Goal: Task Accomplishment & Management: Manage account settings

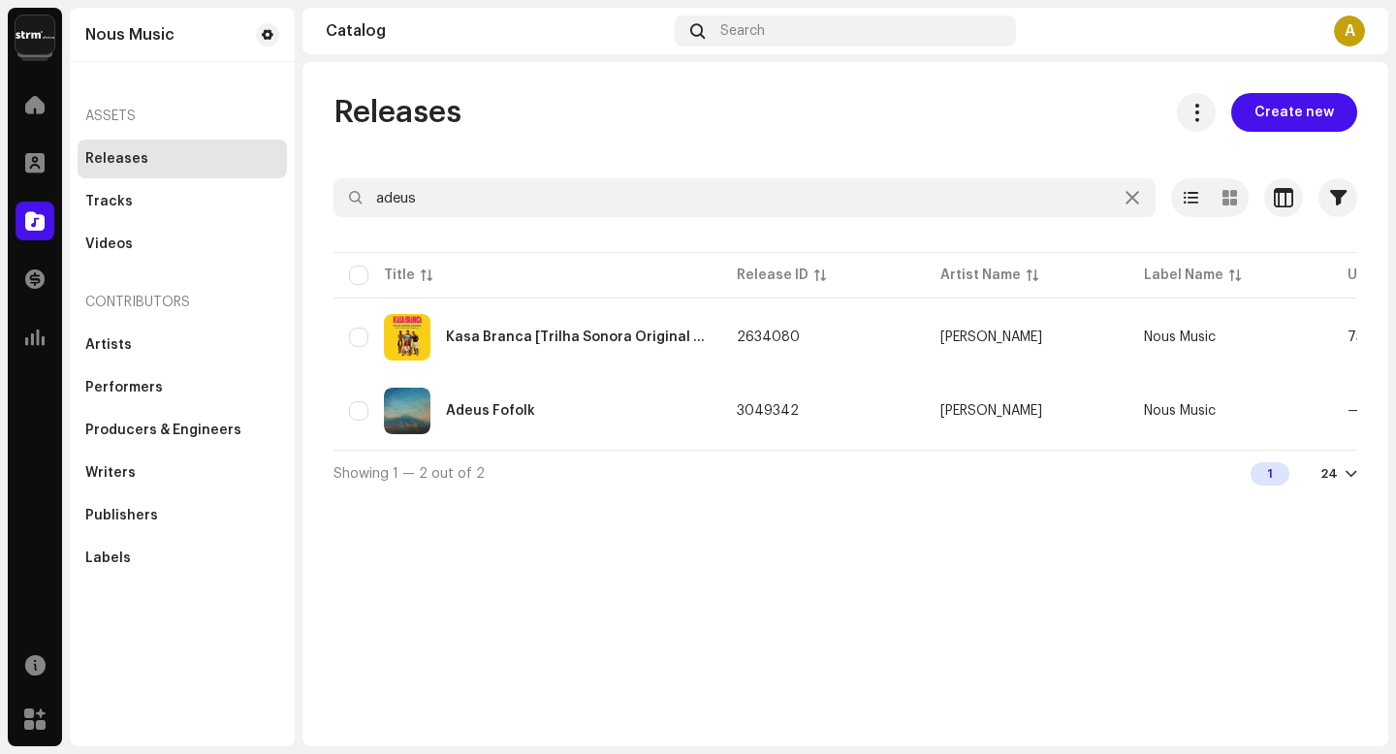
click at [113, 155] on div "Releases" at bounding box center [116, 159] width 63 height 16
click at [452, 422] on div "Adeus Fofolk" at bounding box center [527, 411] width 357 height 47
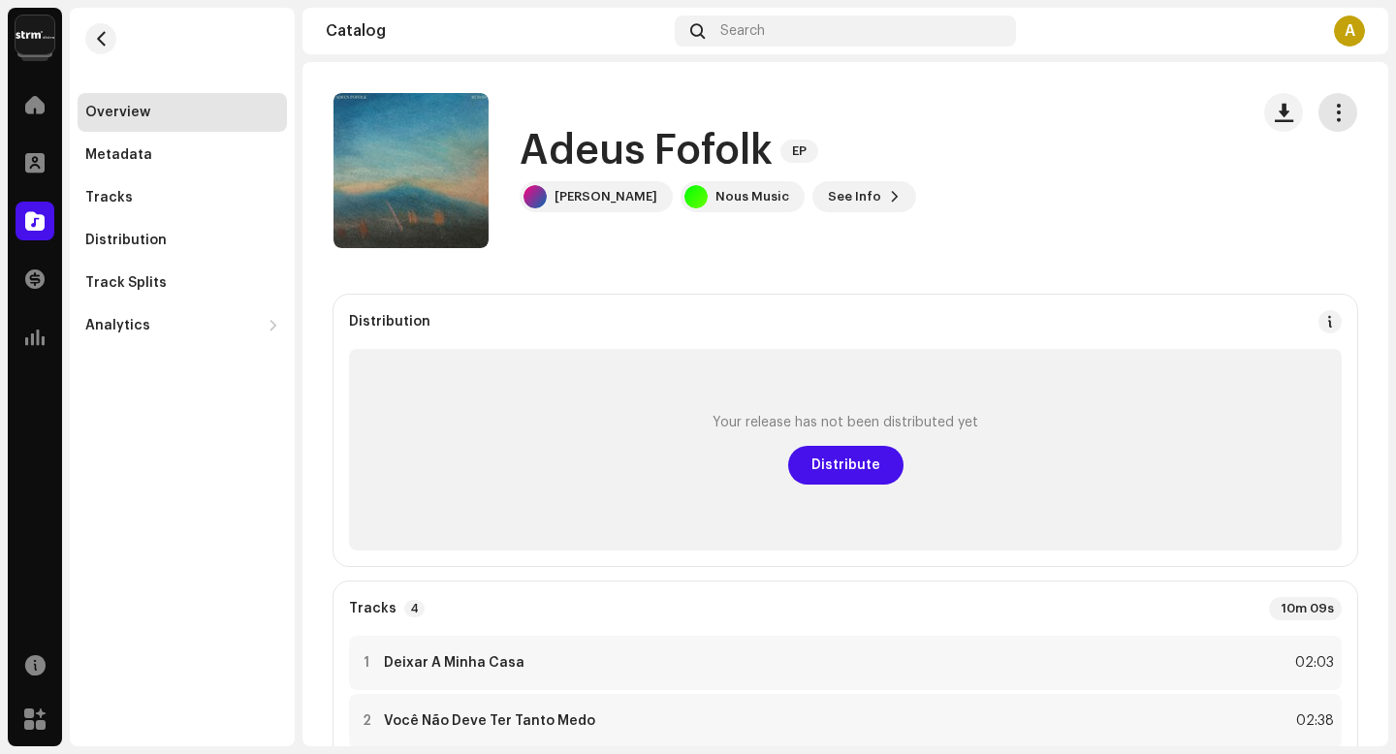
click at [1329, 112] on span "button" at bounding box center [1338, 113] width 18 height 16
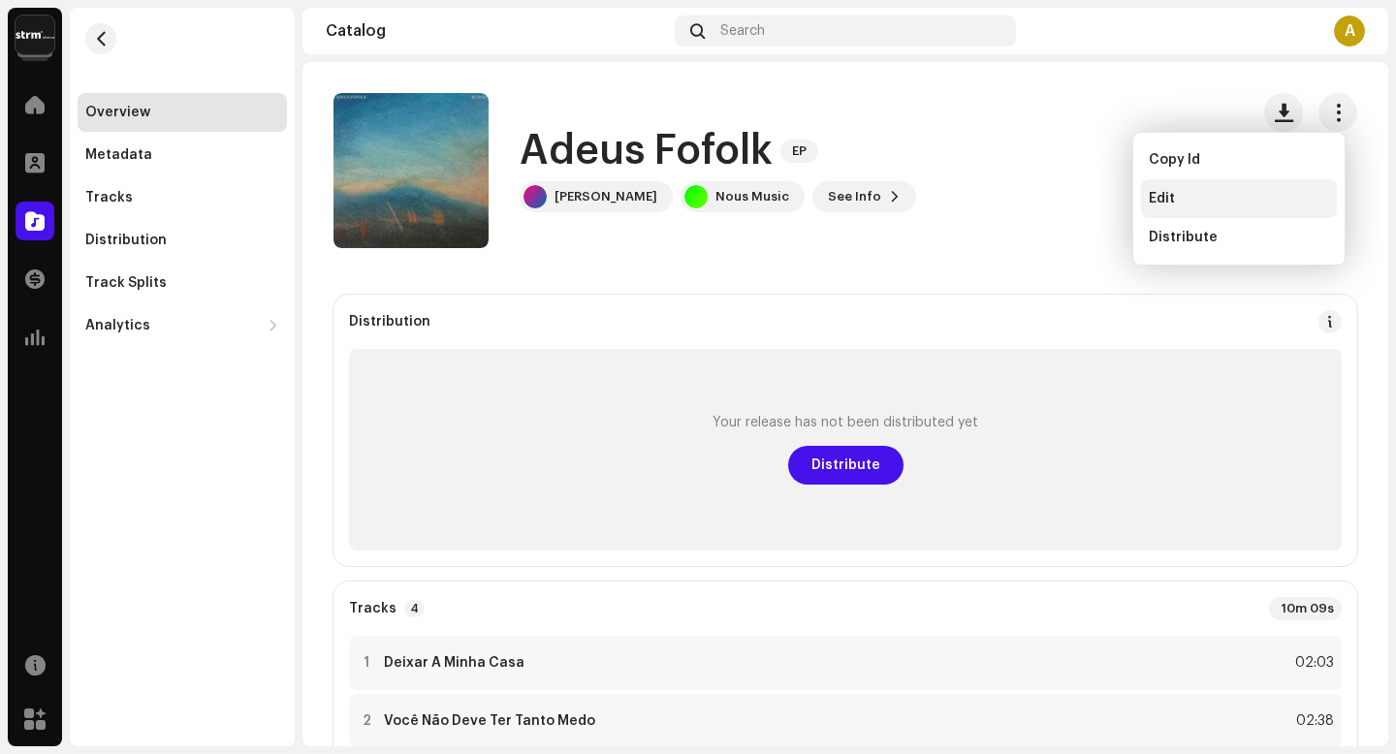
click at [1234, 190] on div "Edit" at bounding box center [1239, 198] width 196 height 39
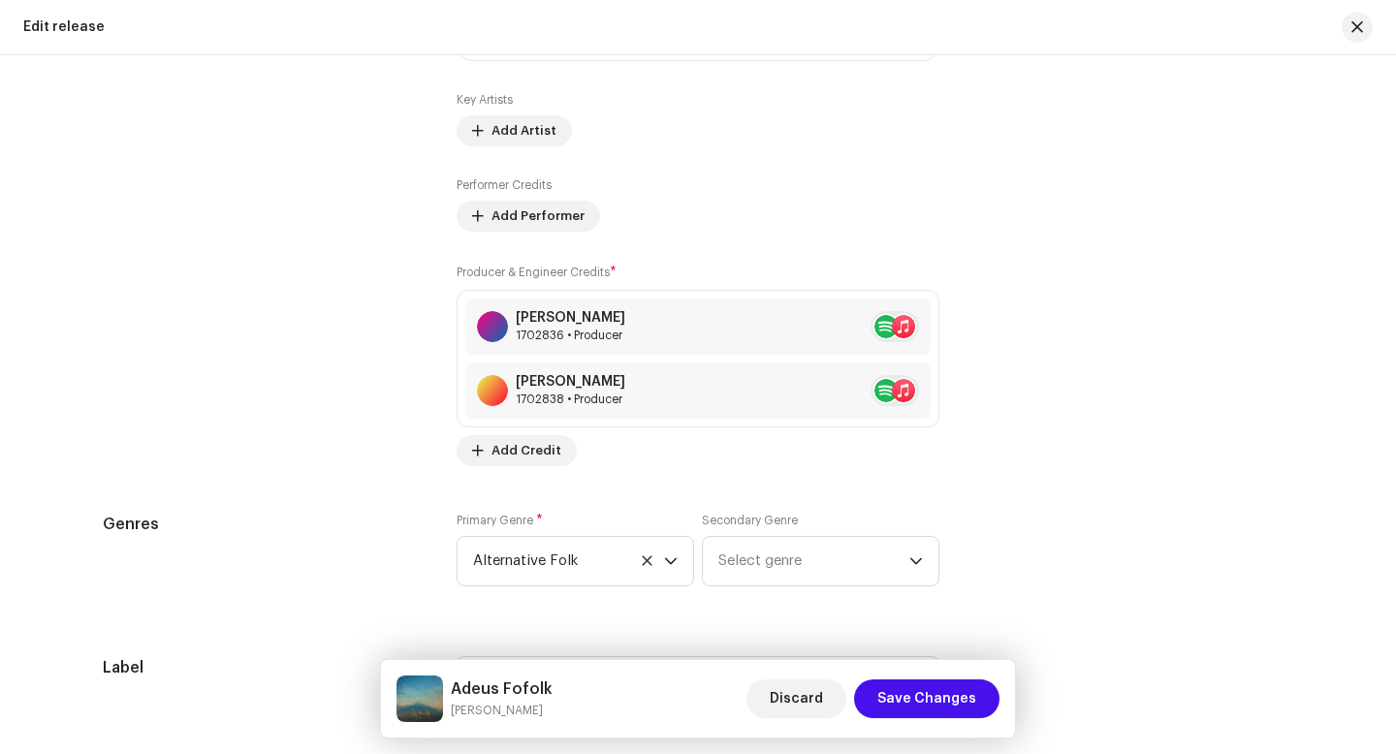
scroll to position [2631, 0]
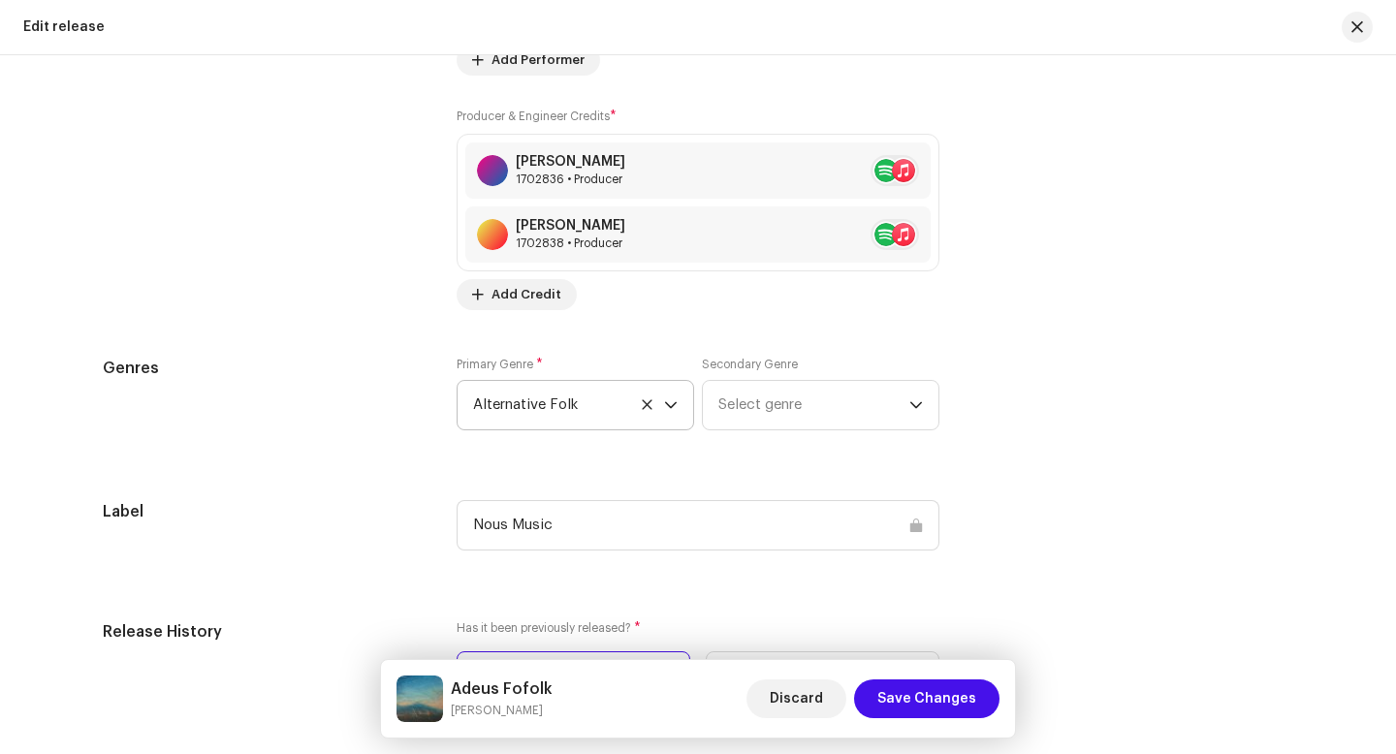
click at [642, 408] on icon at bounding box center [647, 404] width 10 height 10
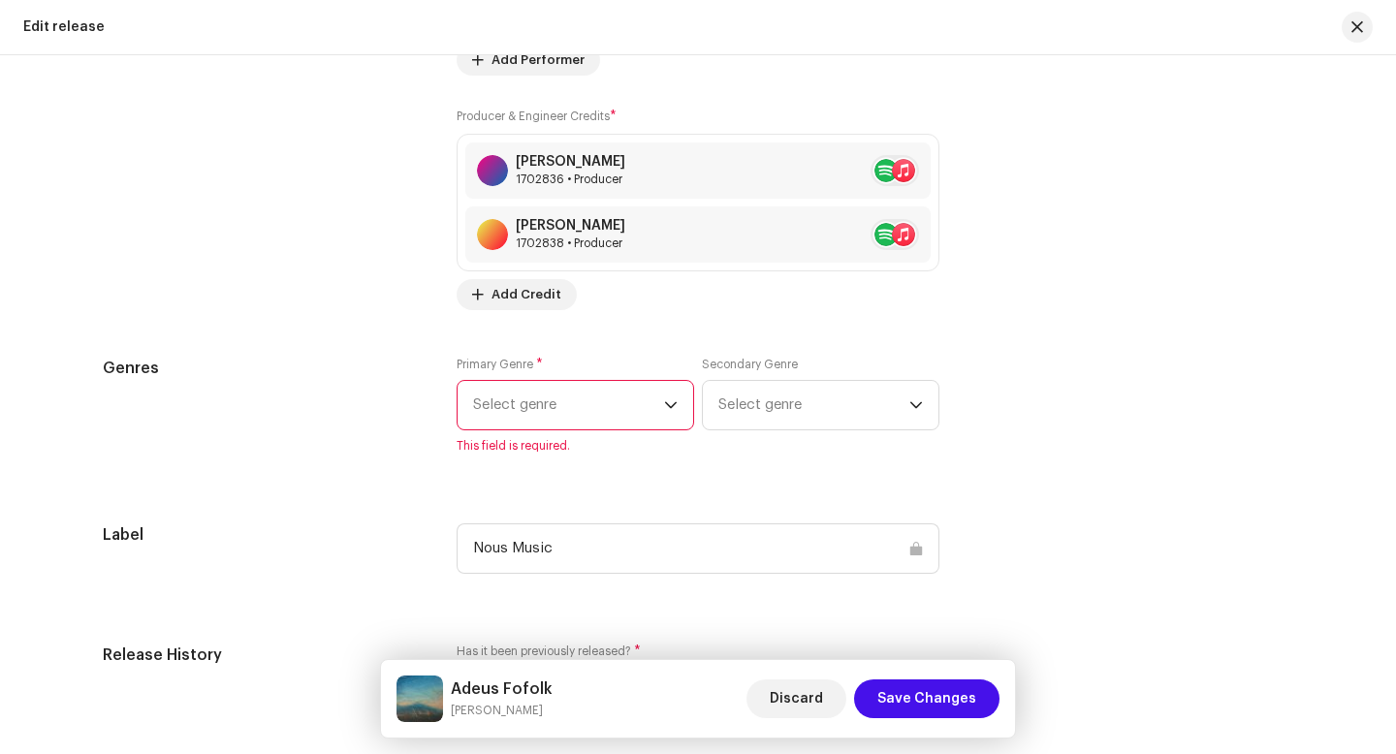
click at [604, 402] on span "Select genre" at bounding box center [568, 405] width 191 height 48
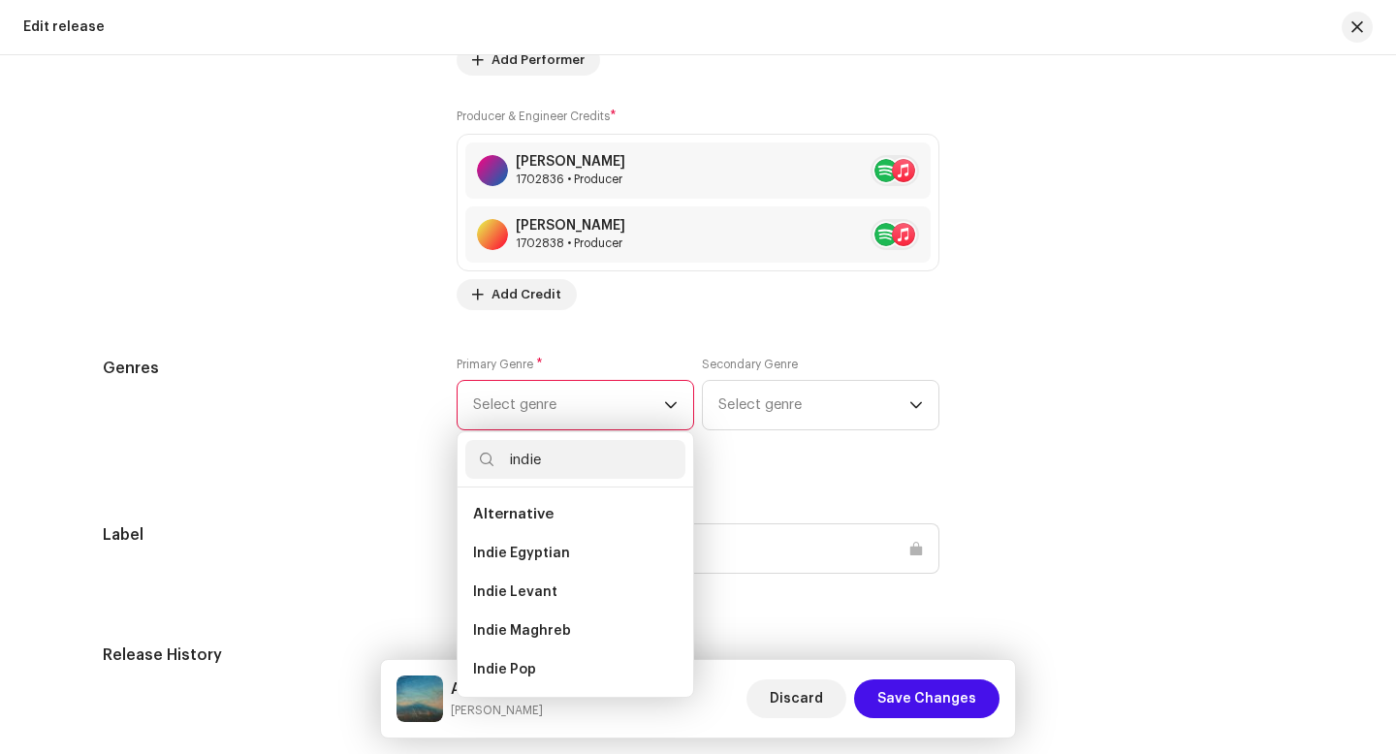
type input "indie"
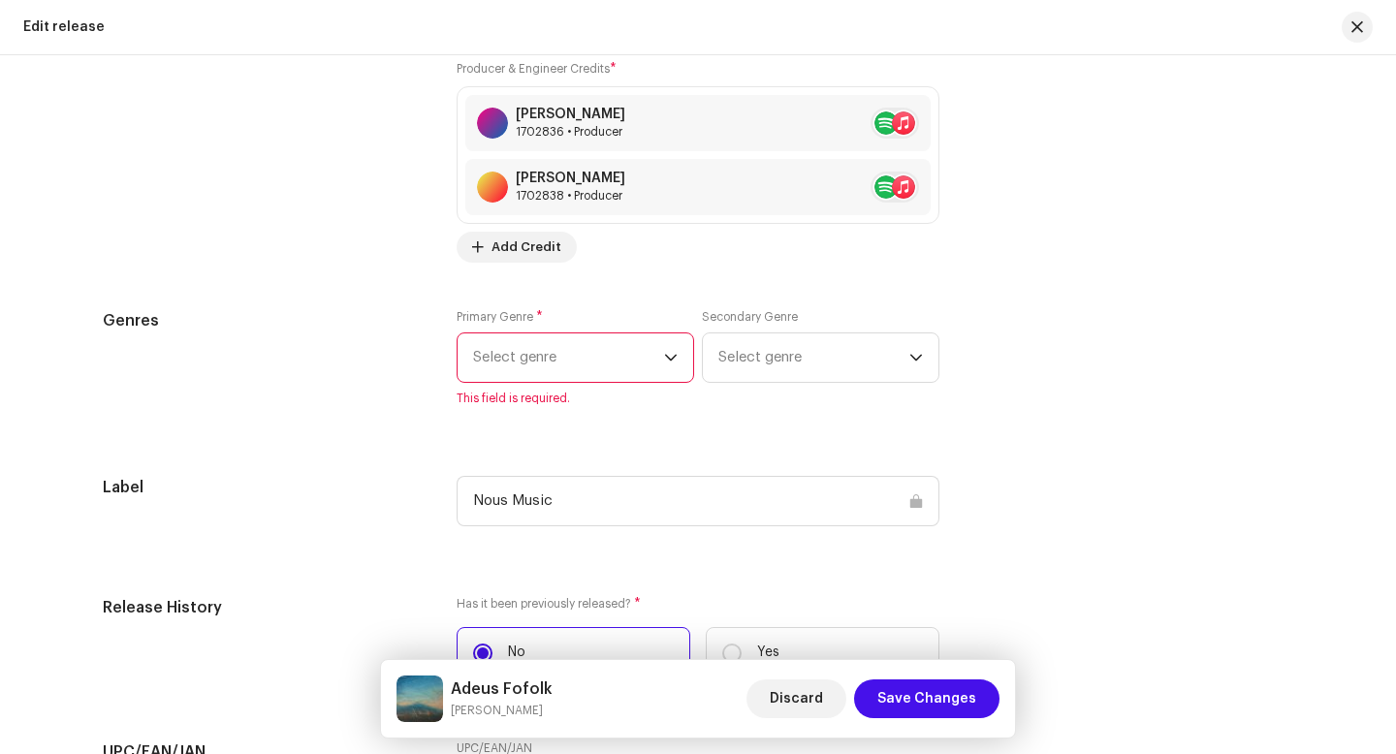
scroll to position [2725, 0]
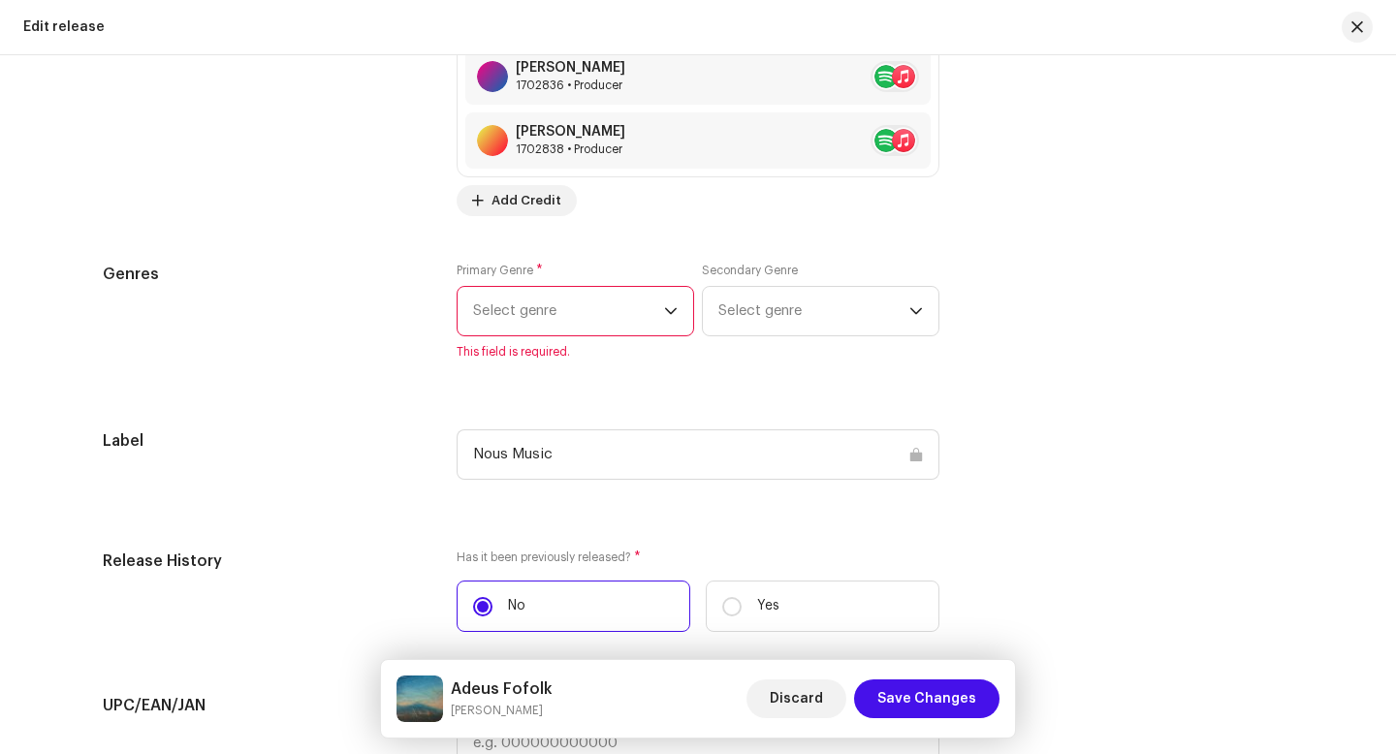
click at [618, 305] on span "Select genre" at bounding box center [568, 311] width 191 height 48
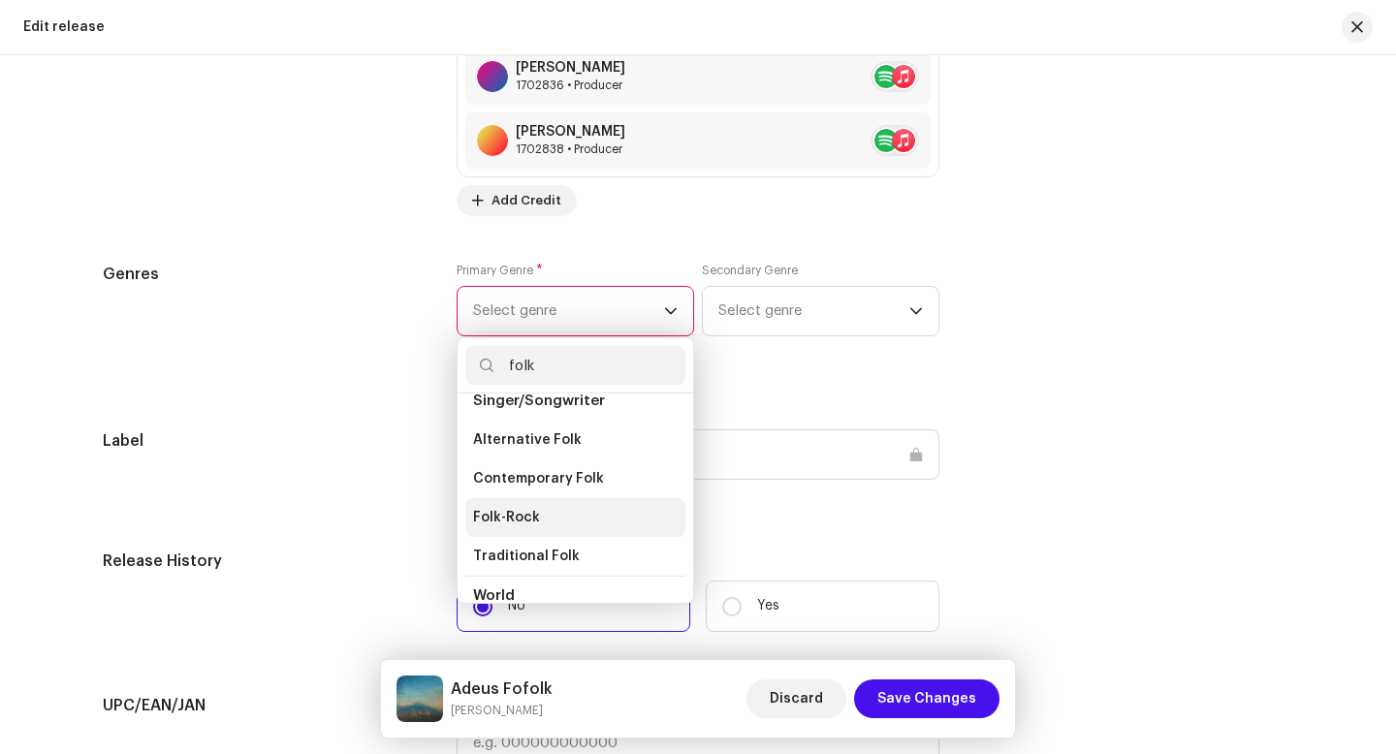
scroll to position [471, 0]
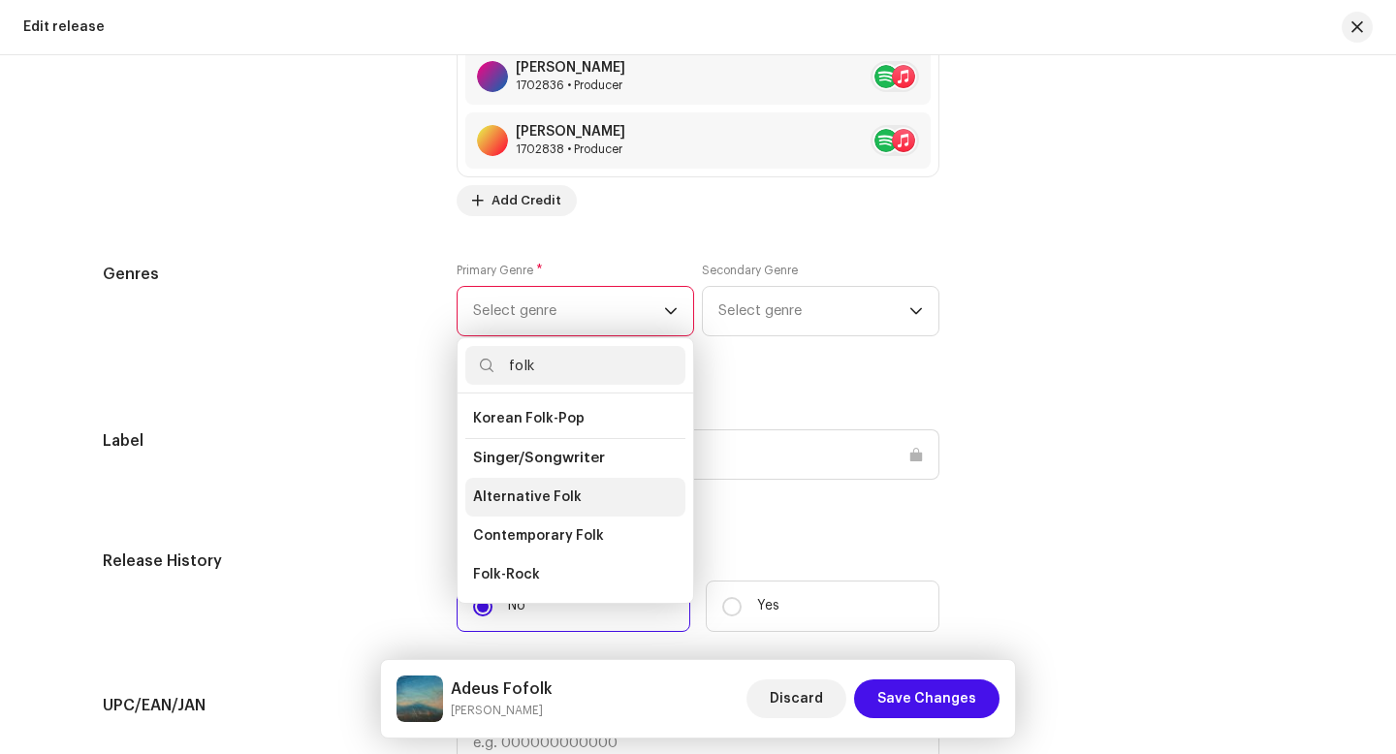
type input "folk"
click at [575, 491] on li "Alternative Folk" at bounding box center [575, 497] width 220 height 39
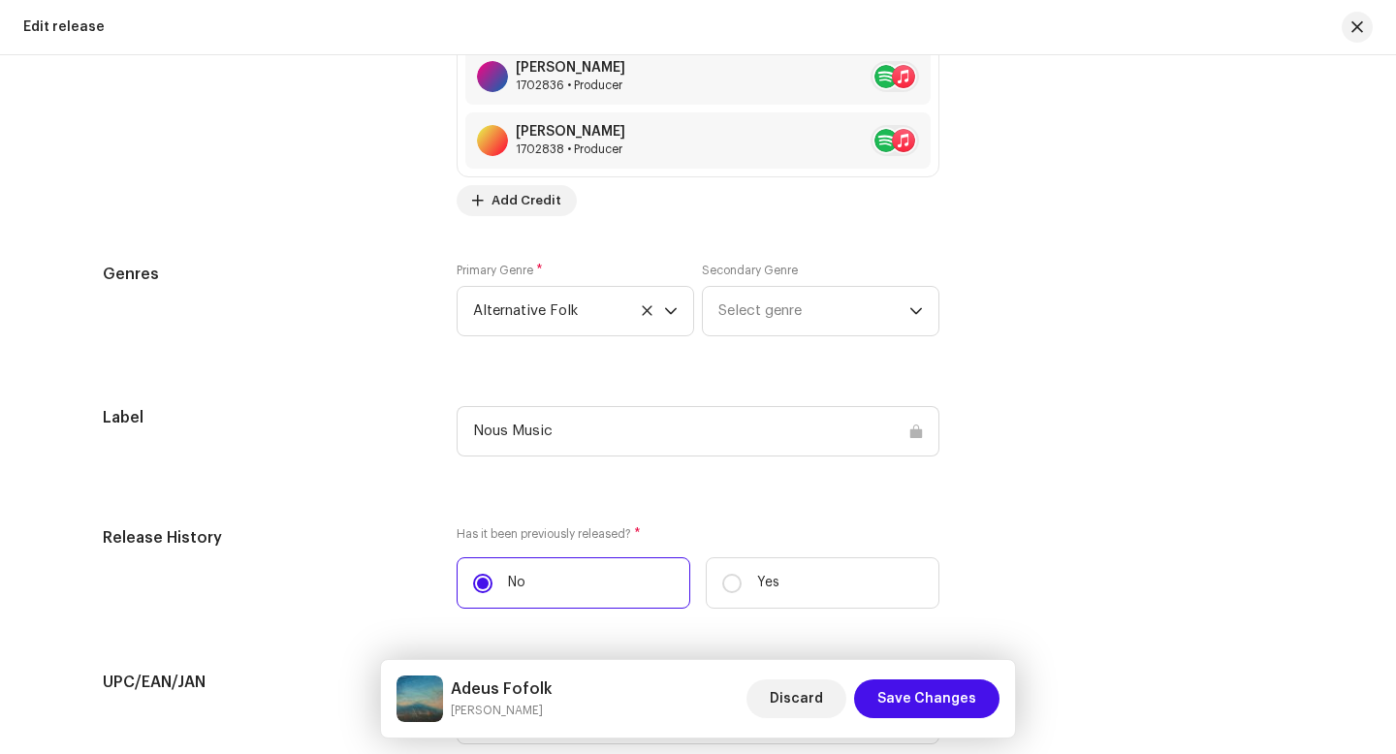
click at [1034, 436] on div "Label Nous Music" at bounding box center [698, 443] width 1190 height 74
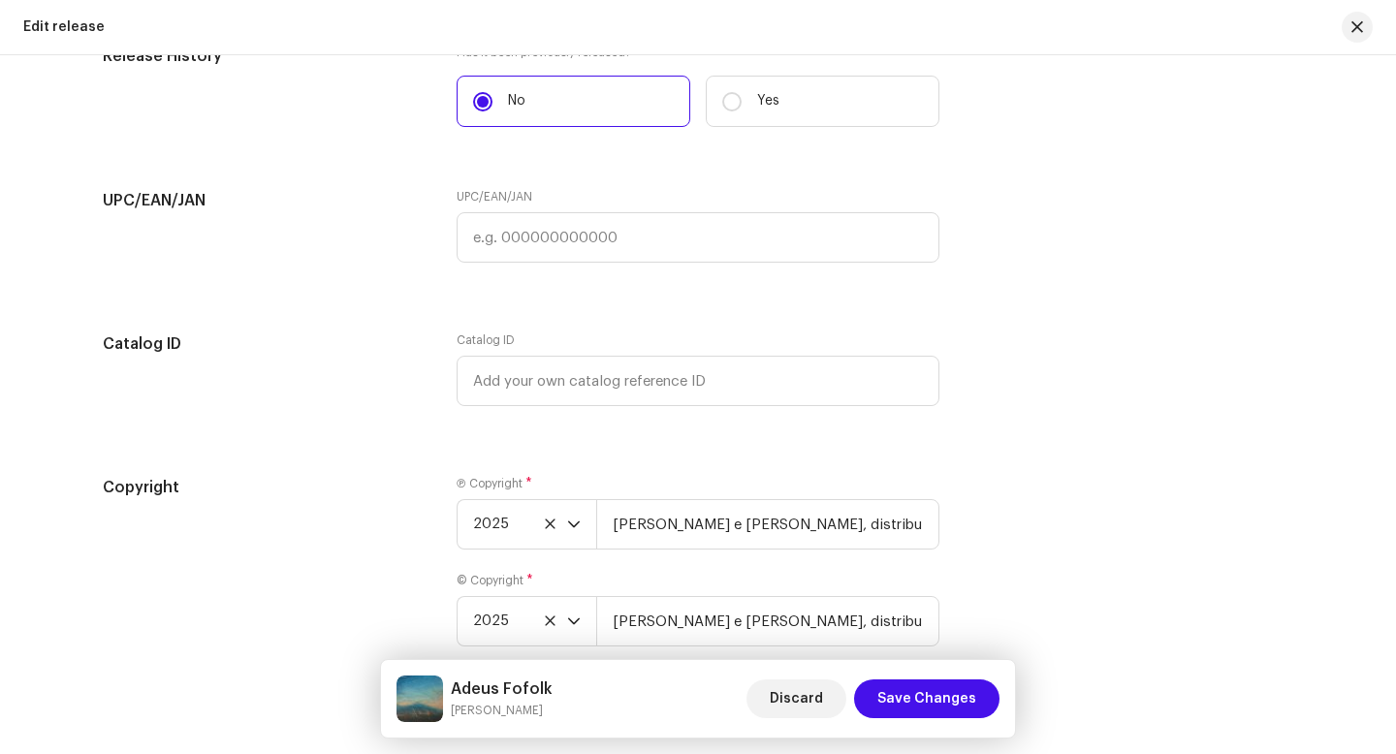
scroll to position [3315, 0]
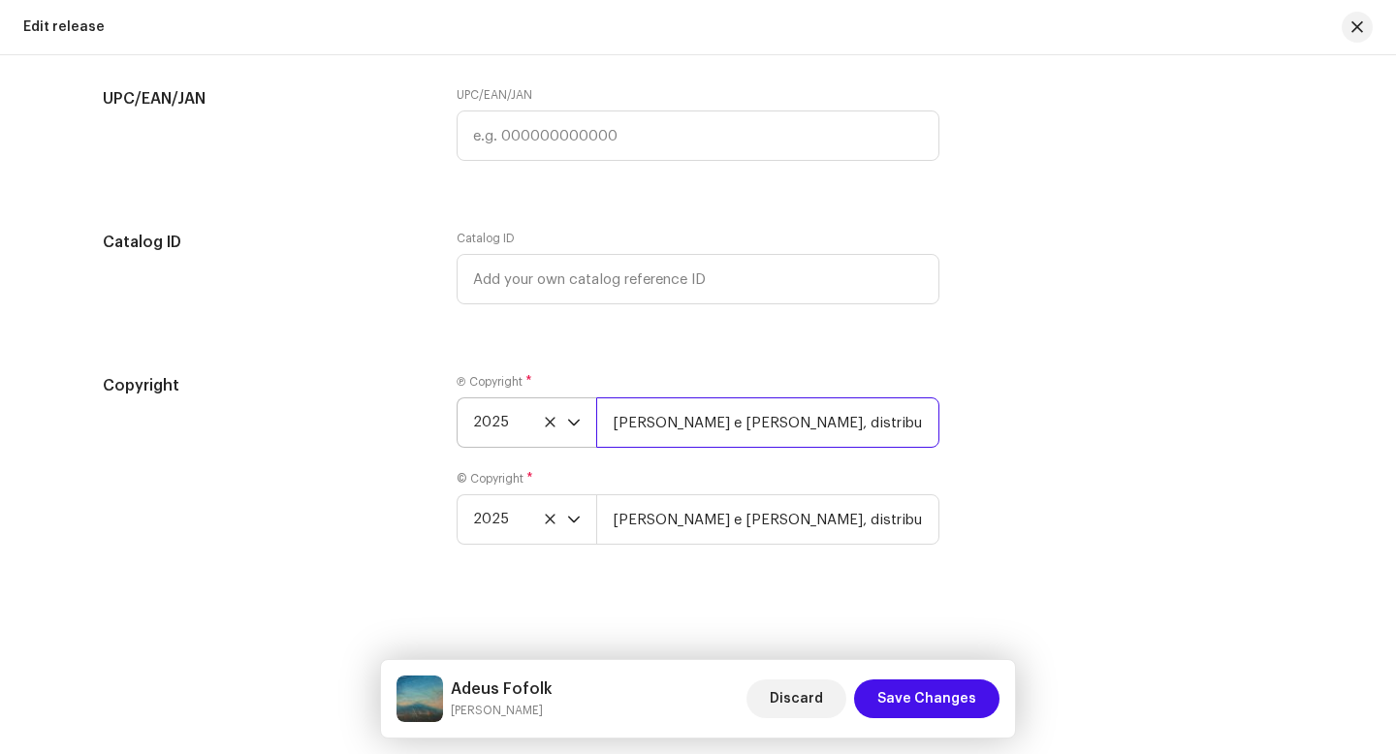
drag, startPoint x: 810, startPoint y: 423, endPoint x: 565, endPoint y: 415, distance: 244.4
click at [565, 415] on div "2025 [PERSON_NAME] e [PERSON_NAME], distributed by Nous Music" at bounding box center [698, 422] width 483 height 50
drag, startPoint x: 716, startPoint y: 420, endPoint x: 599, endPoint y: 415, distance: 117.4
click at [599, 415] on input "[PERSON_NAME], distributed by Nous Music" at bounding box center [767, 422] width 343 height 50
type input "[PERSON_NAME], distributed by Nous Music"
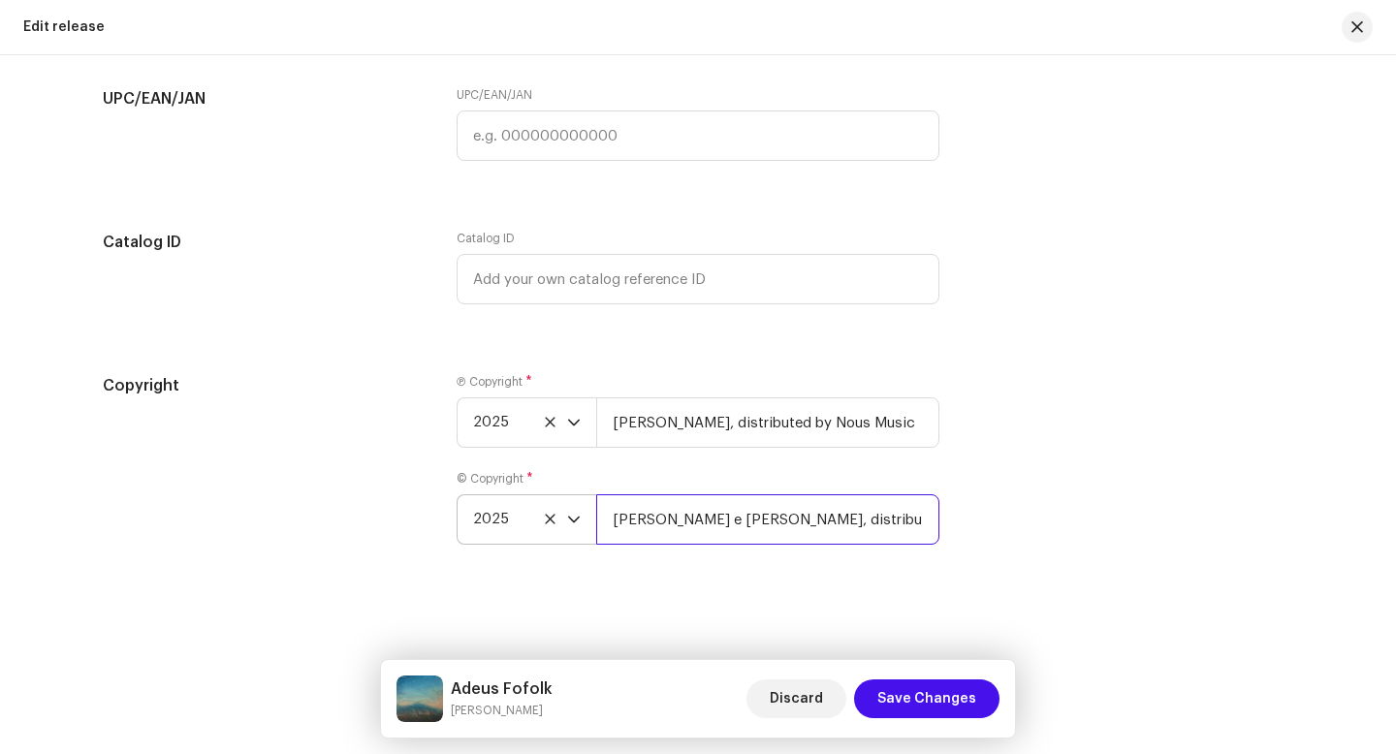
drag, startPoint x: 806, startPoint y: 522, endPoint x: 589, endPoint y: 524, distance: 216.2
click at [589, 524] on div "2025 [PERSON_NAME] e [PERSON_NAME], distributed by Nous Music" at bounding box center [698, 519] width 483 height 50
paste input "Trama Fantasma"
type input "[PERSON_NAME], distributed by Nous Music"
click at [991, 525] on div "Copyright Ⓟ Copyright * 2025 Trama Fantasma, distributed by Nous Music © Copyri…" at bounding box center [698, 471] width 1190 height 194
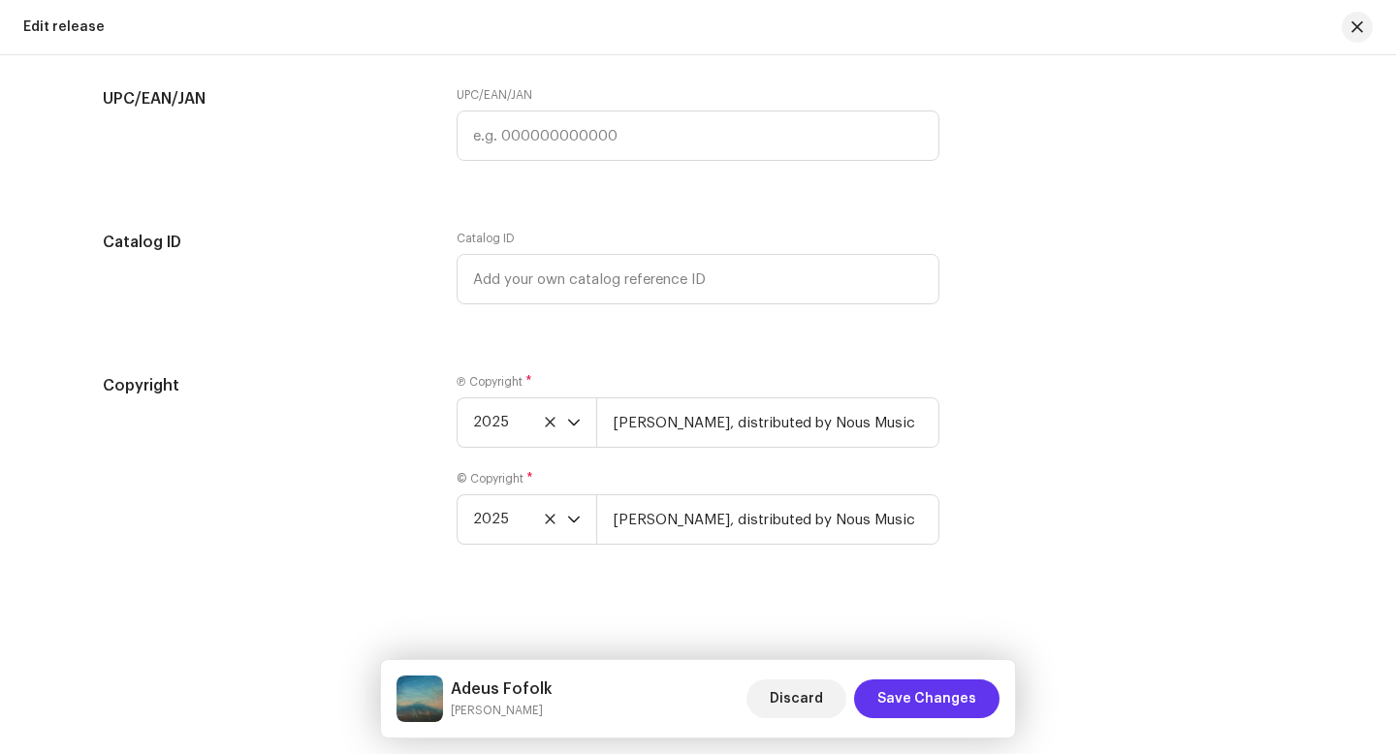
click at [945, 687] on span "Save Changes" at bounding box center [926, 699] width 99 height 39
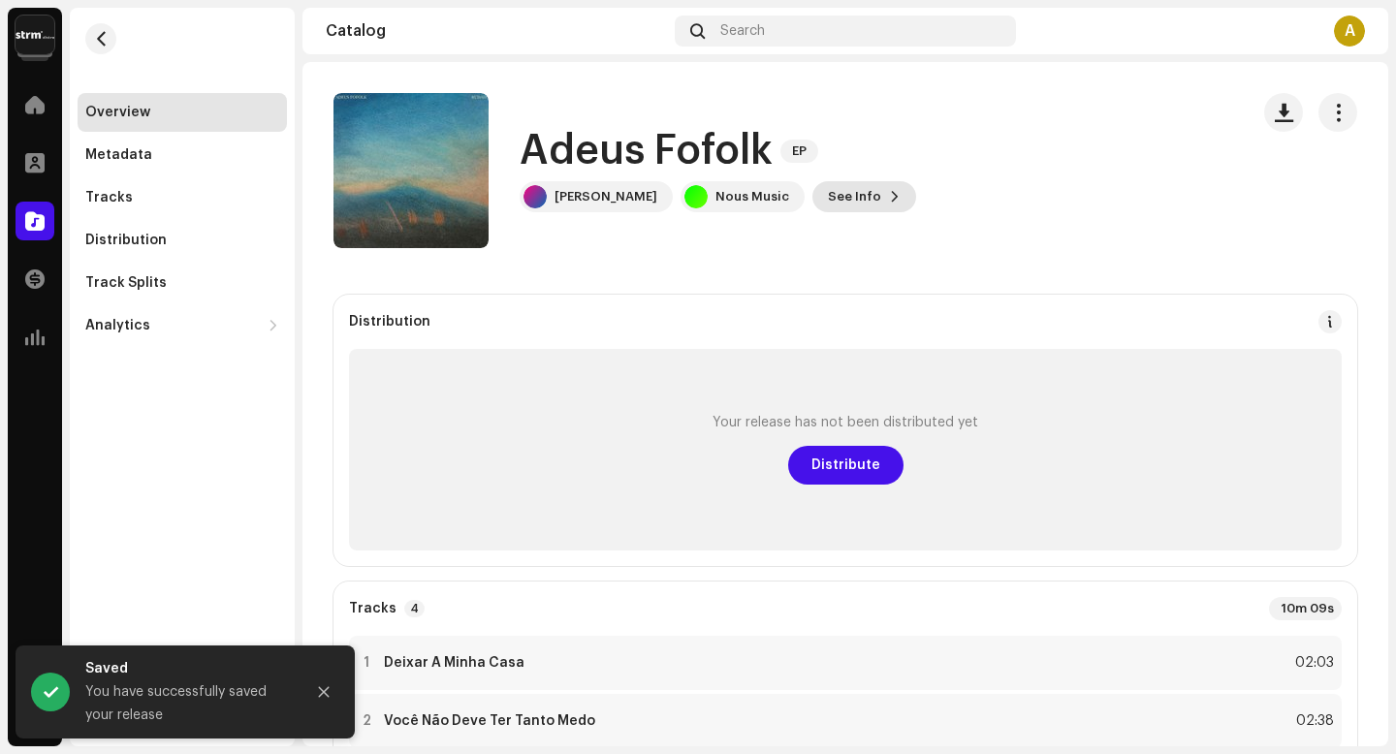
click at [859, 187] on button "See Info" at bounding box center [864, 196] width 104 height 31
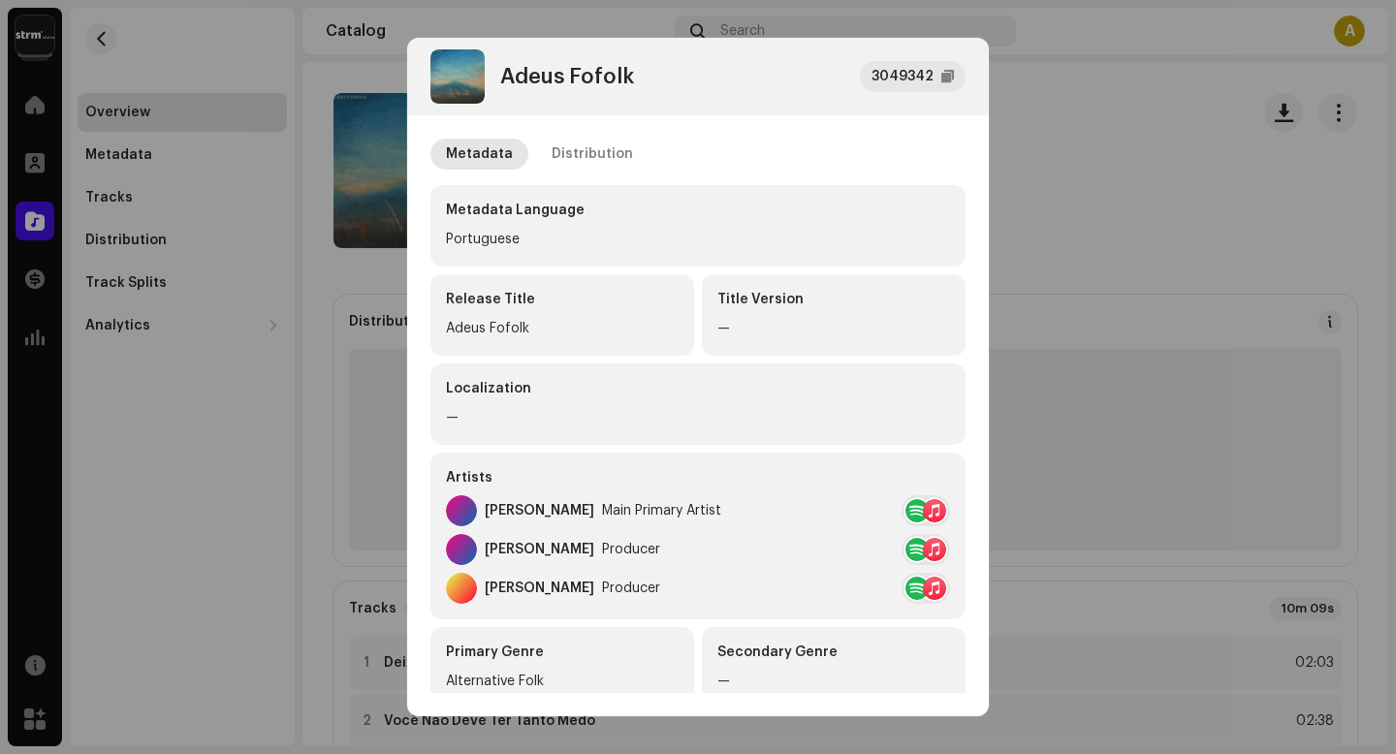
scroll to position [427, 0]
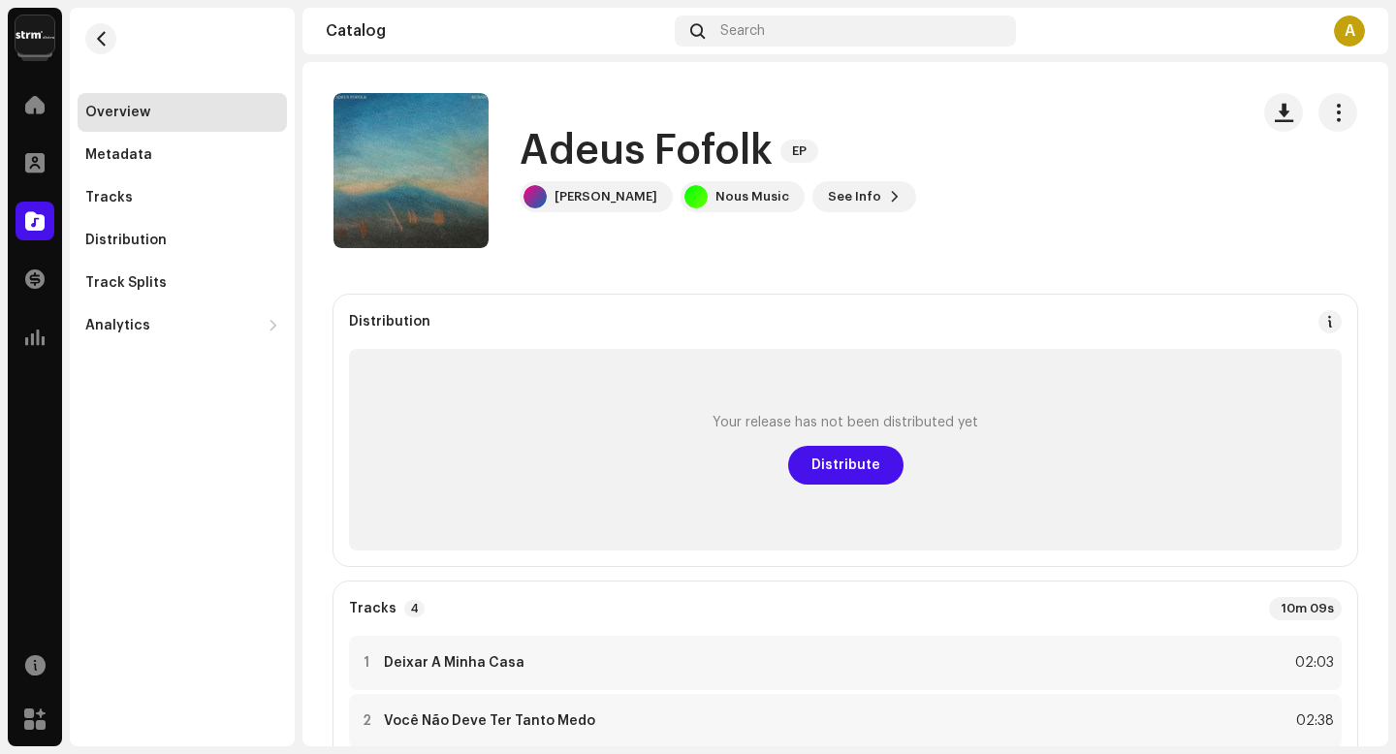
click at [1097, 350] on div "Adeus Fofolk 3049342 Metadata Distribution Metadata Language Portuguese Release…" at bounding box center [698, 377] width 1396 height 754
click at [200, 241] on div "Distribution" at bounding box center [182, 241] width 194 height 16
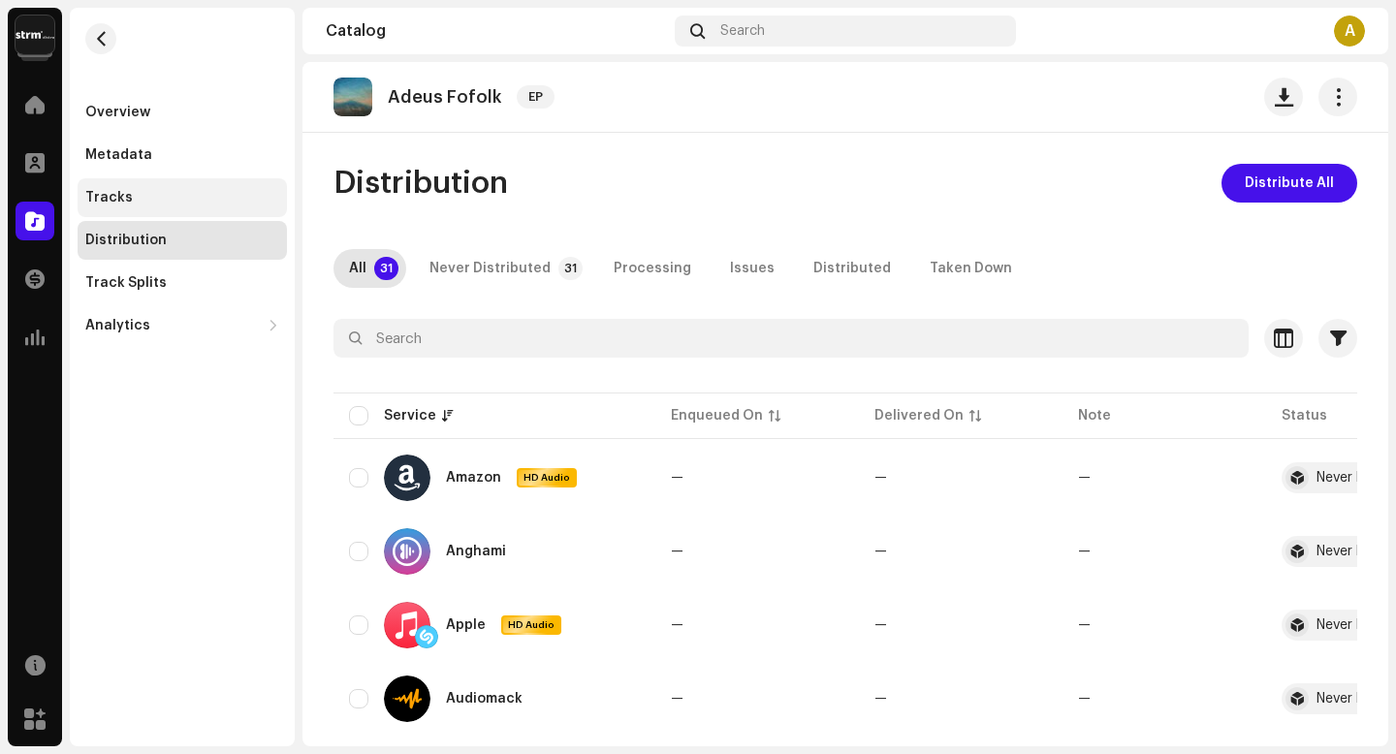
click at [183, 199] on div "Tracks" at bounding box center [182, 198] width 194 height 16
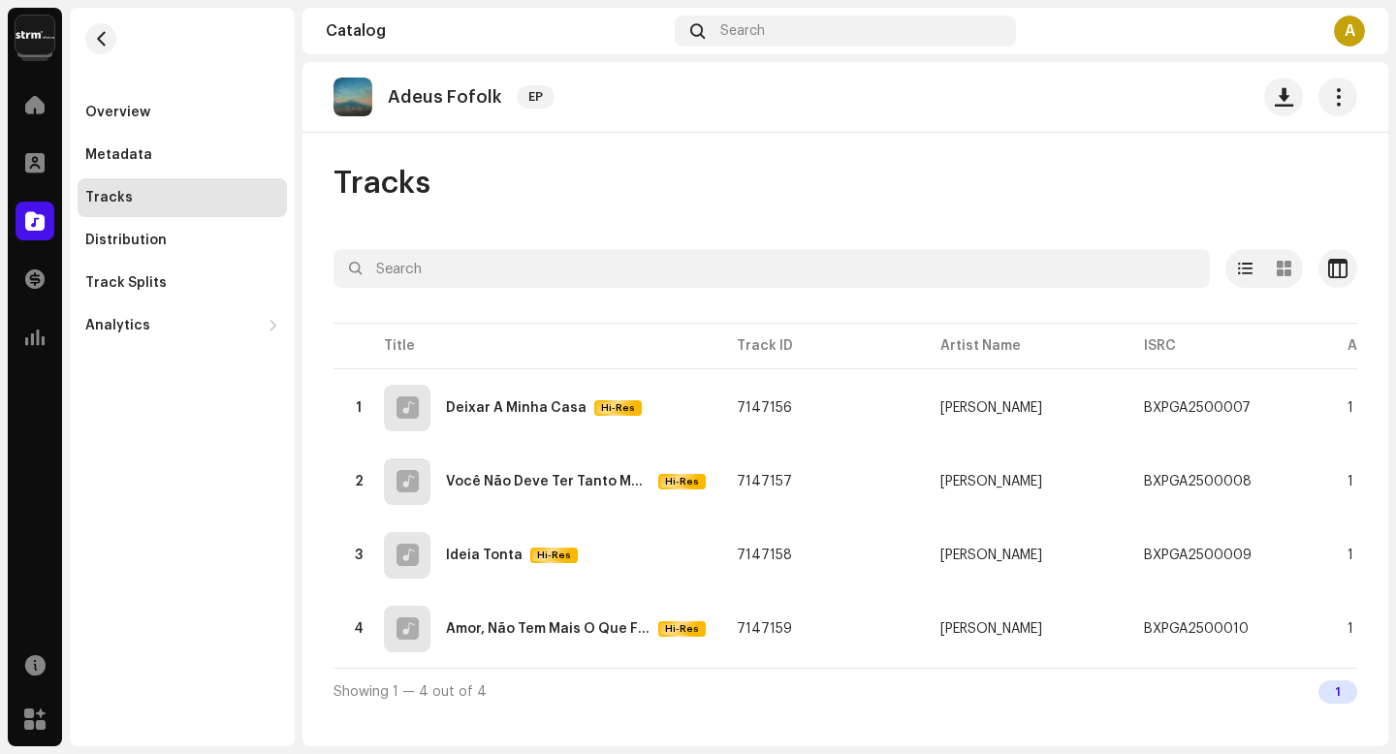
click at [1360, 90] on div "Adeus Fofolk EP" at bounding box center [845, 97] width 1086 height 71
click at [142, 115] on div "Overview" at bounding box center [117, 113] width 65 height 16
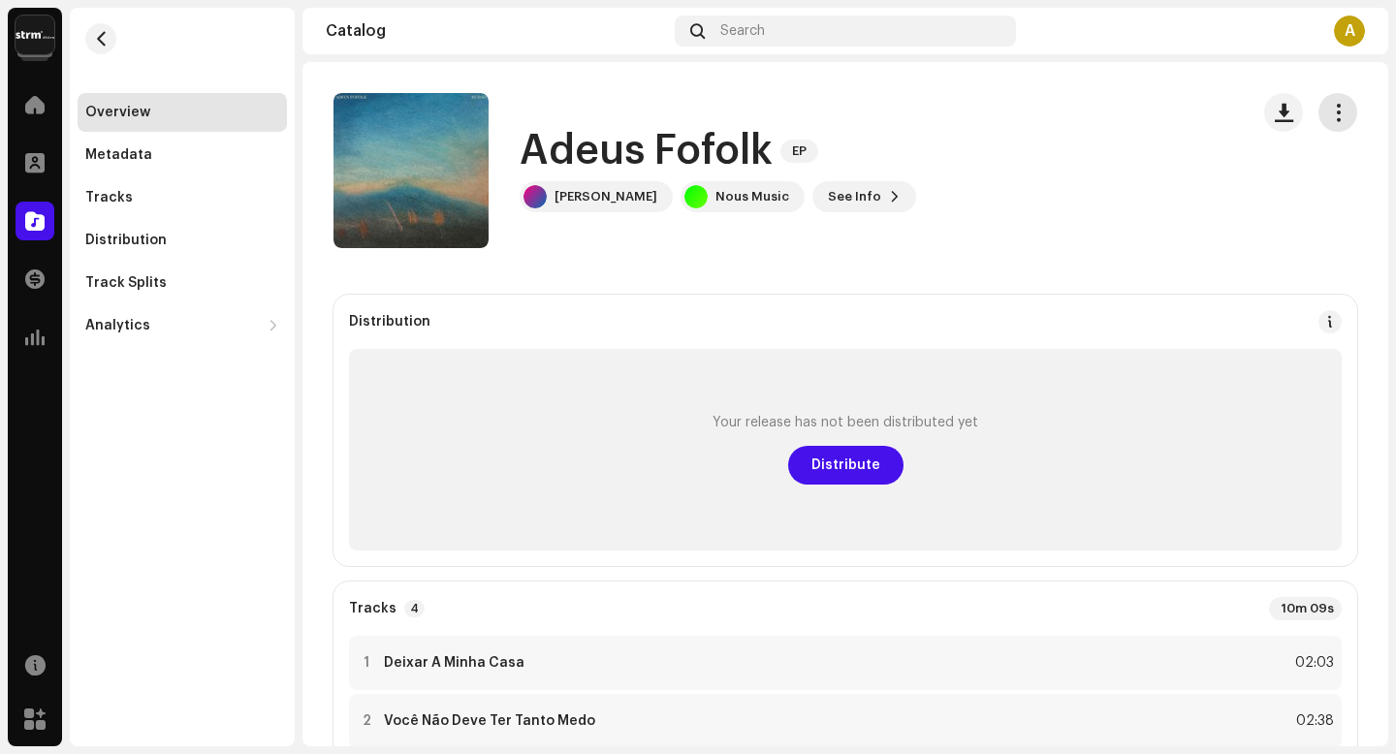
click at [1329, 119] on span "button" at bounding box center [1338, 113] width 18 height 16
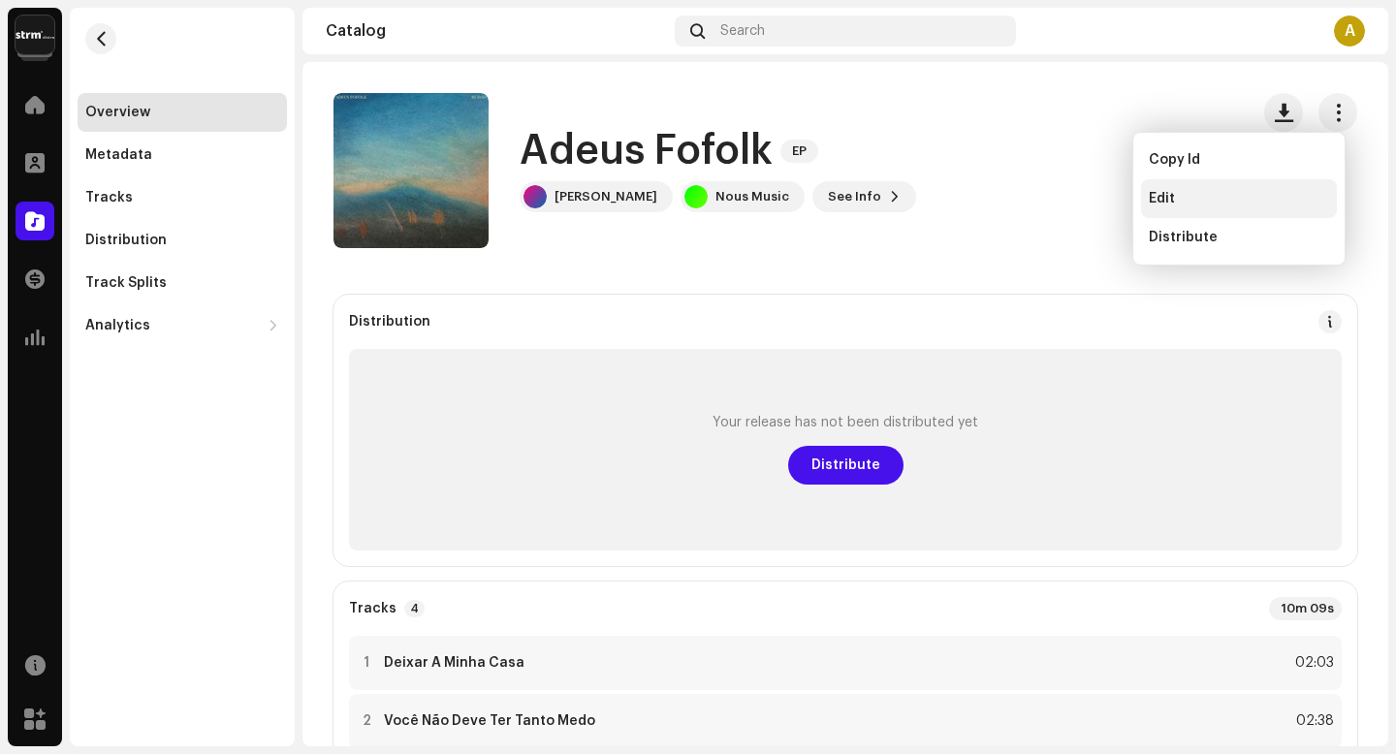
click at [1237, 196] on div "Edit" at bounding box center [1239, 199] width 180 height 16
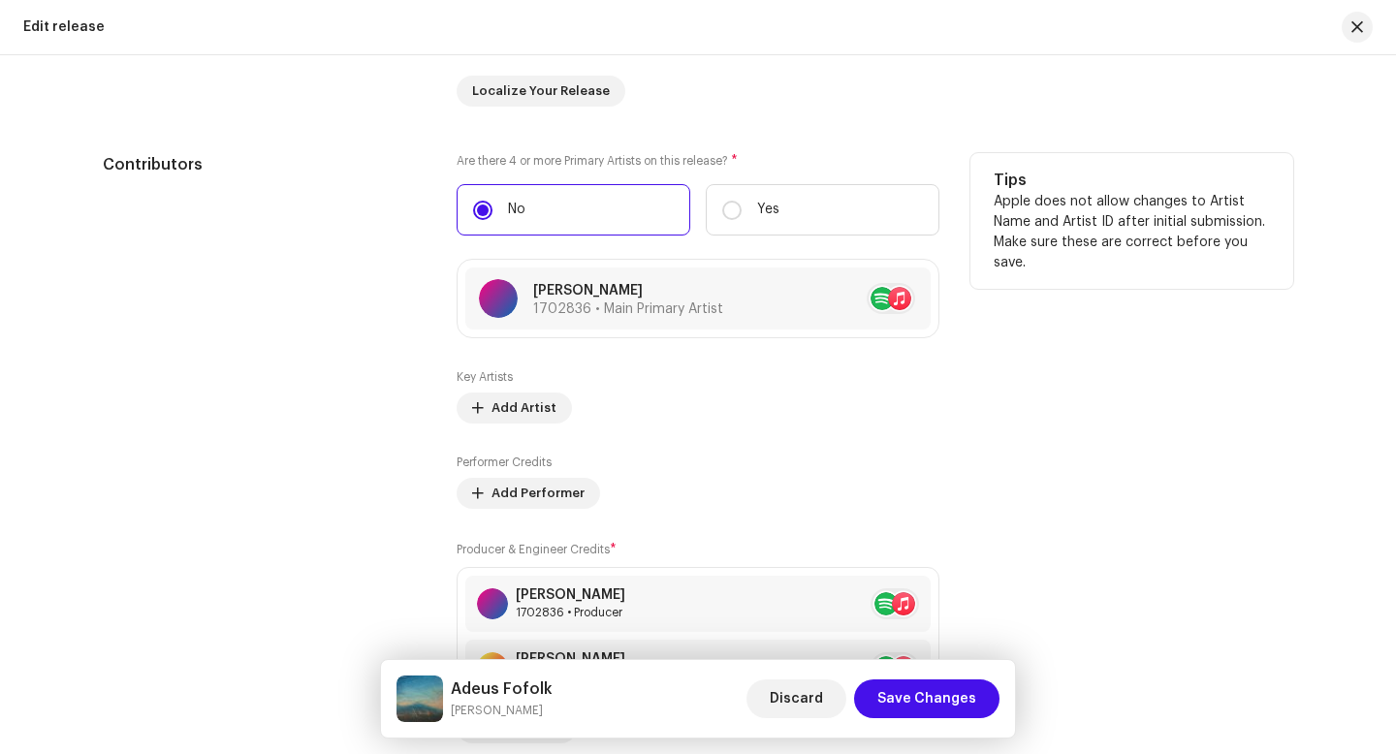
scroll to position [2240, 0]
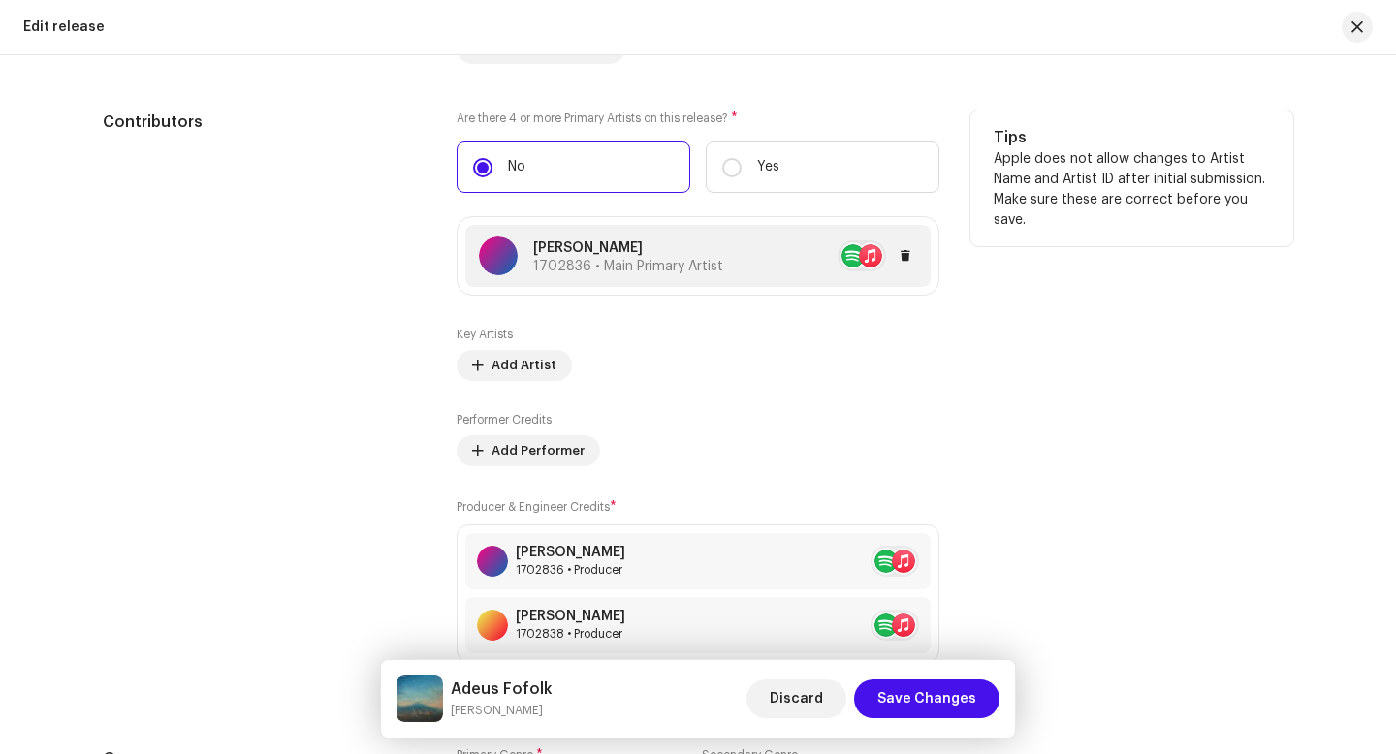
click at [728, 276] on div "[PERSON_NAME] 1702836 • Main Primary Artist" at bounding box center [697, 256] width 465 height 62
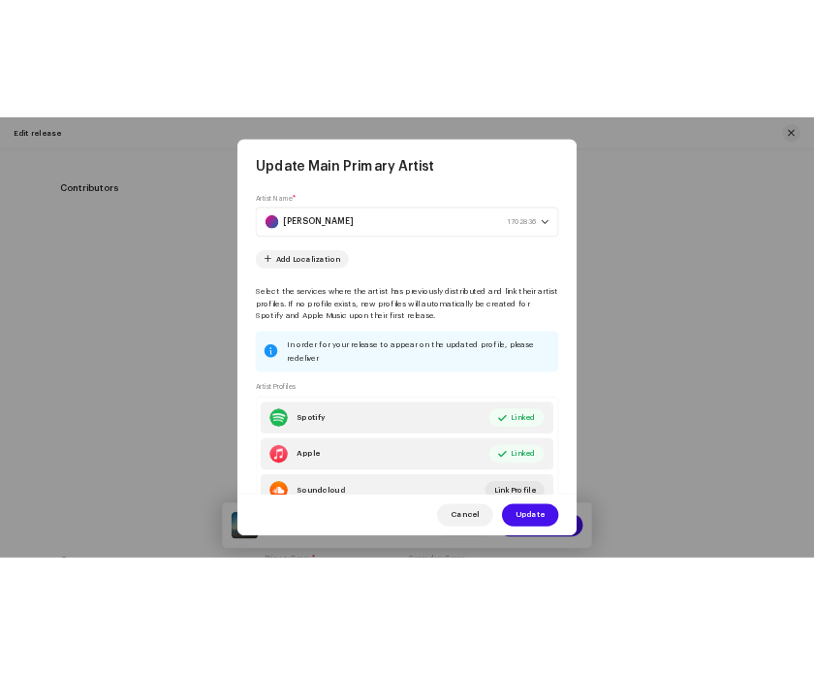
scroll to position [83, 0]
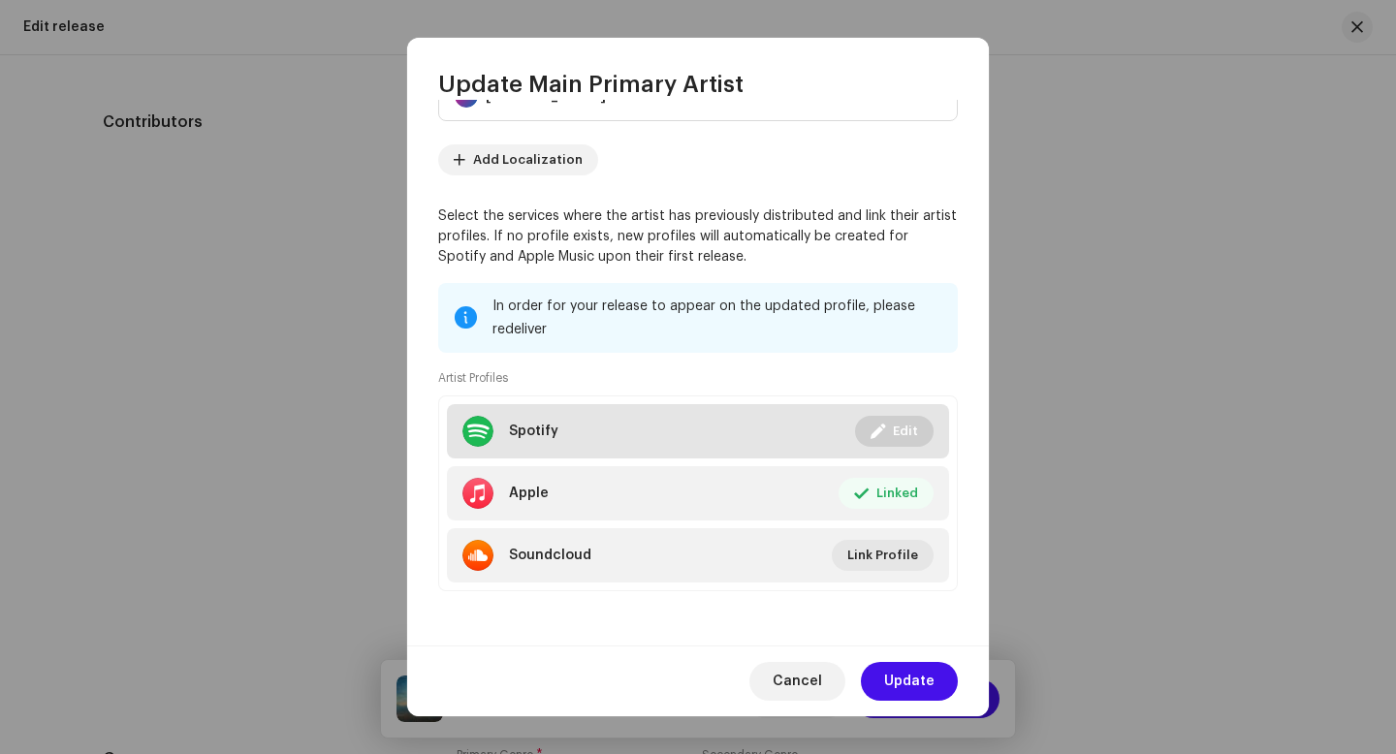
click at [893, 433] on span "Edit" at bounding box center [905, 431] width 25 height 39
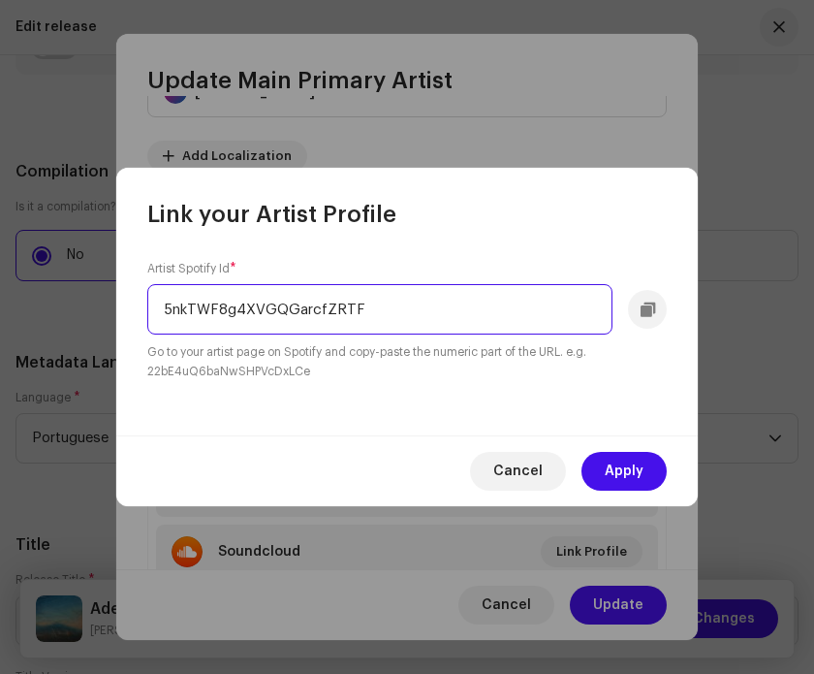
scroll to position [82, 0]
drag, startPoint x: 390, startPoint y: 302, endPoint x: 24, endPoint y: 270, distance: 366.8
click at [26, 273] on div "Link your Artist Profile Artist Spotify Id * 5nkTWF8g4XVGQGarcfZRTF Go to your …" at bounding box center [407, 337] width 814 height 674
paste input "[URL][DOMAIN_NAME]"
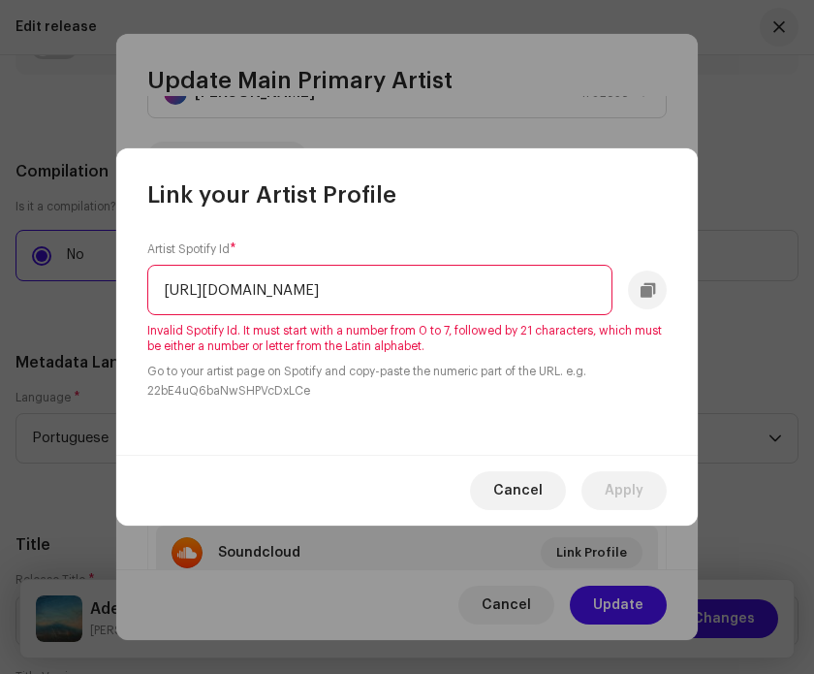
drag, startPoint x: 387, startPoint y: 288, endPoint x: 815, endPoint y: 270, distance: 428.9
click at [814, 270] on html "Nous Music Home Profile Catalog Transactions Analytics Resources Marketplace No…" at bounding box center [407, 337] width 814 height 674
drag, startPoint x: 384, startPoint y: 287, endPoint x: 693, endPoint y: 302, distance: 309.6
click at [693, 302] on div "Artist Spotify Id * [URL][DOMAIN_NAME] Invalid Spotify Id. It must start with a…" at bounding box center [407, 332] width 582 height 244
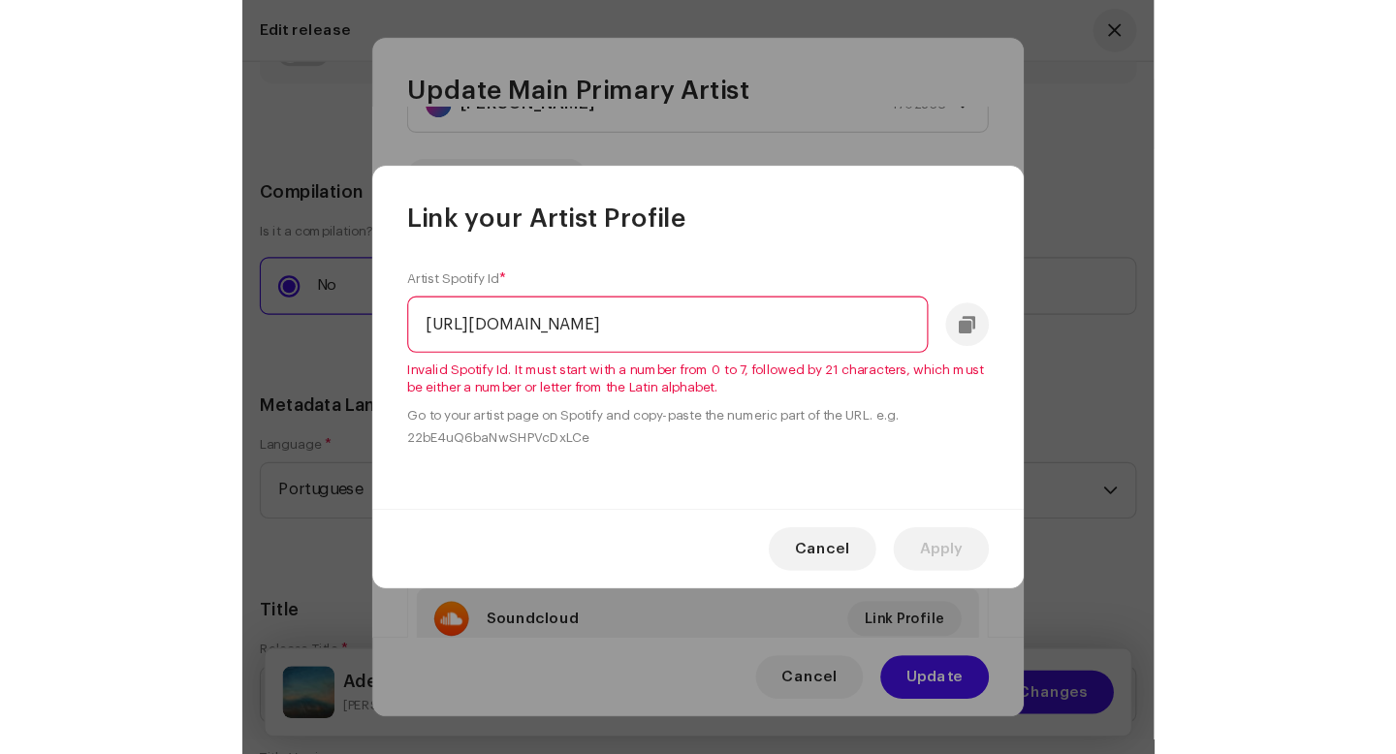
scroll to position [0, 0]
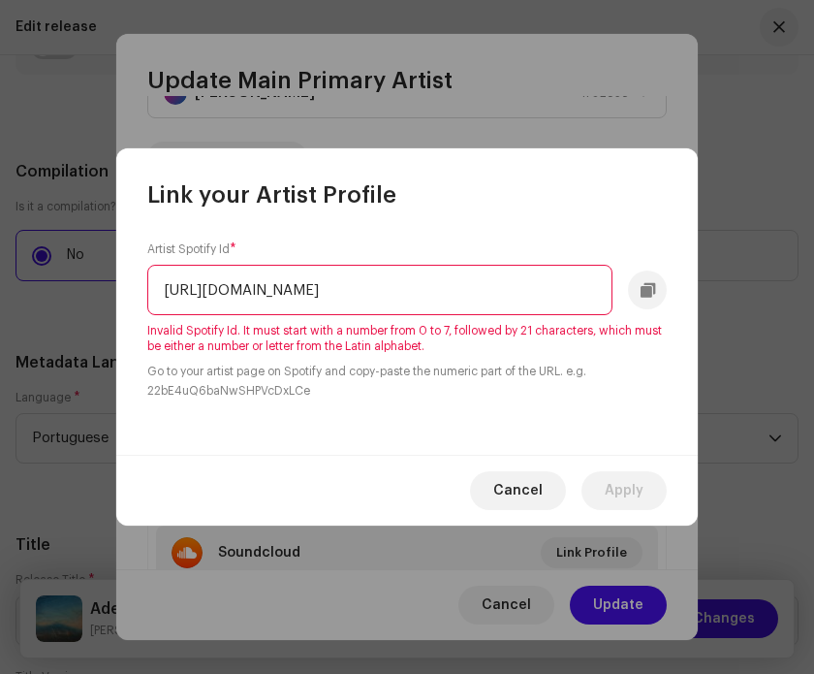
drag, startPoint x: 374, startPoint y: 293, endPoint x: 109, endPoint y: 285, distance: 265.7
click at [109, 285] on div "Link your Artist Profile Artist Spotify Id * [URL][DOMAIN_NAME] Invalid Spotify…" at bounding box center [407, 337] width 814 height 674
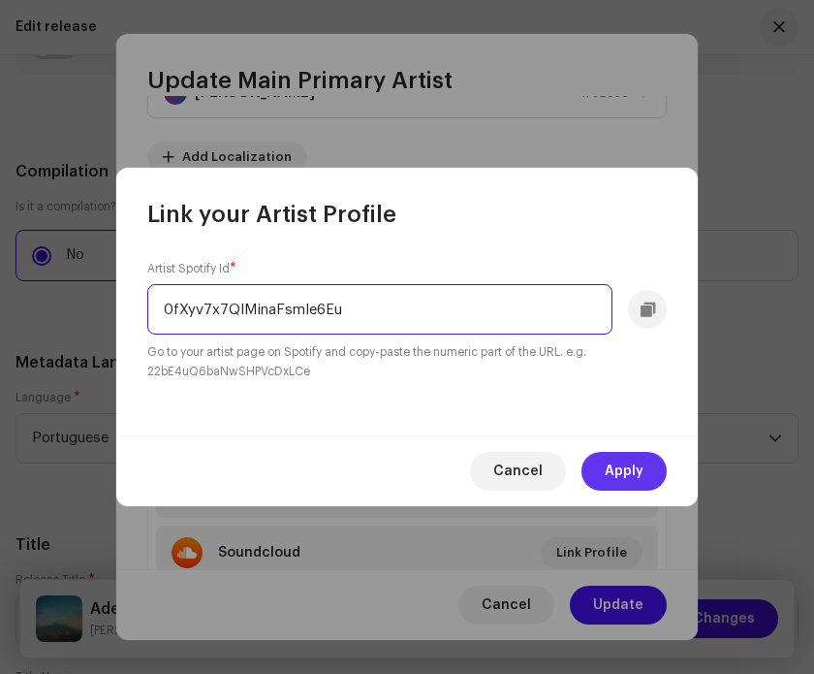
type input "0fXyv7x7QIMinaFsmle6Eu"
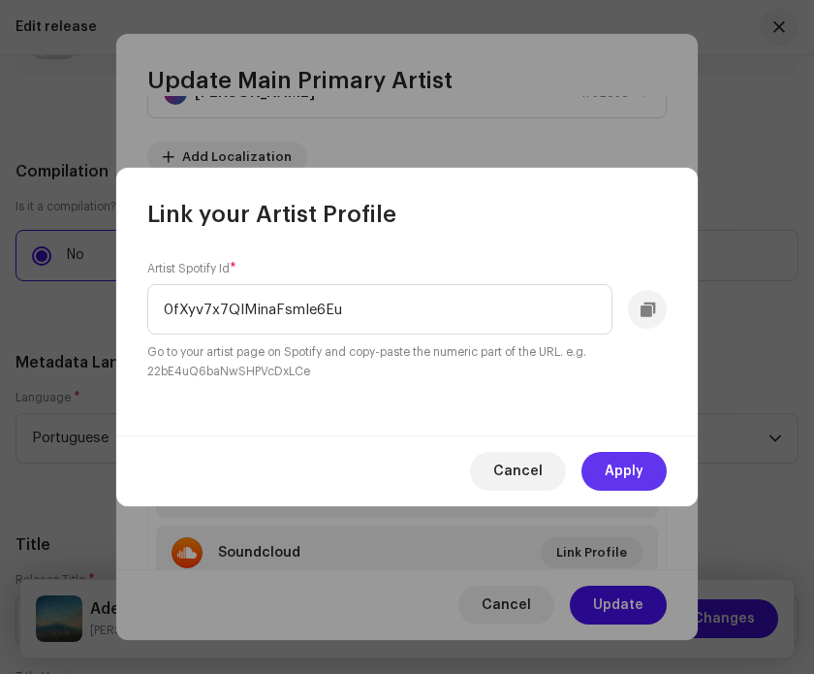
click at [648, 476] on button "Apply" at bounding box center [624, 471] width 85 height 39
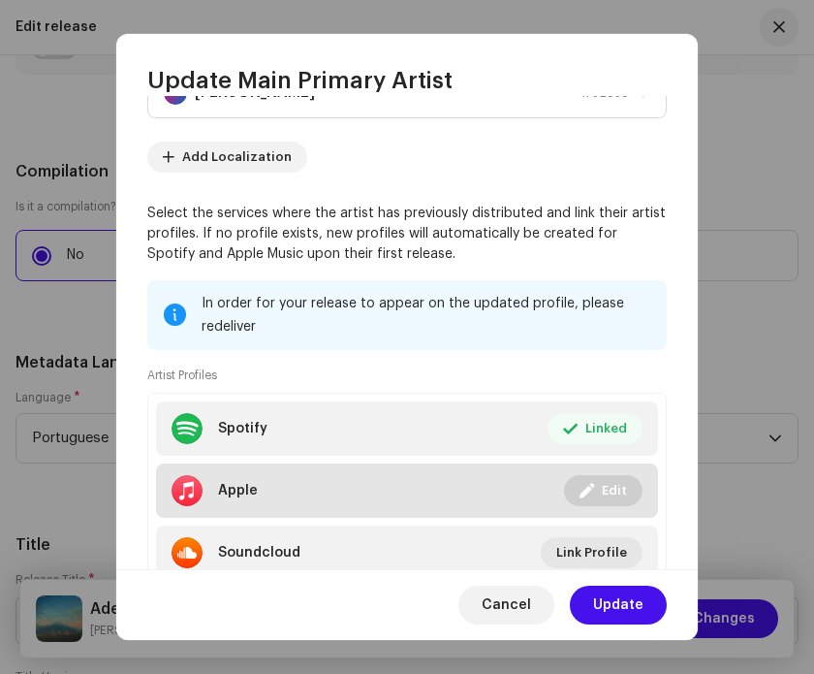
click at [581, 489] on span at bounding box center [587, 491] width 15 height 16
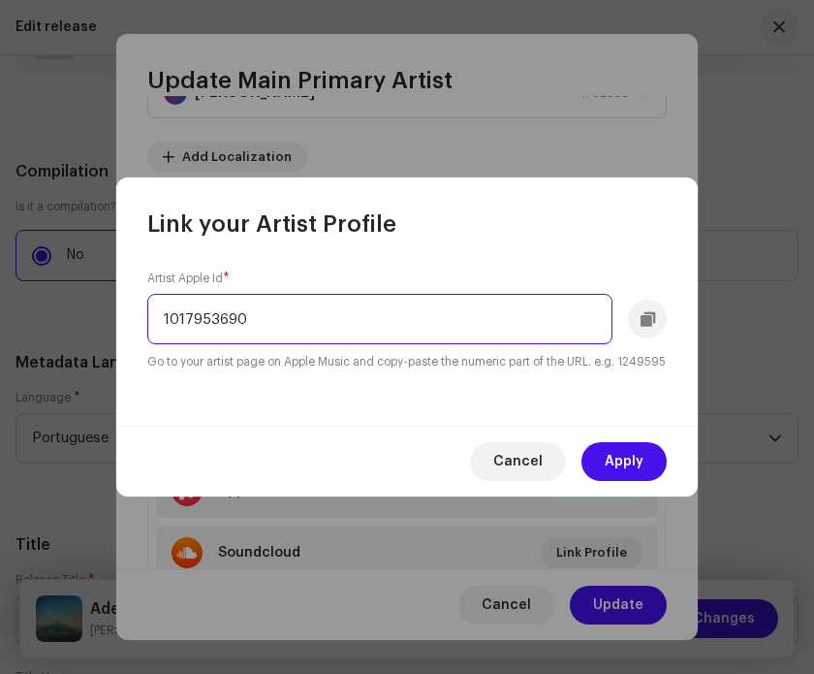
drag, startPoint x: 581, startPoint y: 489, endPoint x: -42, endPoint y: 274, distance: 658.2
click at [0, 274] on html "Nous Music Home Profile Catalog Transactions Analytics Resources Marketplace No…" at bounding box center [407, 337] width 814 height 674
paste input "1174481248"
type input "1174481248"
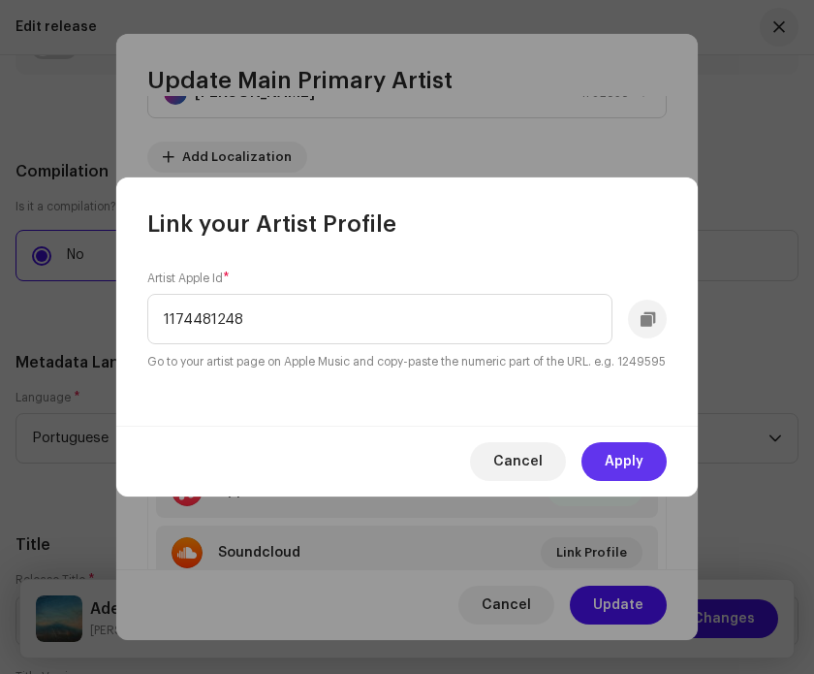
click at [656, 469] on button "Apply" at bounding box center [624, 461] width 85 height 39
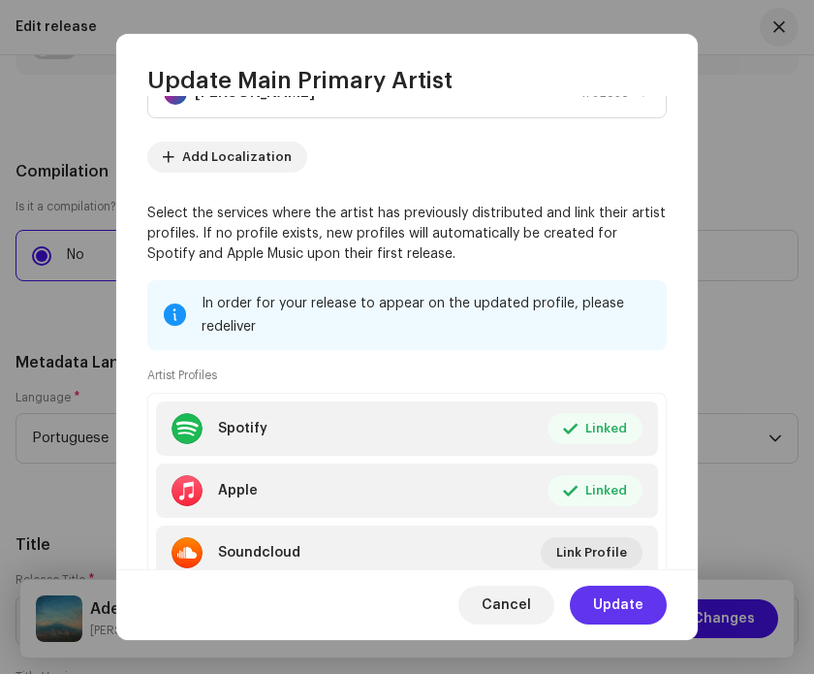
click at [630, 610] on span "Update" at bounding box center [618, 605] width 50 height 39
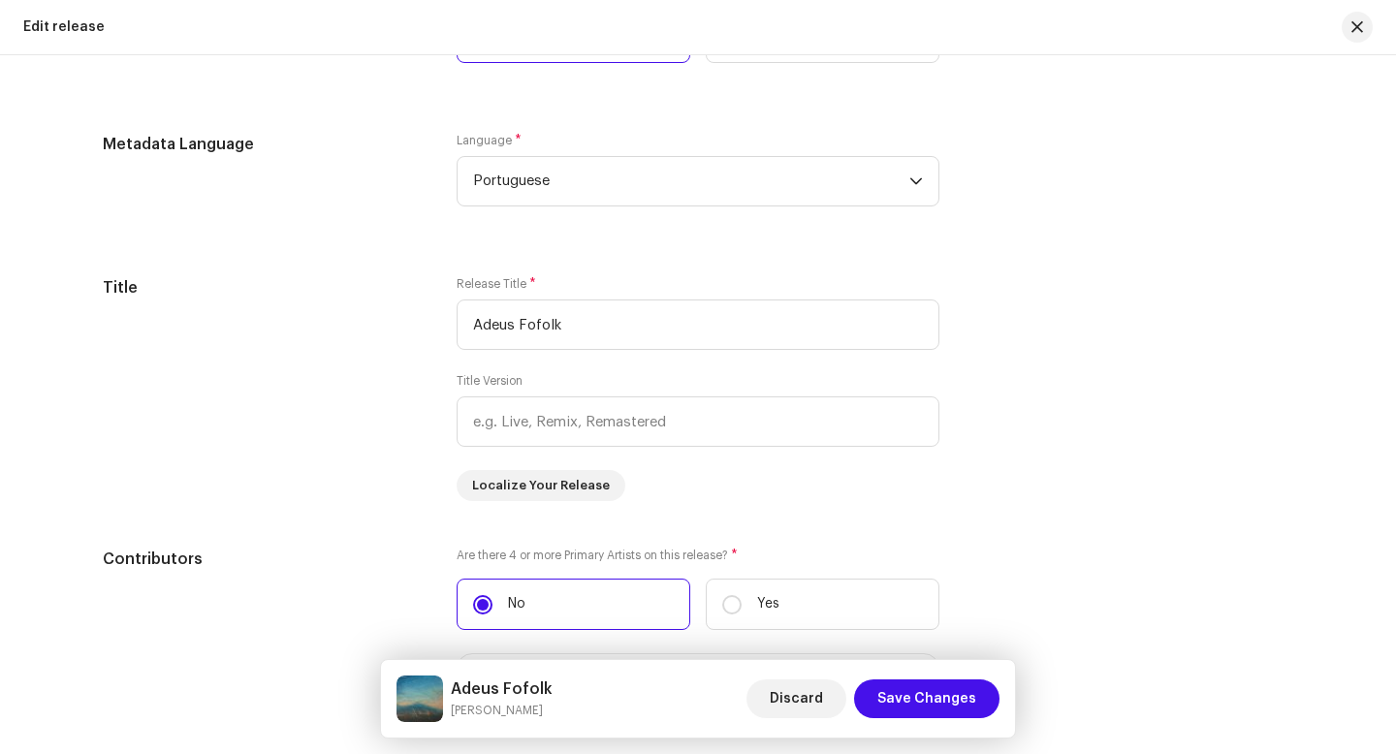
scroll to position [1095, 0]
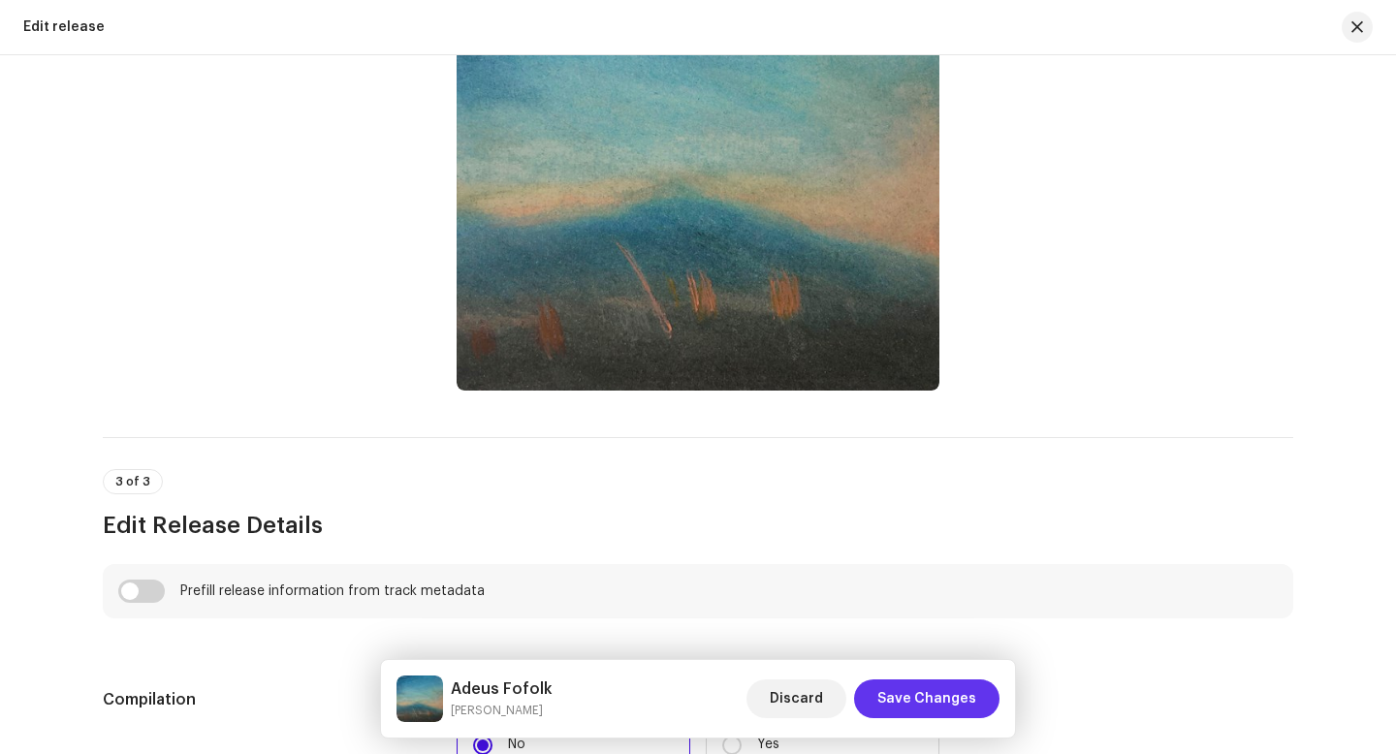
click at [958, 702] on span "Save Changes" at bounding box center [926, 699] width 99 height 39
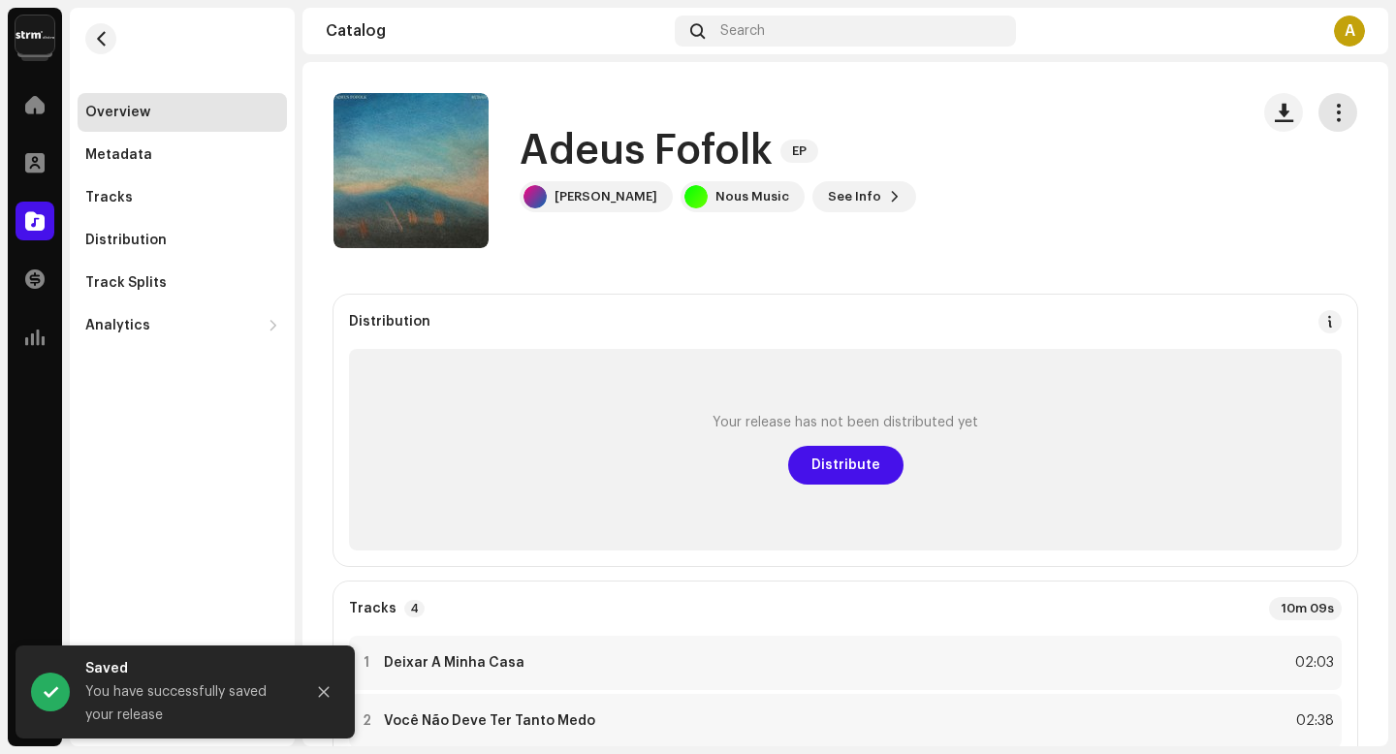
drag, startPoint x: 958, startPoint y: 702, endPoint x: 1340, endPoint y: 118, distance: 697.5
click at [1340, 118] on button "button" at bounding box center [1337, 112] width 39 height 39
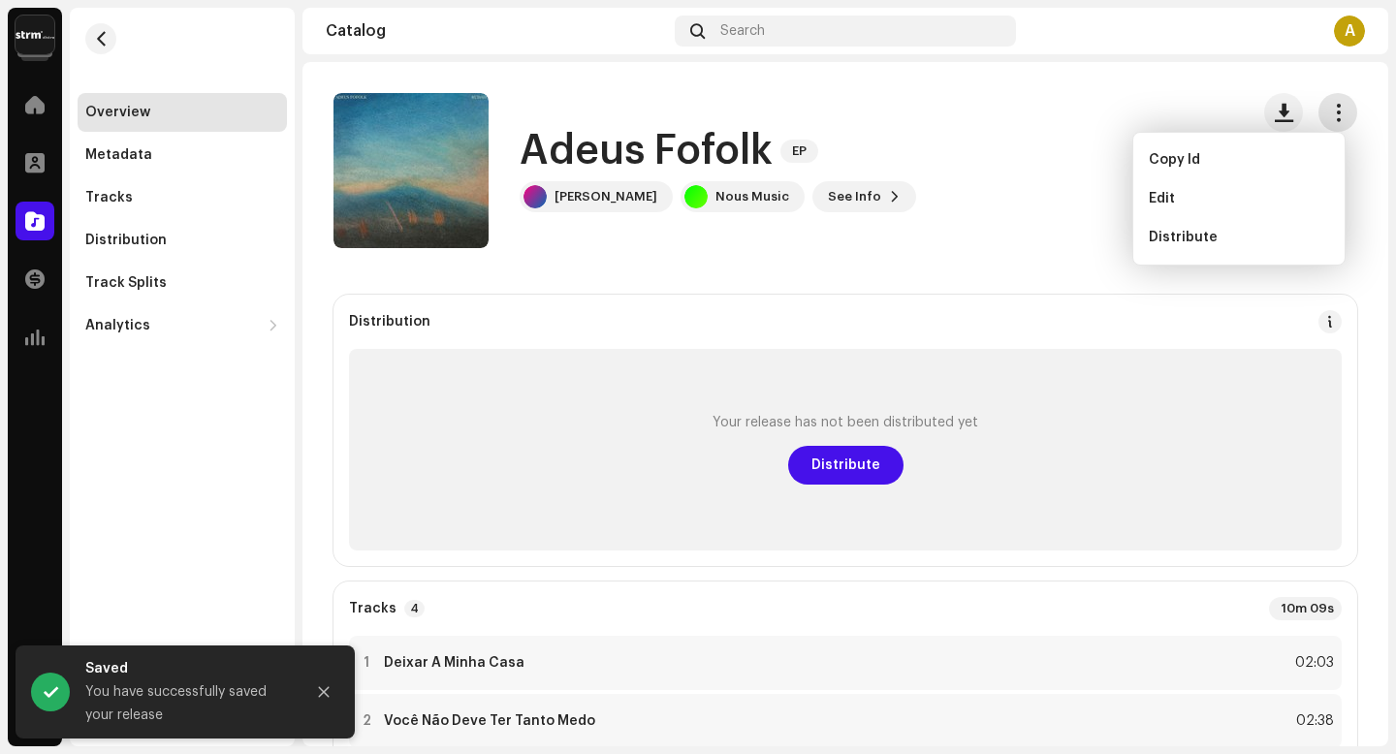
click at [1227, 202] on div "Edit" at bounding box center [1239, 199] width 180 height 16
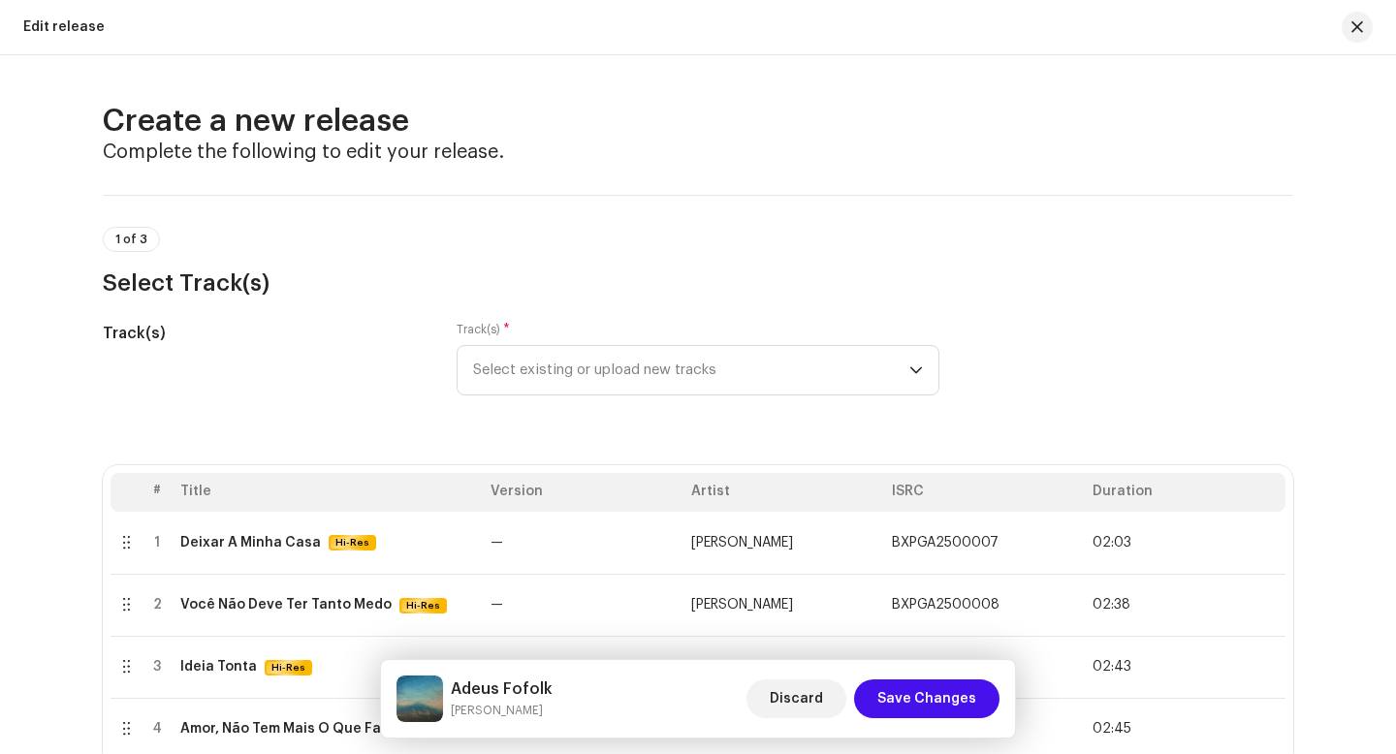
scroll to position [190, 0]
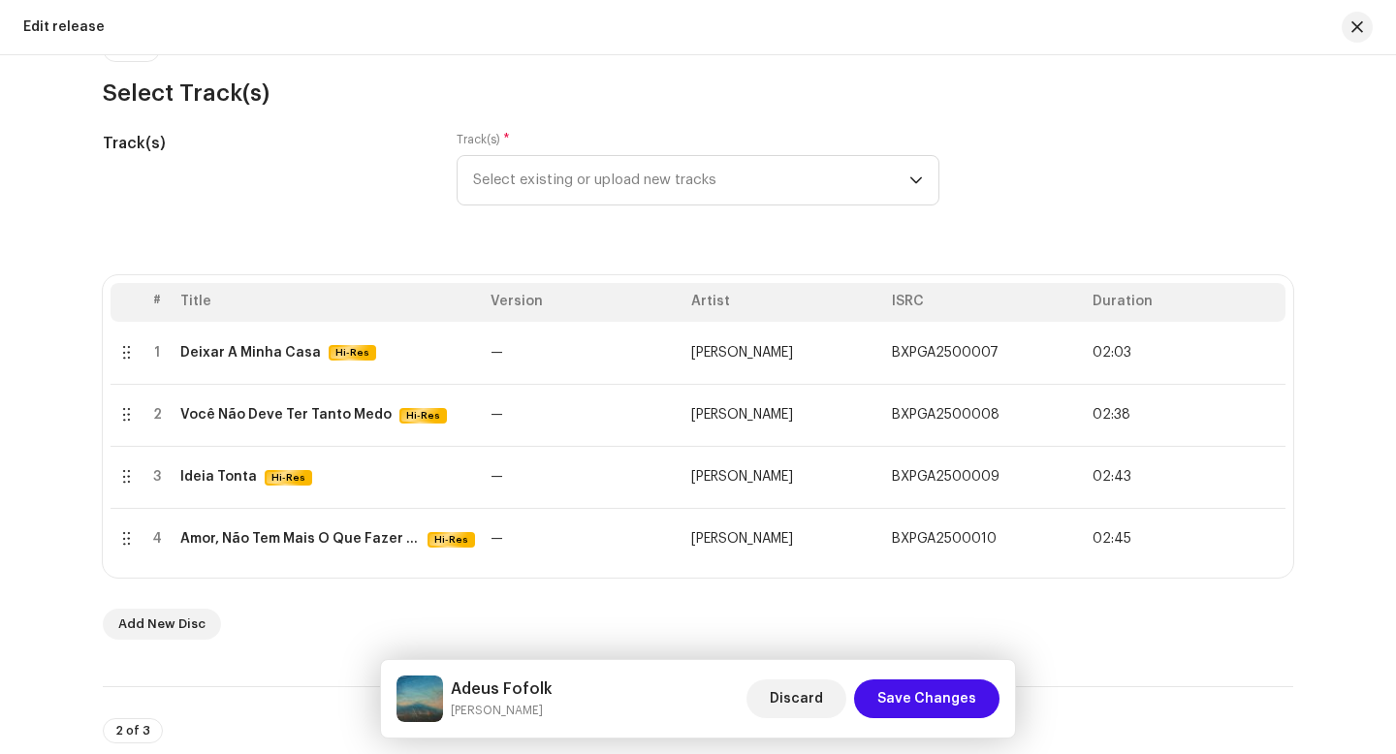
click at [769, 352] on span "[PERSON_NAME]" at bounding box center [742, 353] width 102 height 14
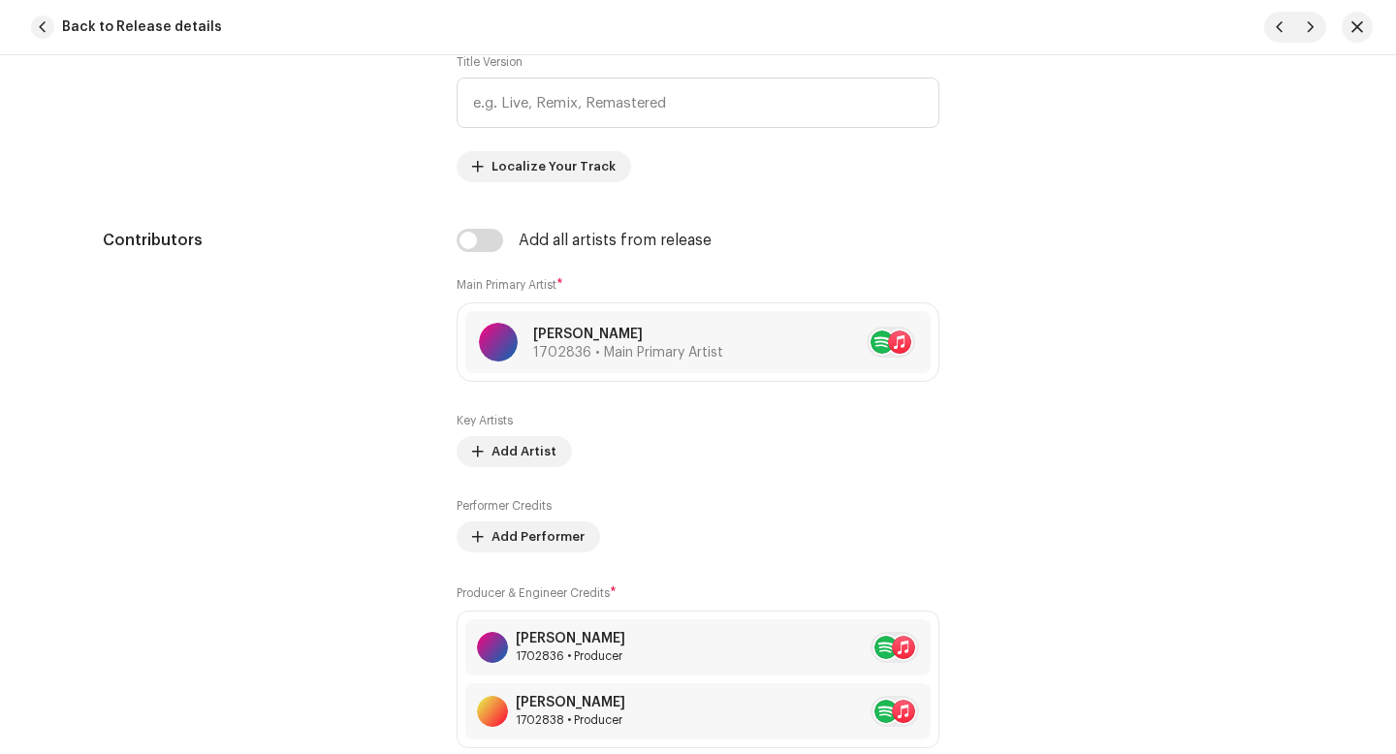
scroll to position [1229, 0]
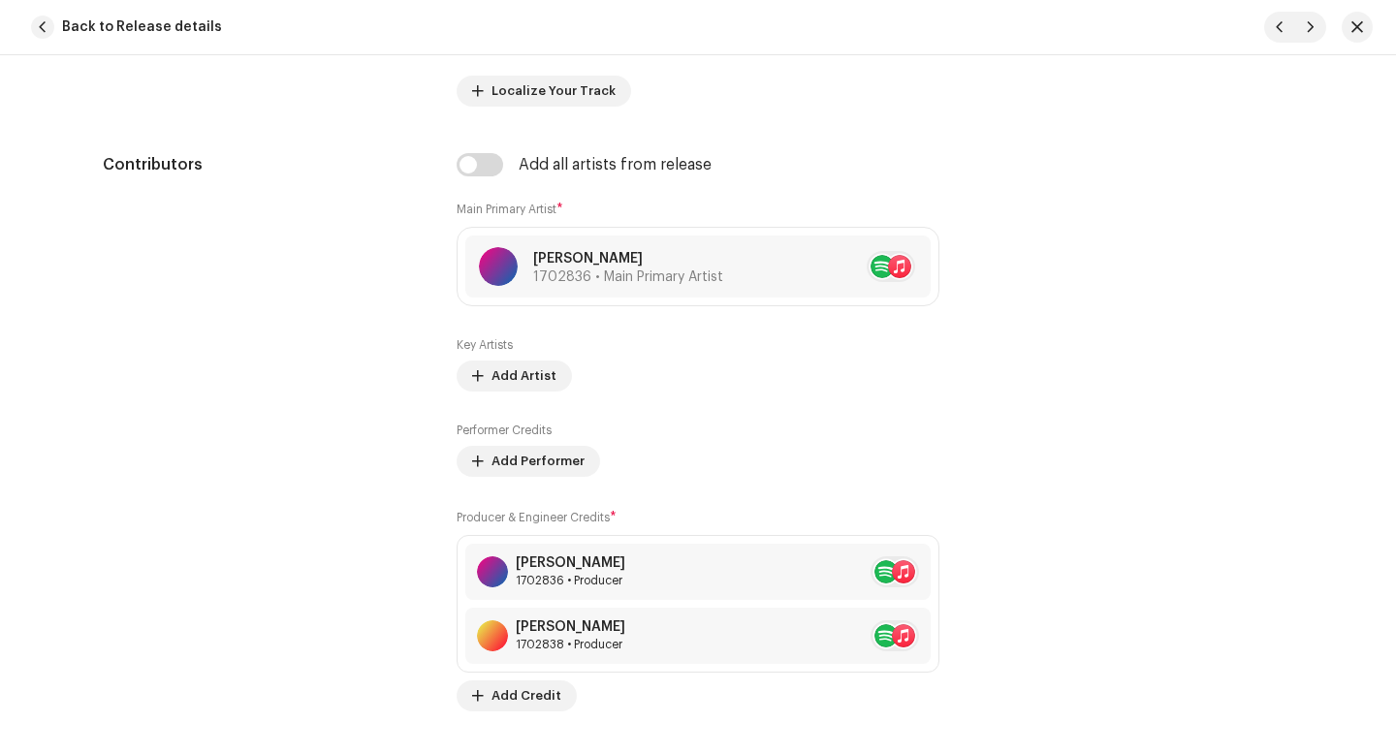
click at [666, 582] on div "[PERSON_NAME] 1702836 • Producer" at bounding box center [697, 572] width 465 height 56
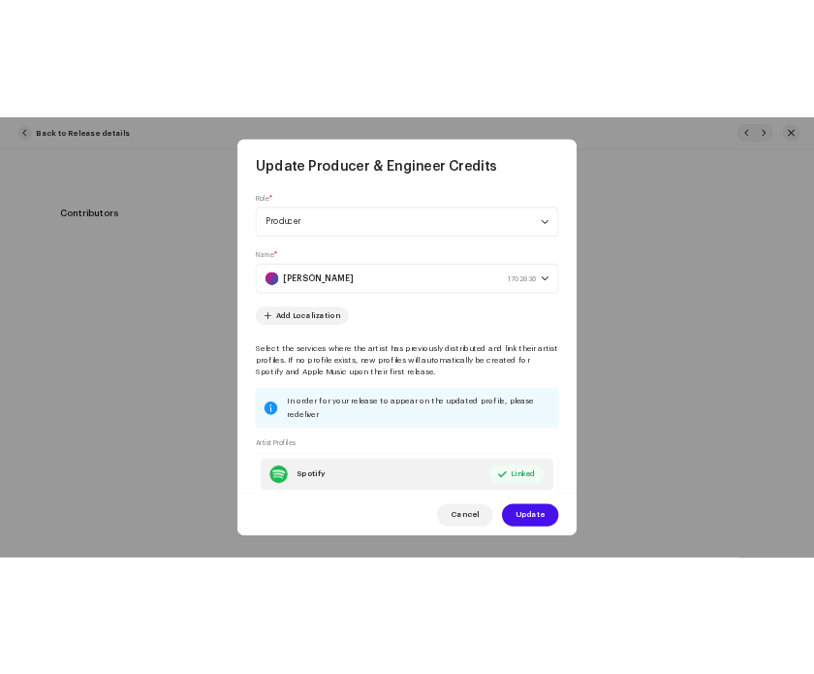
scroll to position [181, 0]
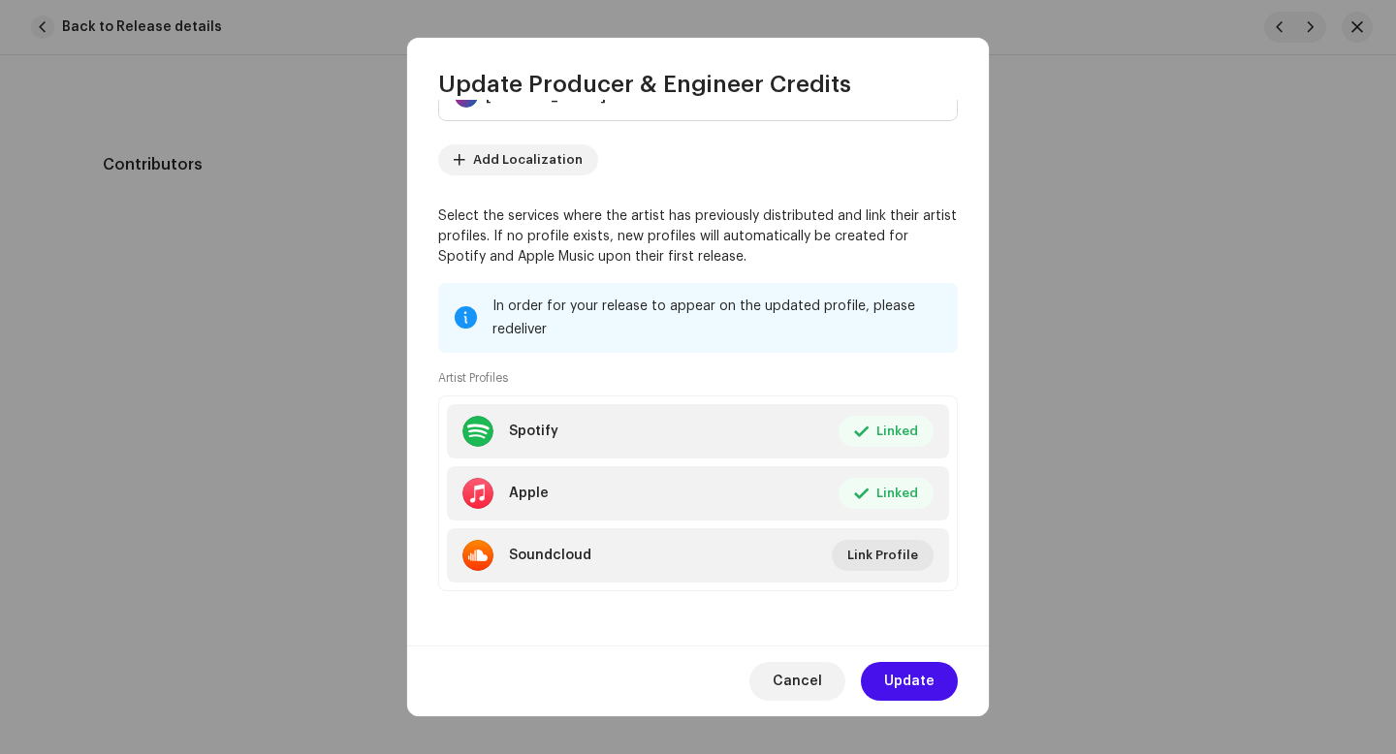
click at [690, 443] on li "Spotify Linked Edit" at bounding box center [698, 431] width 502 height 54
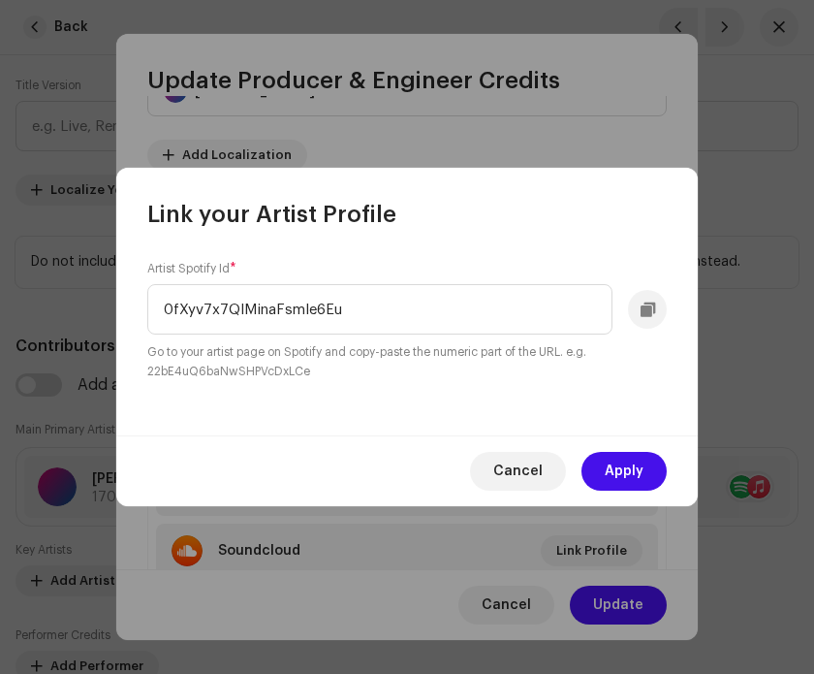
click at [527, 447] on div "Cancel Apply" at bounding box center [407, 470] width 582 height 71
click at [524, 475] on span "Cancel" at bounding box center [517, 471] width 49 height 39
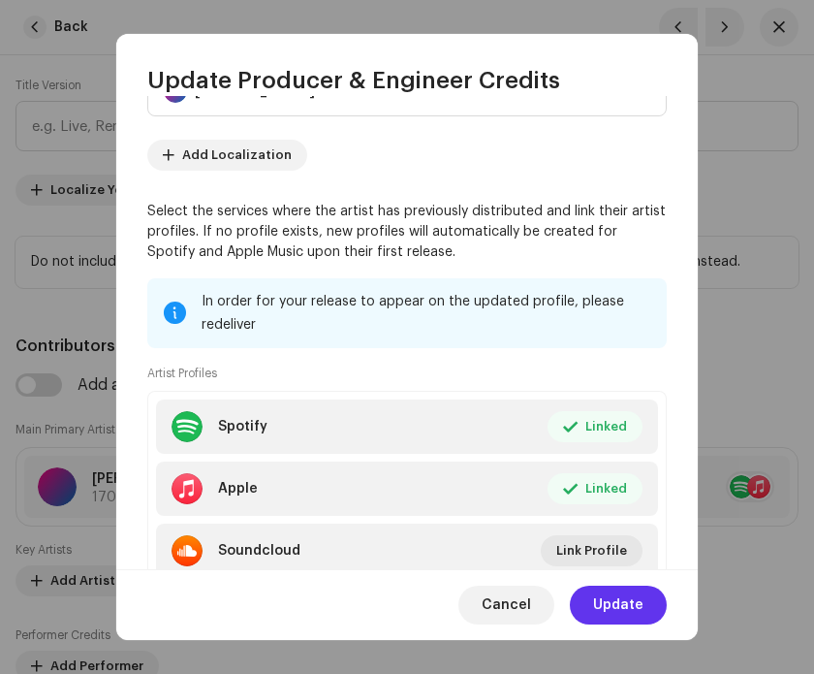
click at [596, 598] on span "Update" at bounding box center [618, 605] width 50 height 39
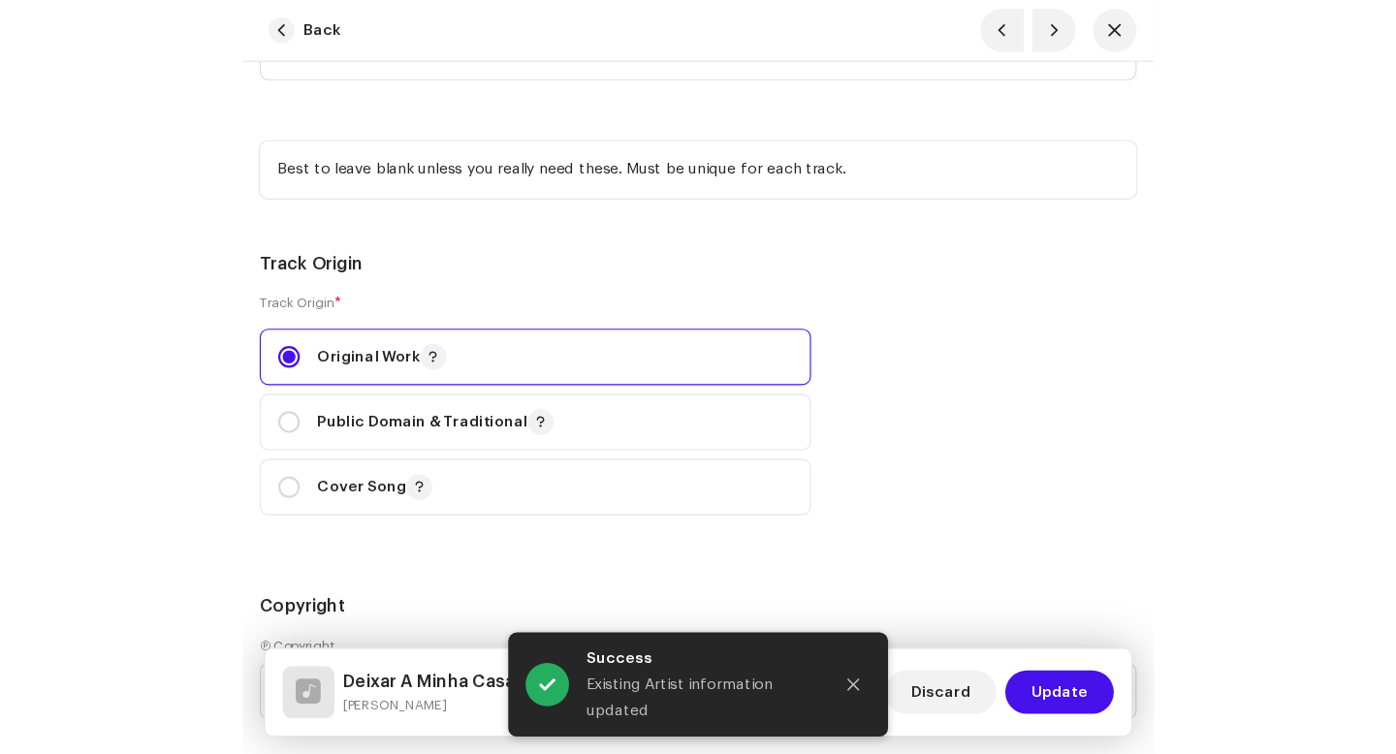
scroll to position [0, 0]
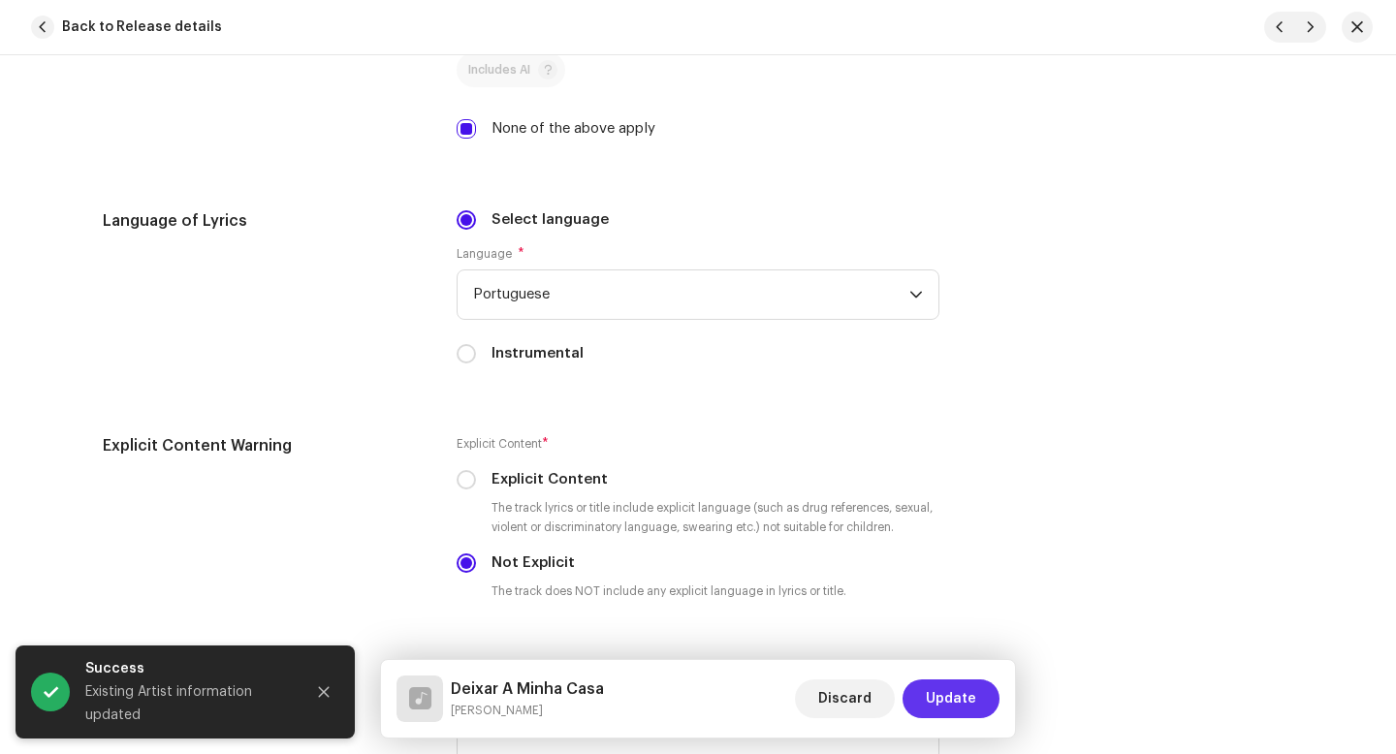
click at [978, 690] on button "Update" at bounding box center [951, 699] width 97 height 39
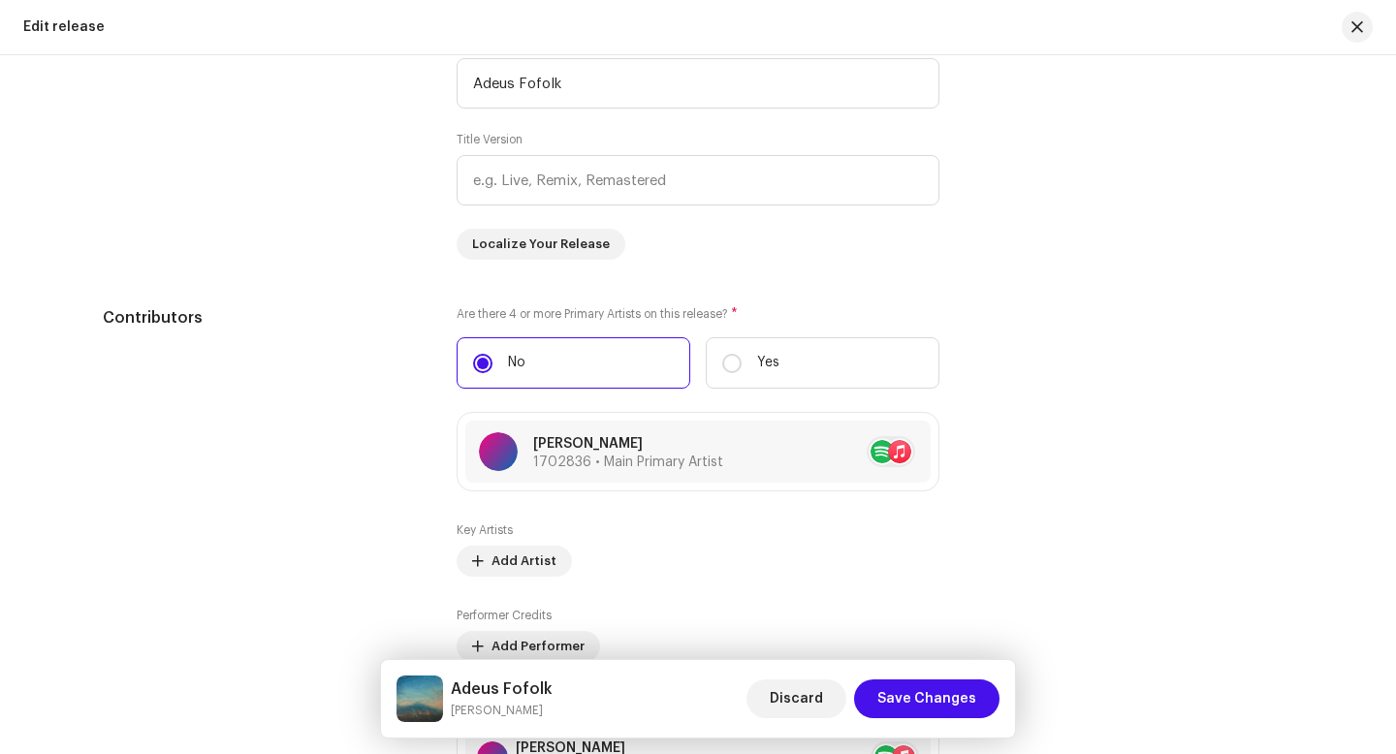
scroll to position [2026, 0]
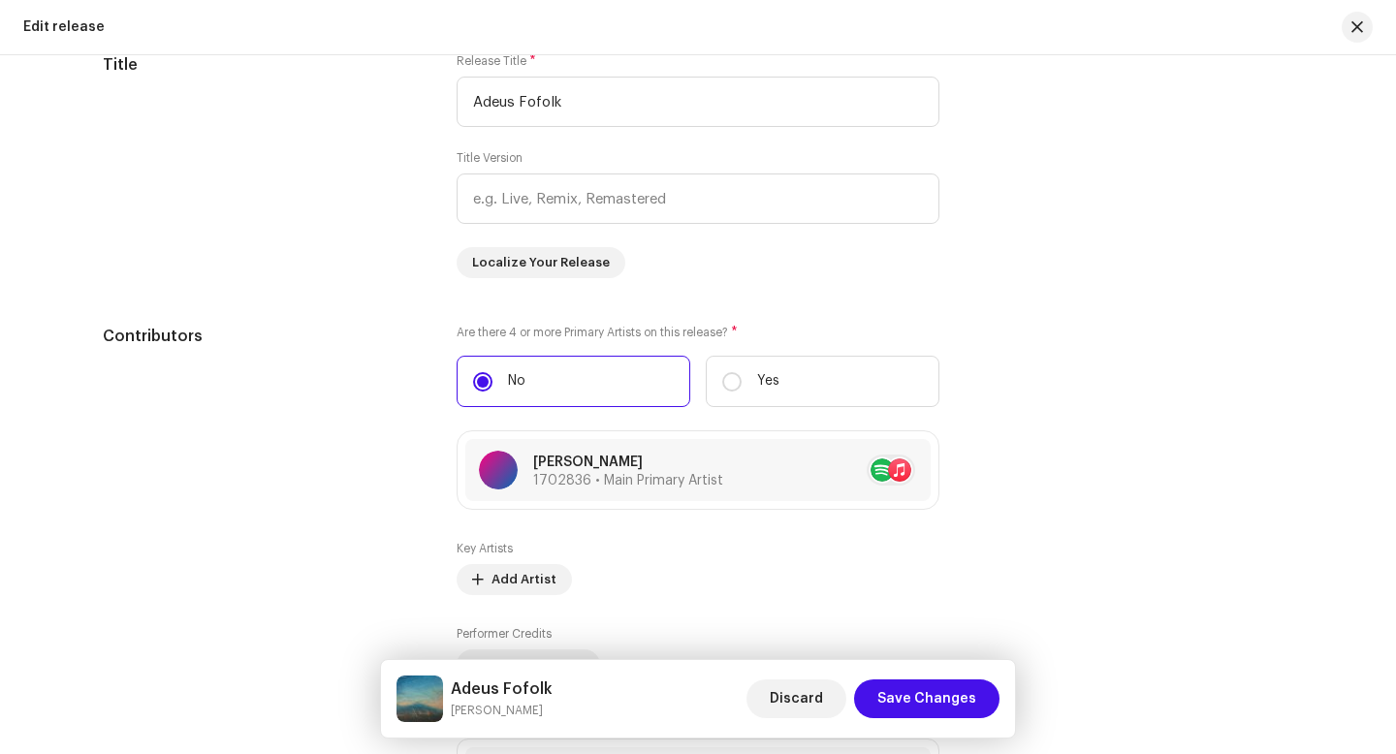
click at [897, 481] on re-a-table-artist-ids at bounding box center [891, 470] width 48 height 31
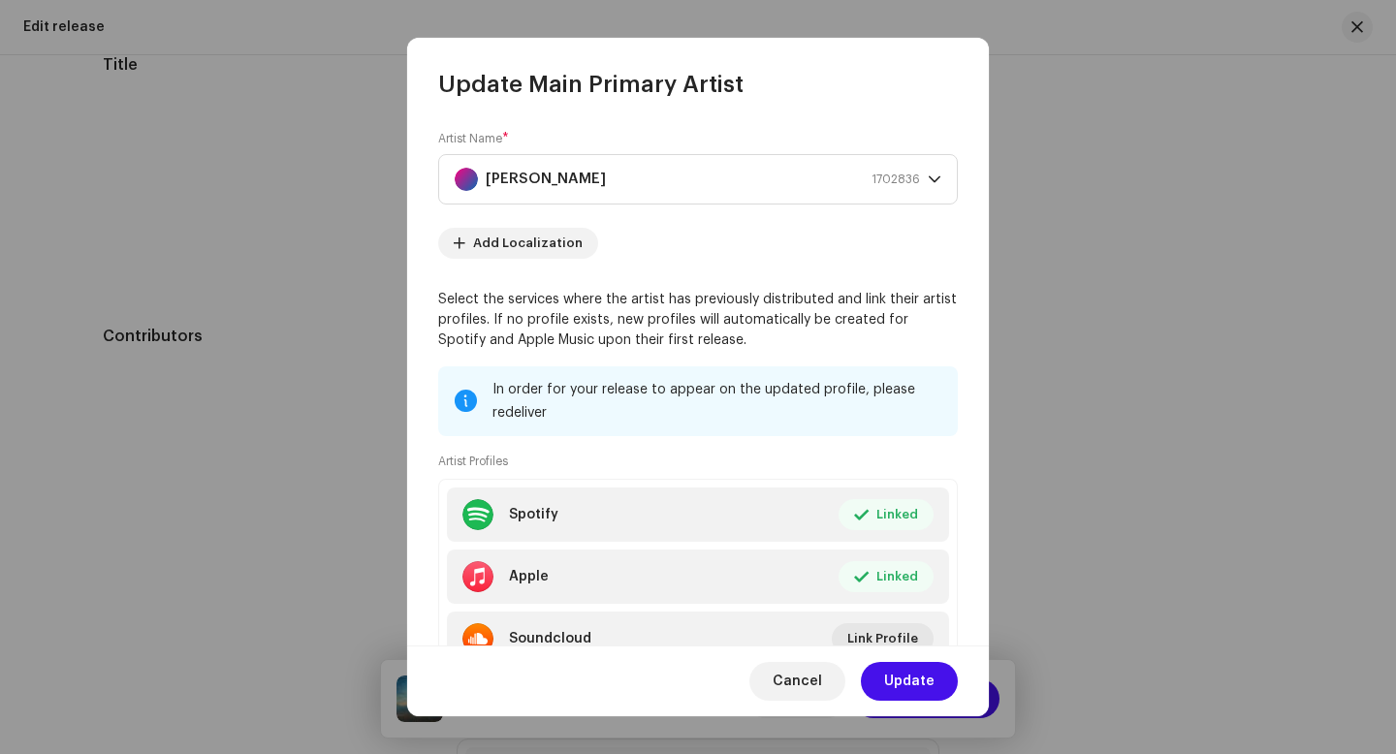
click at [863, 177] on div "[PERSON_NAME] 1702836" at bounding box center [687, 179] width 465 height 48
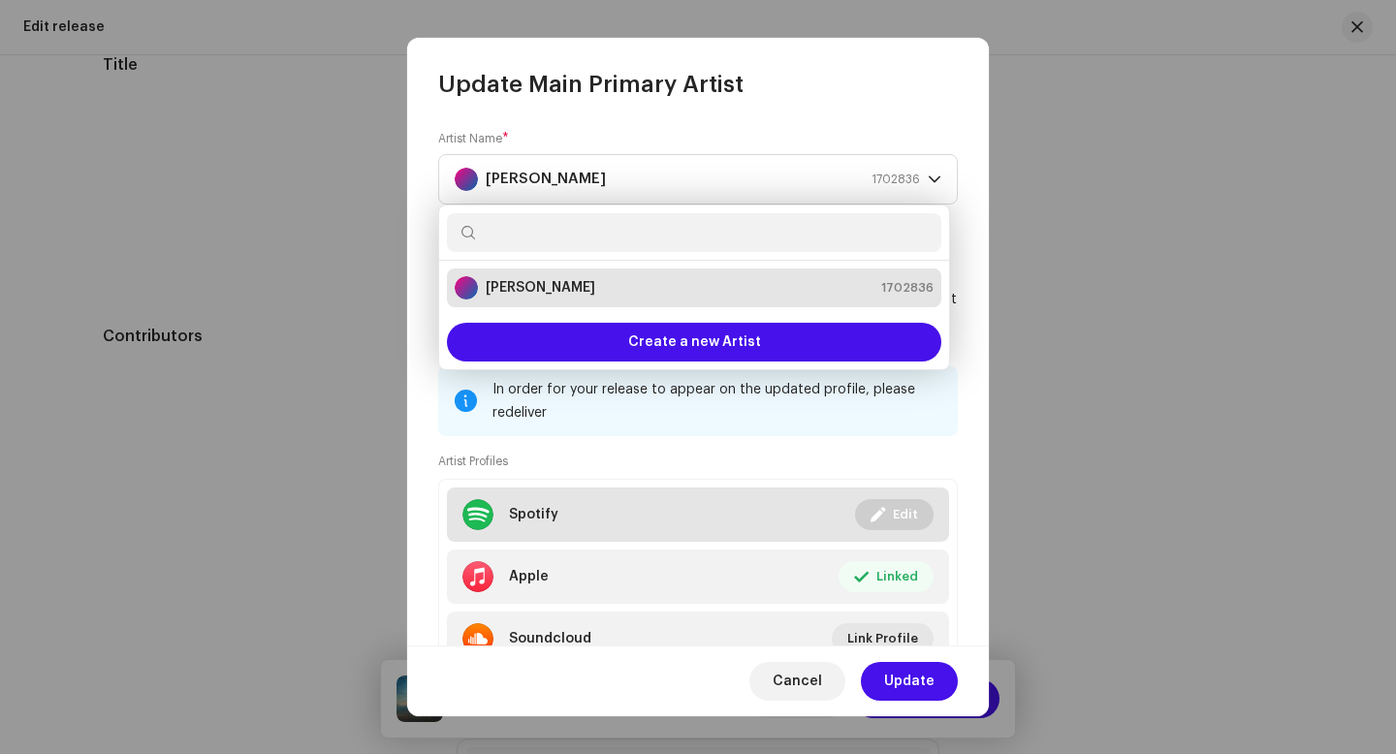
drag, startPoint x: 978, startPoint y: 690, endPoint x: 905, endPoint y: 490, distance: 213.8
click at [905, 490] on li "Spotify Linked Edit" at bounding box center [698, 515] width 502 height 54
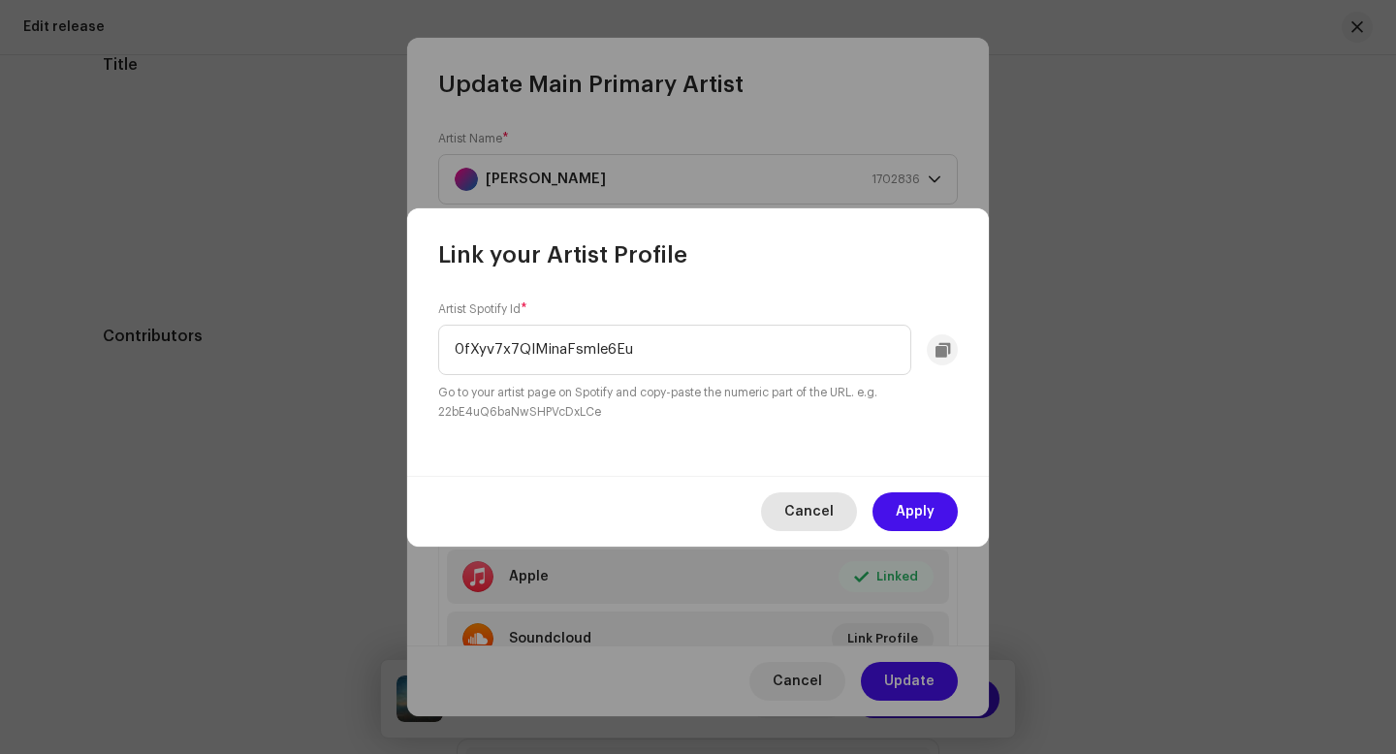
drag, startPoint x: 905, startPoint y: 490, endPoint x: 822, endPoint y: 511, distance: 85.1
click at [822, 511] on span "Cancel" at bounding box center [808, 511] width 49 height 39
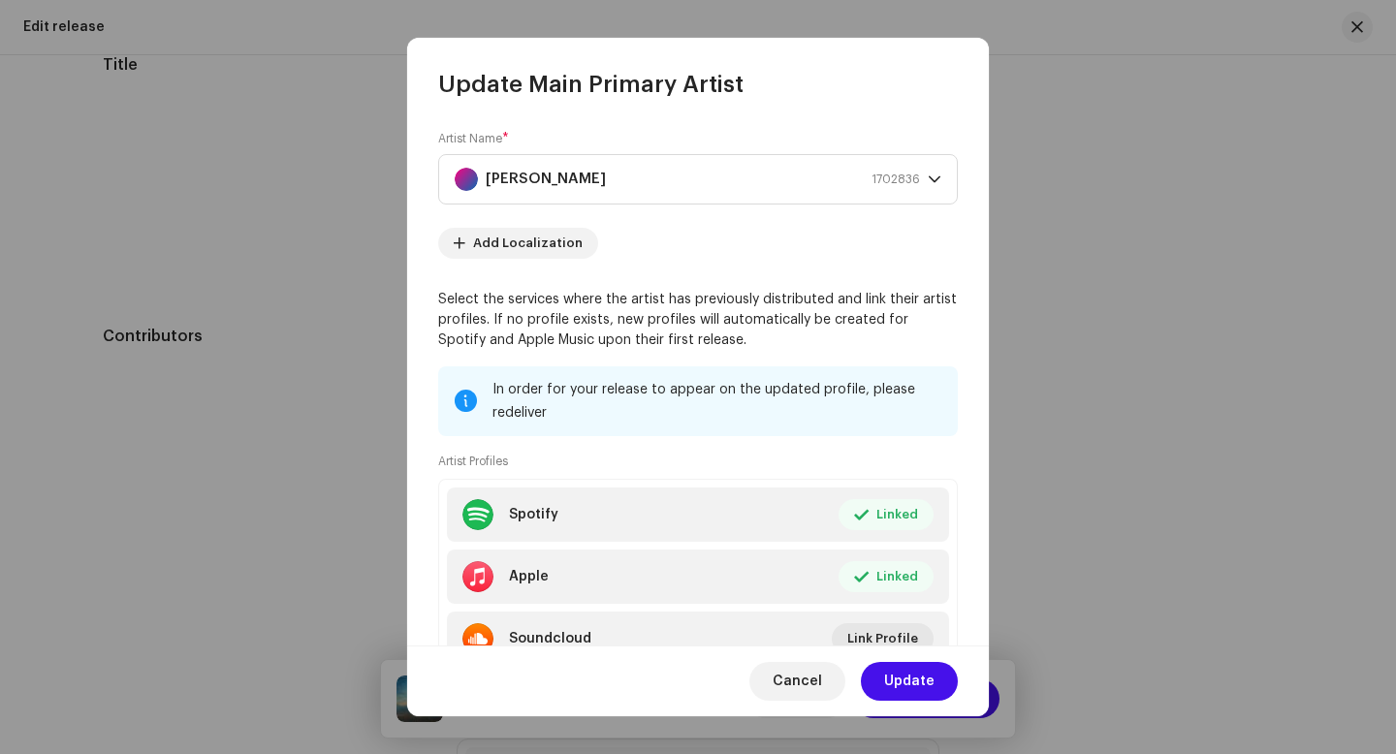
click at [922, 683] on span "Update" at bounding box center [909, 681] width 50 height 39
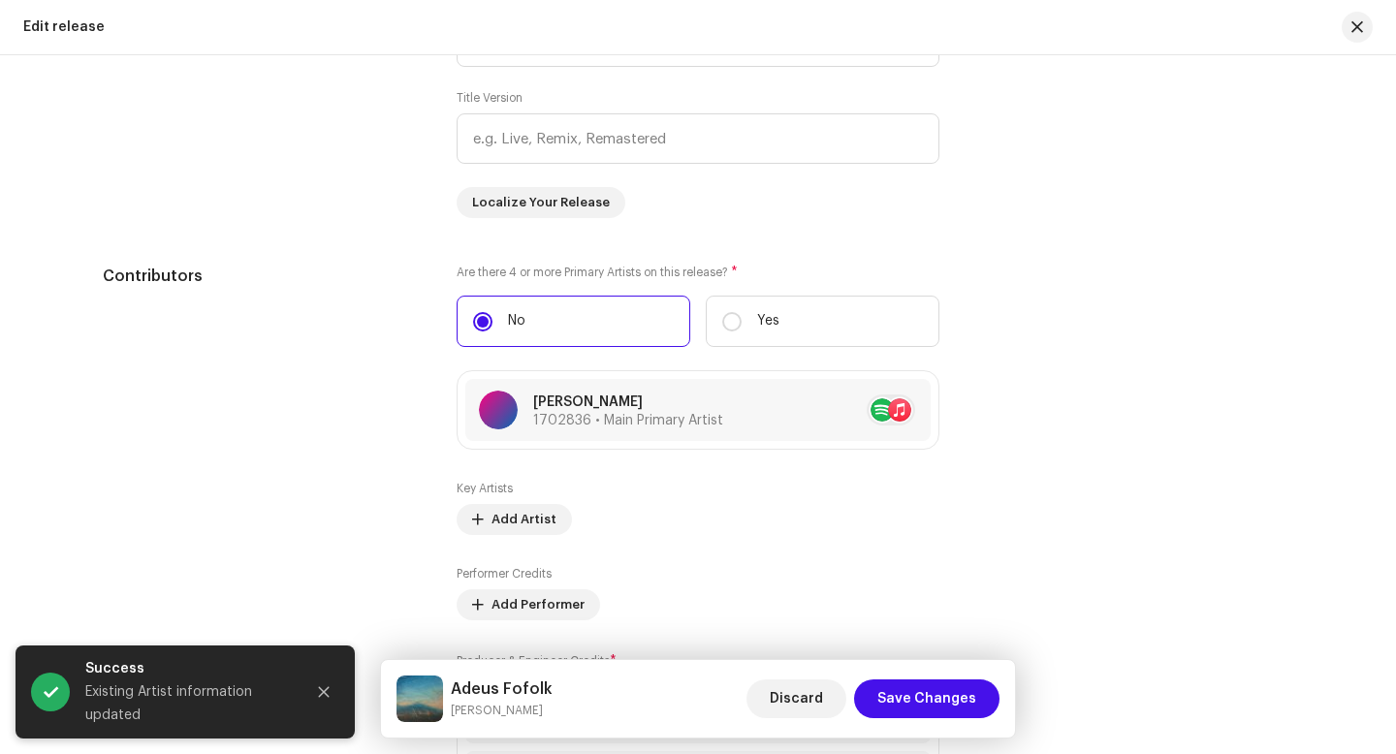
scroll to position [2372, 0]
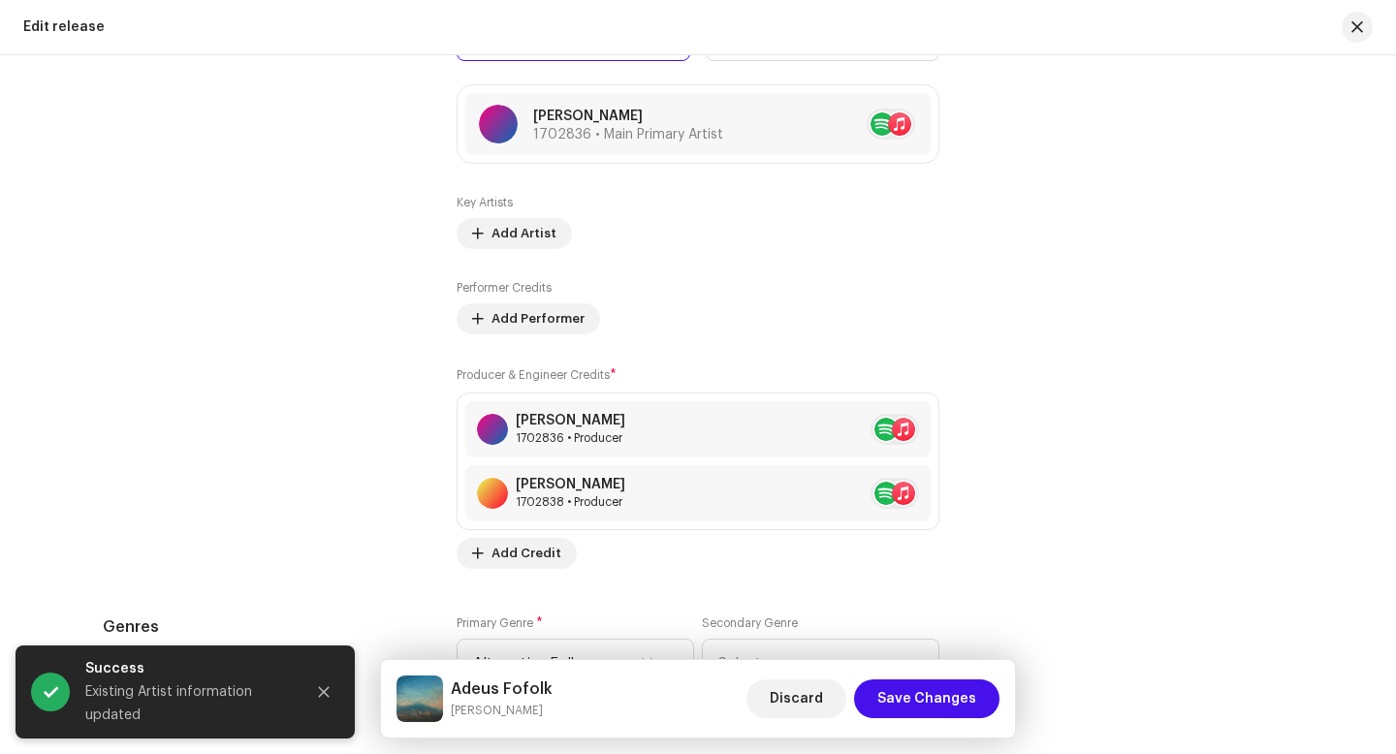
click at [935, 695] on span "Save Changes" at bounding box center [926, 699] width 99 height 39
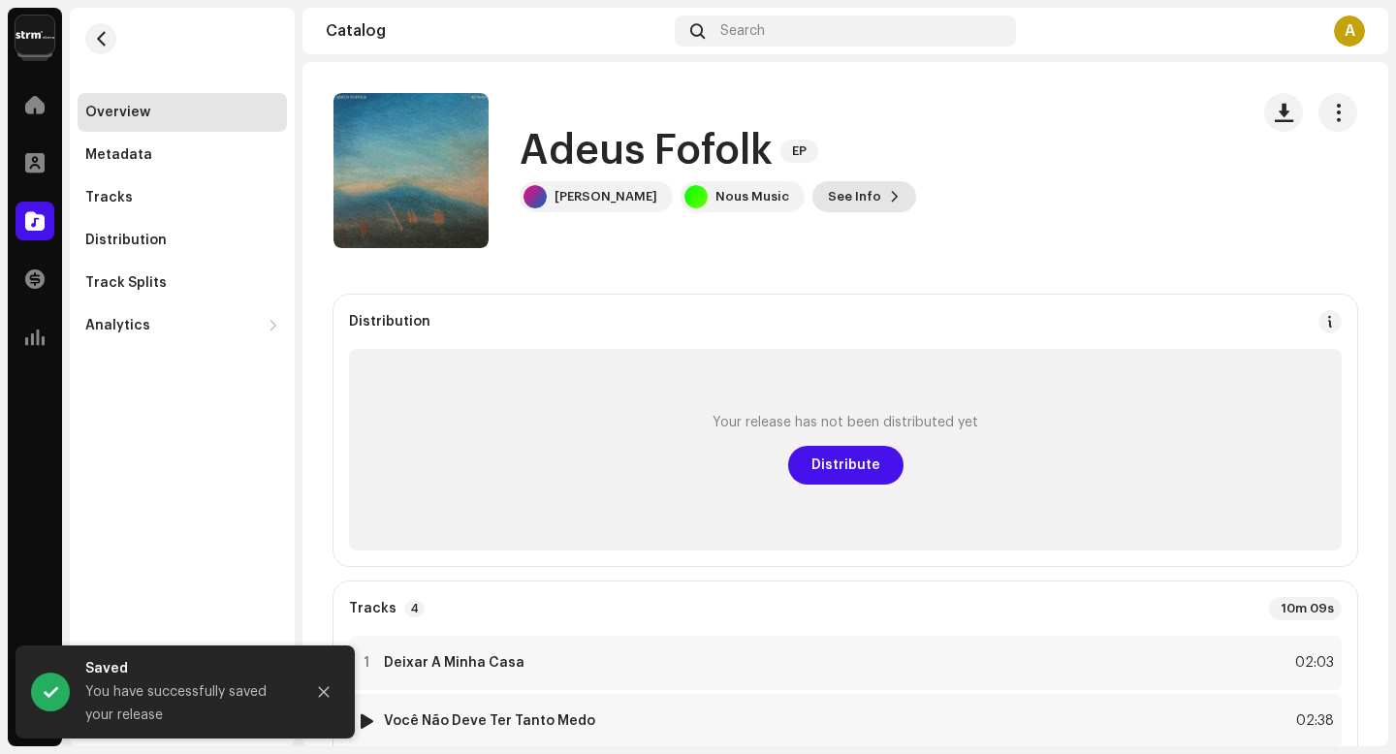
drag, startPoint x: 822, startPoint y: 511, endPoint x: 856, endPoint y: 184, distance: 328.5
click at [856, 184] on span "See Info" at bounding box center [854, 196] width 53 height 39
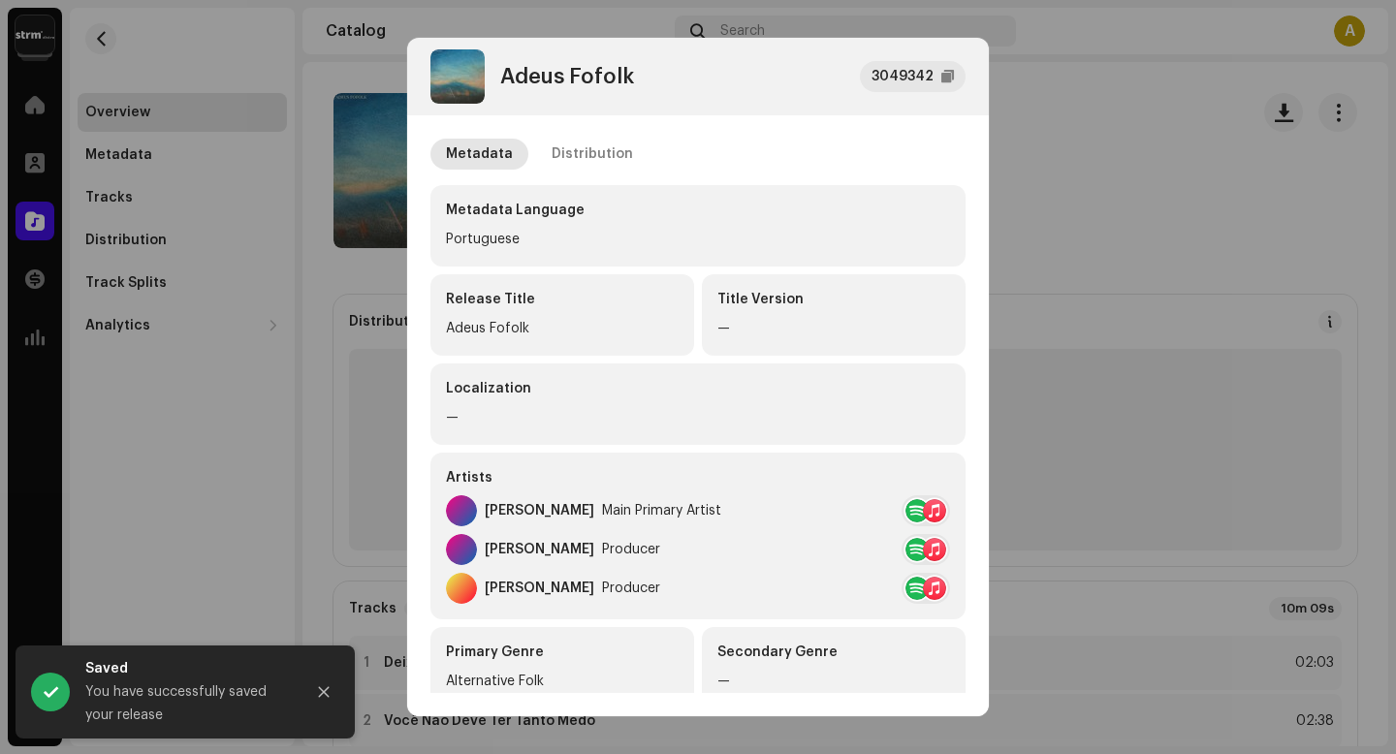
click at [905, 552] on div at bounding box center [916, 549] width 23 height 23
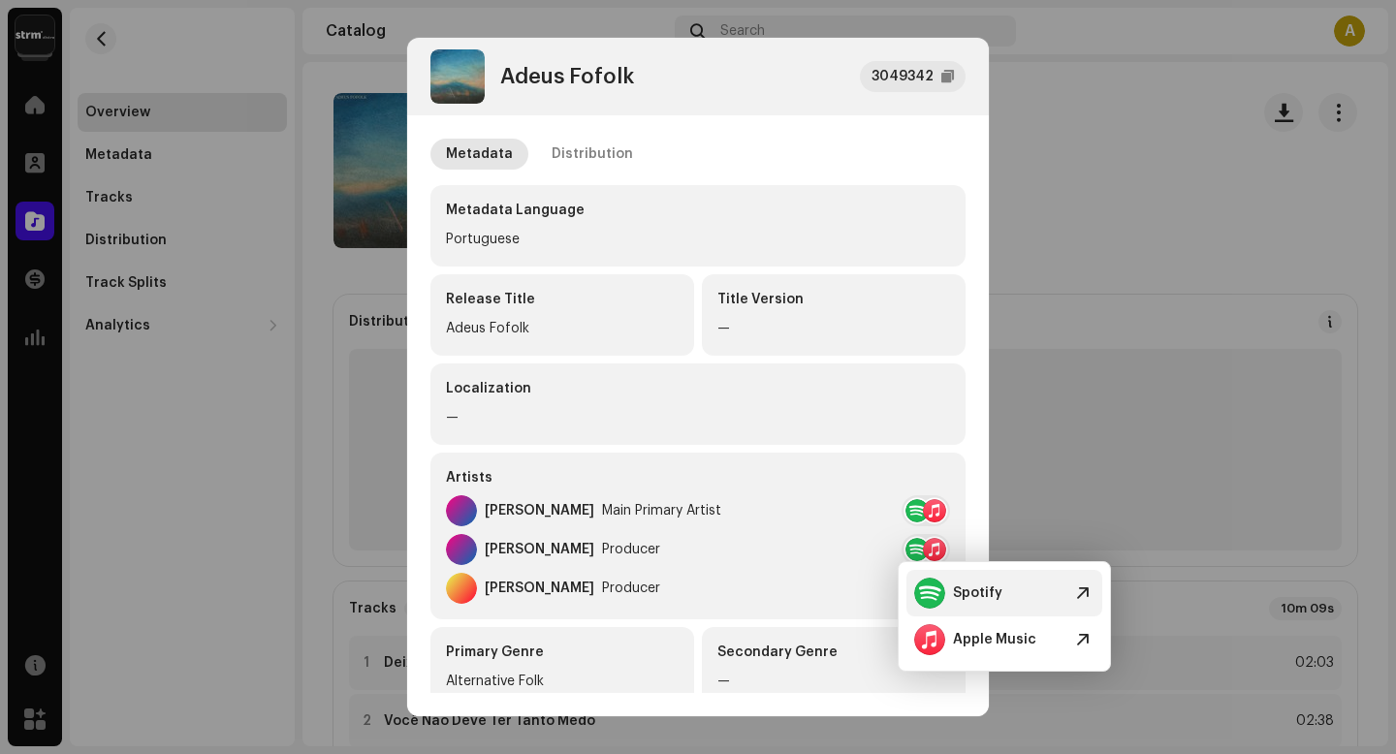
drag, startPoint x: 856, startPoint y: 184, endPoint x: 1085, endPoint y: 593, distance: 468.7
click at [1085, 593] on span at bounding box center [1082, 593] width 23 height 23
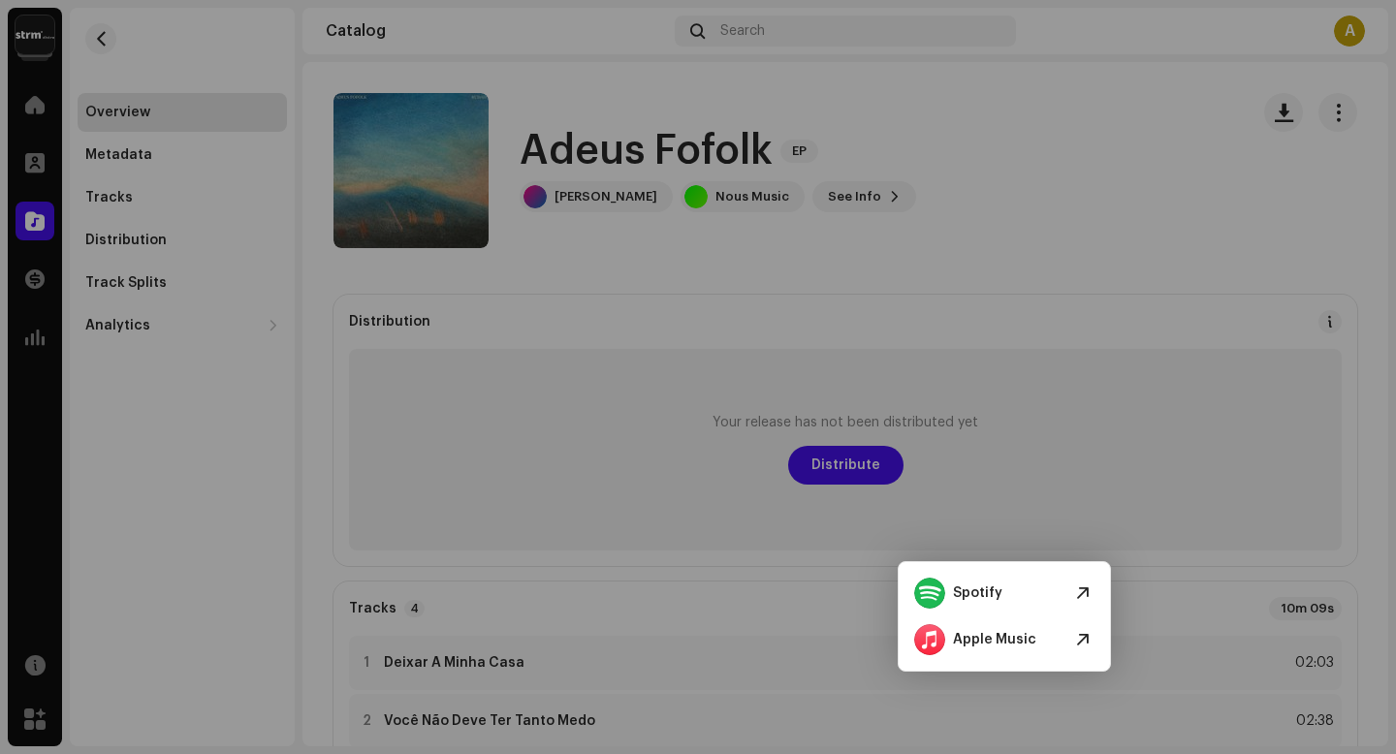
click at [1148, 345] on div "Adeus Fofolk 3049342 Metadata Distribution Metadata Language Portuguese Release…" at bounding box center [698, 377] width 1396 height 754
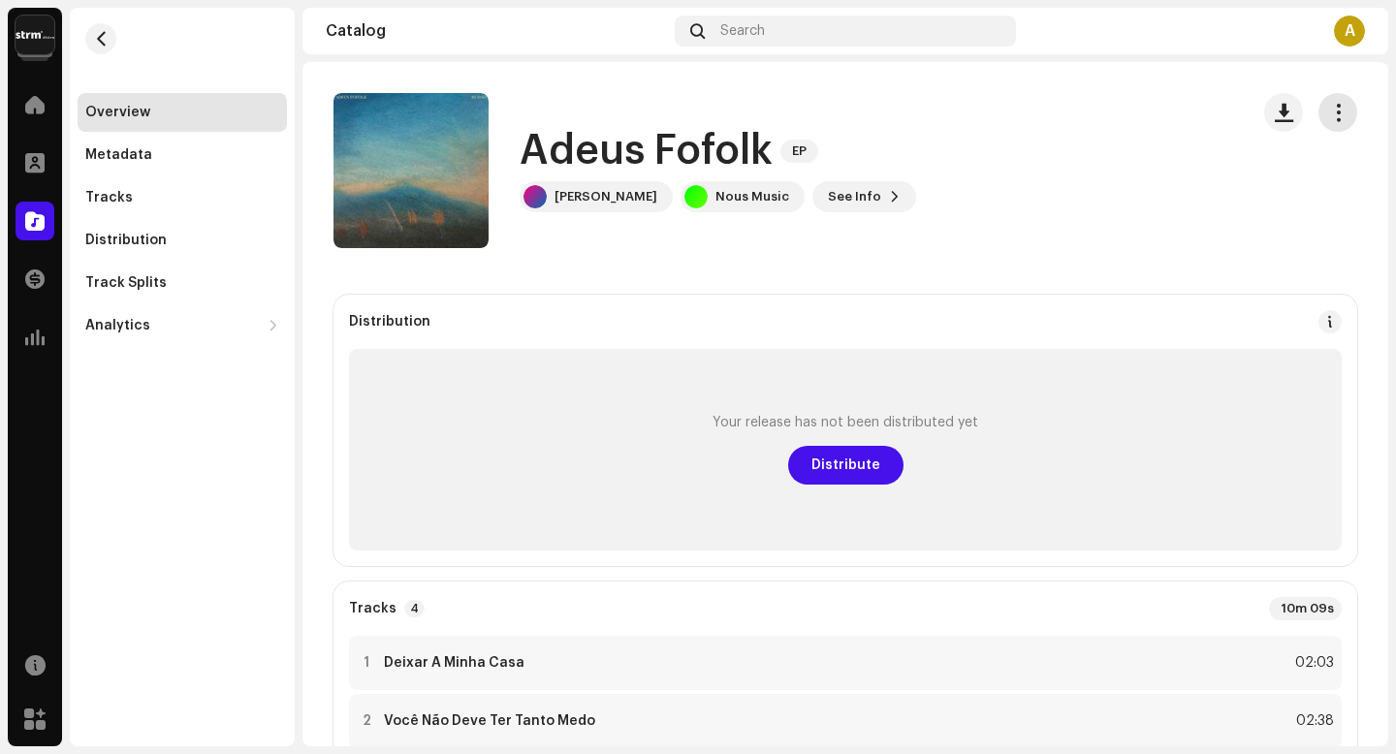
click at [1336, 115] on button "button" at bounding box center [1337, 112] width 39 height 39
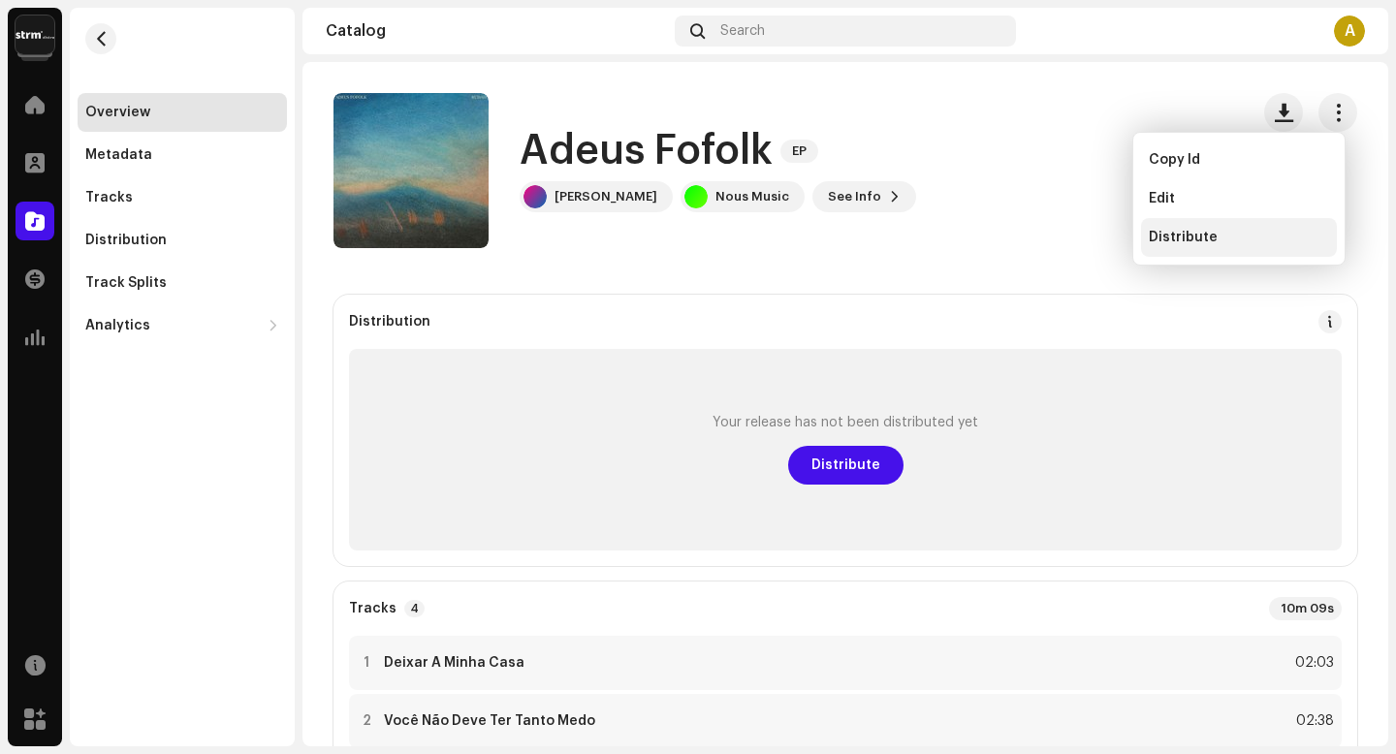
click at [1233, 232] on div "Distribute" at bounding box center [1239, 238] width 180 height 16
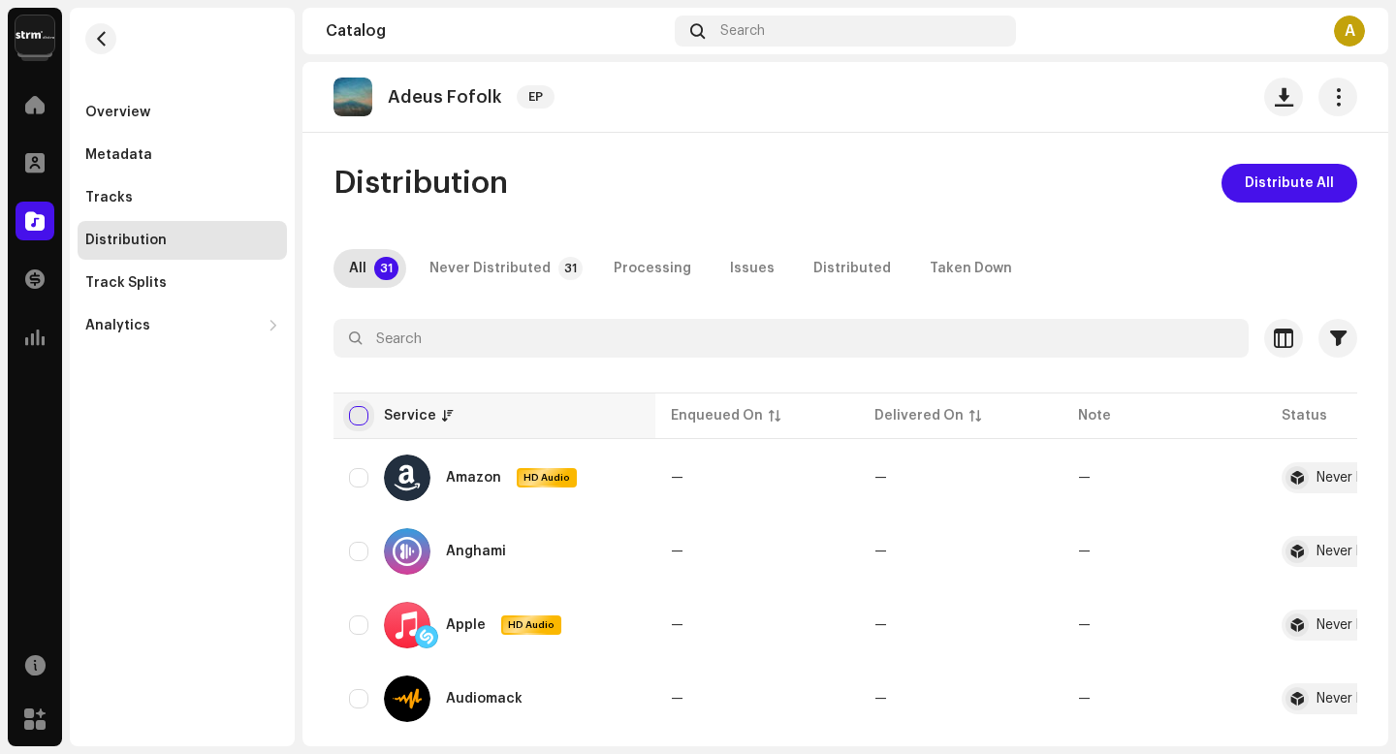
click at [357, 414] on input "checkbox" at bounding box center [358, 415] width 19 height 19
checkbox input "true"
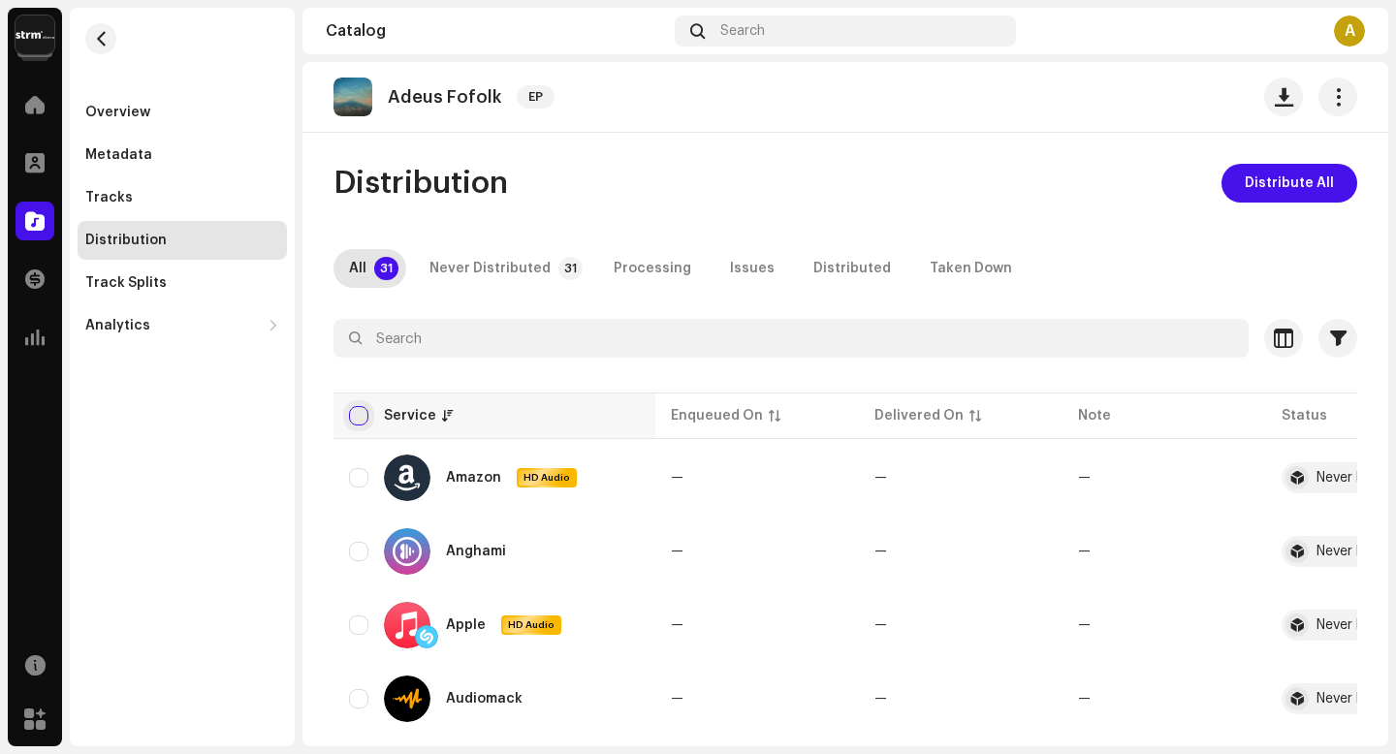
checkbox input "true"
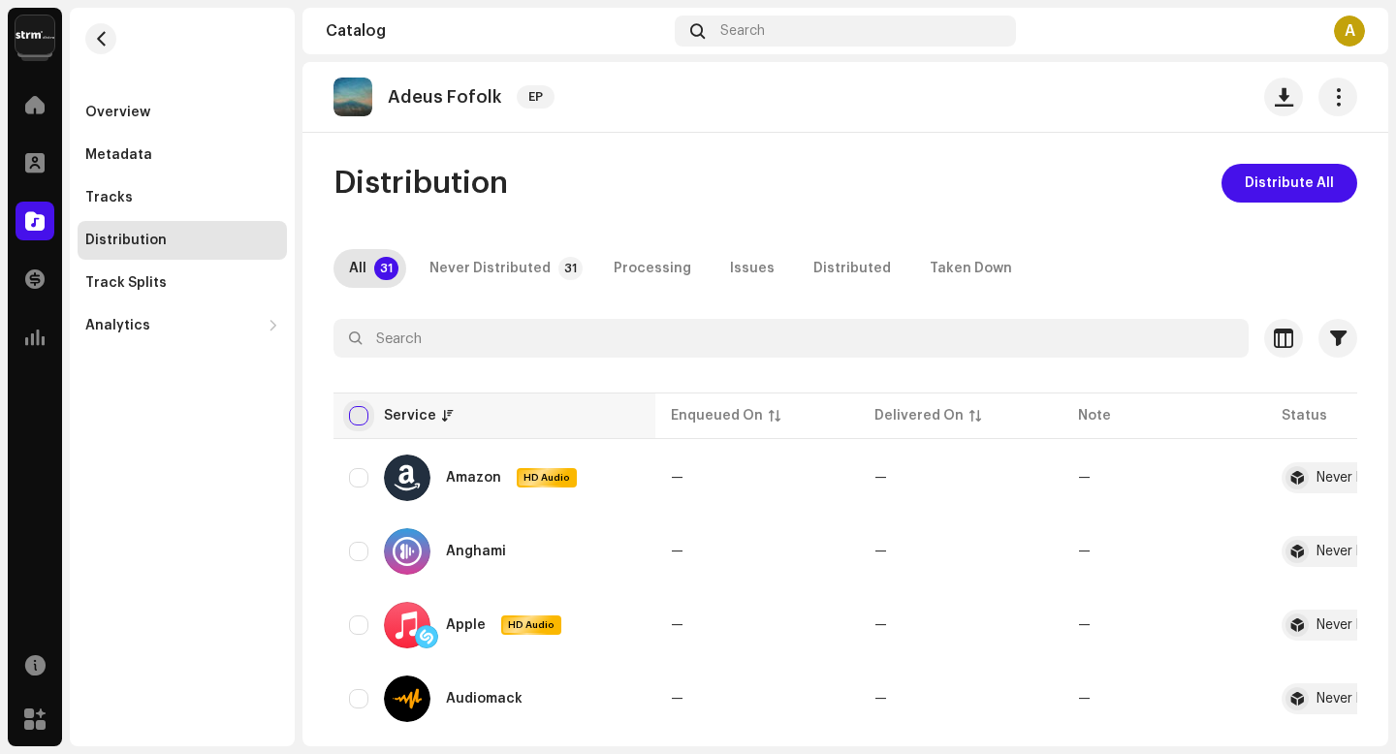
checkbox input "true"
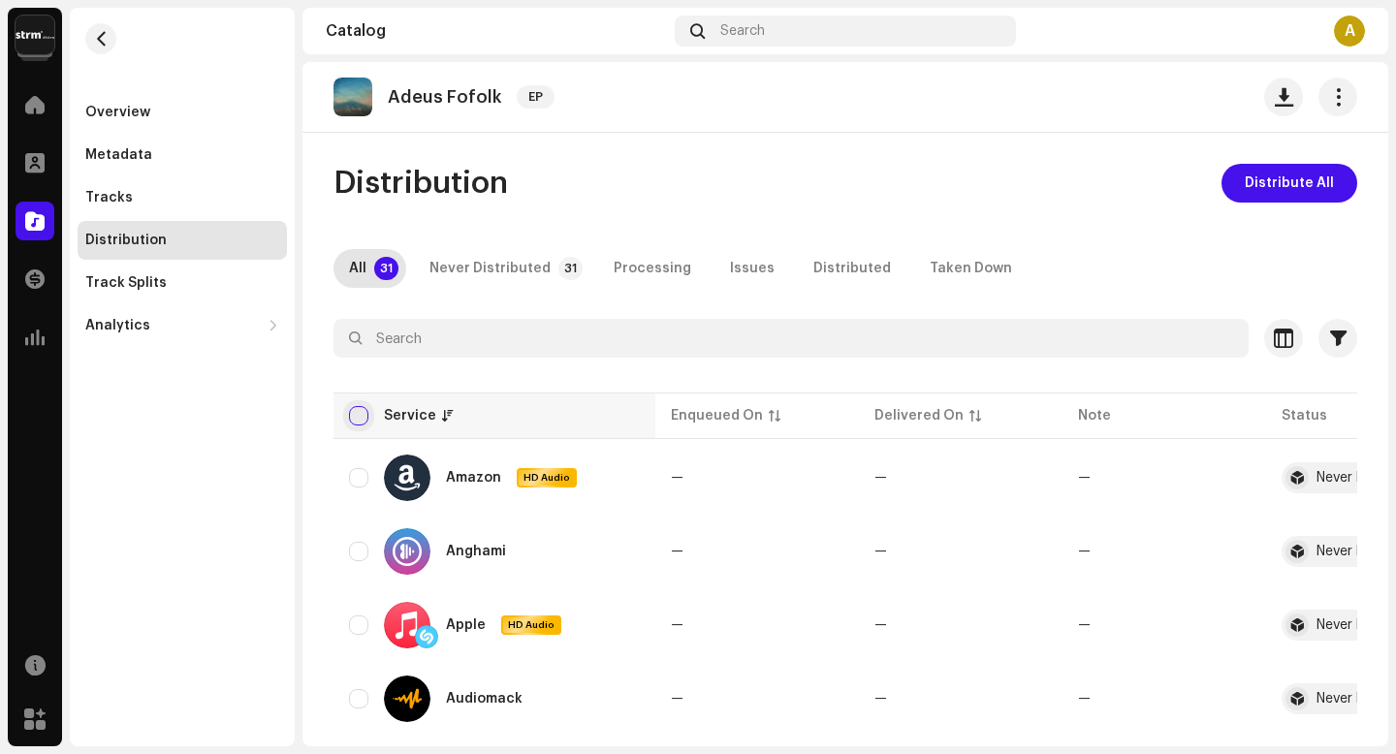
checkbox input "true"
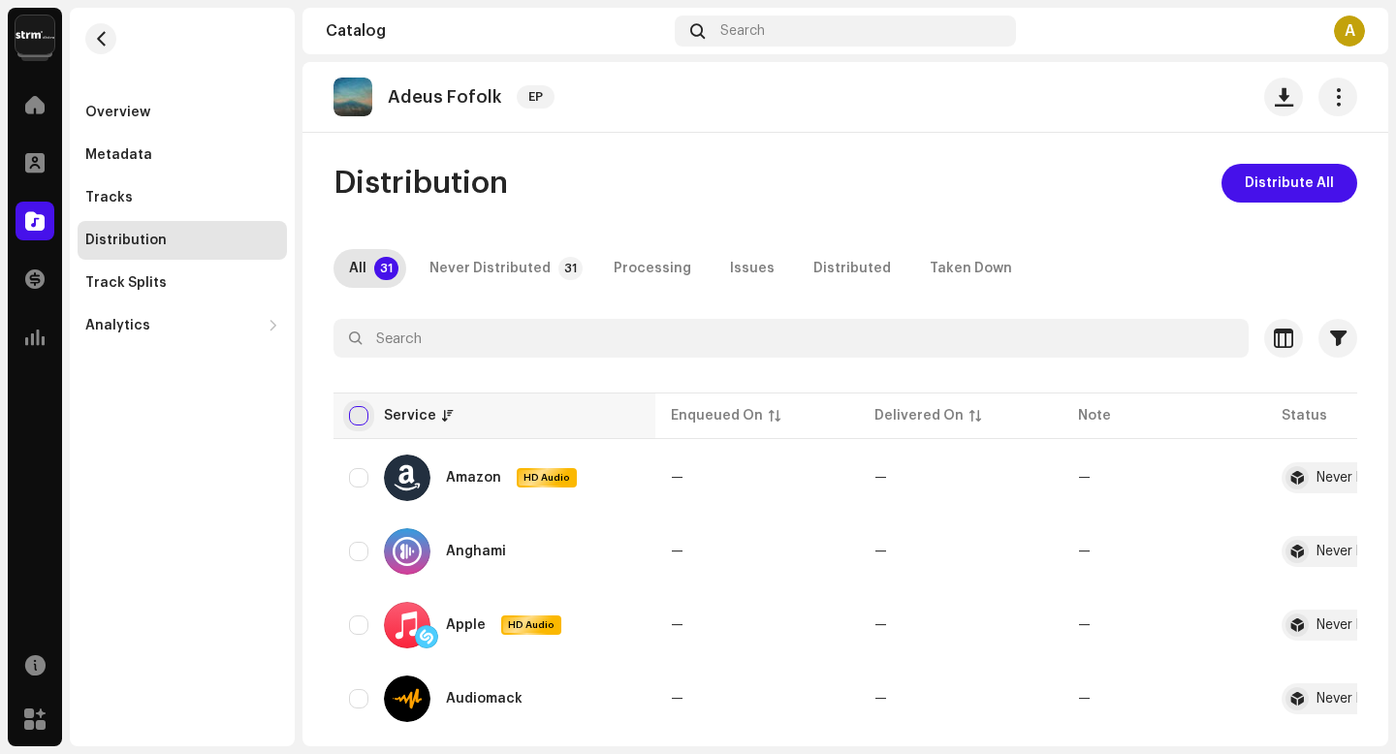
checkbox input "true"
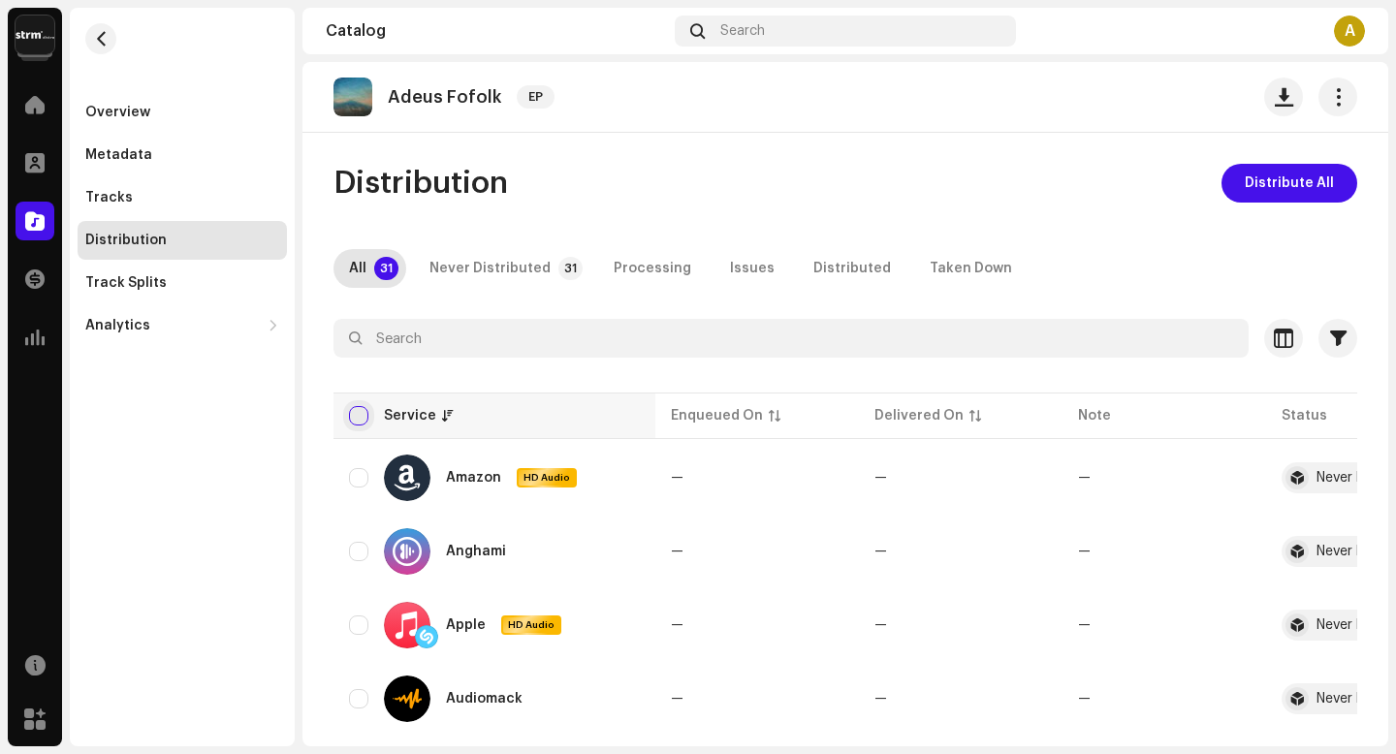
checkbox input "true"
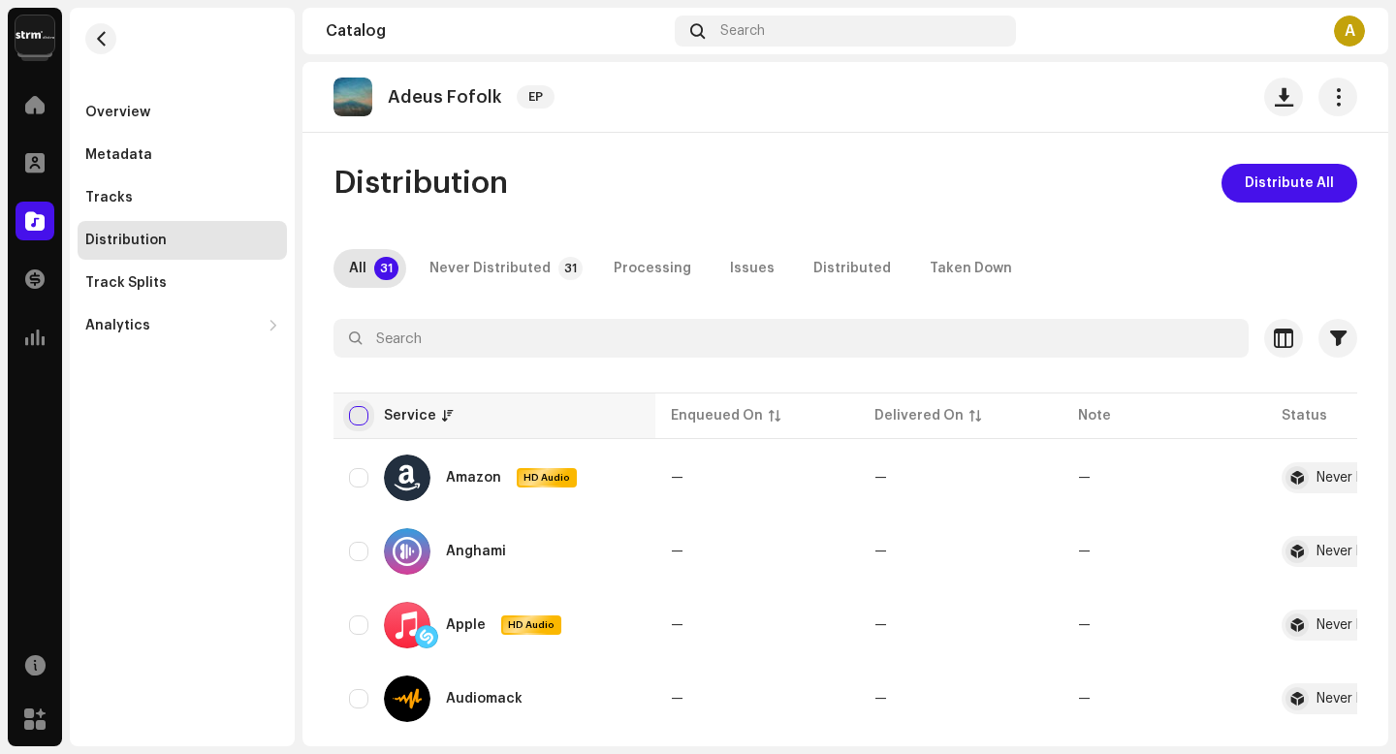
checkbox input "true"
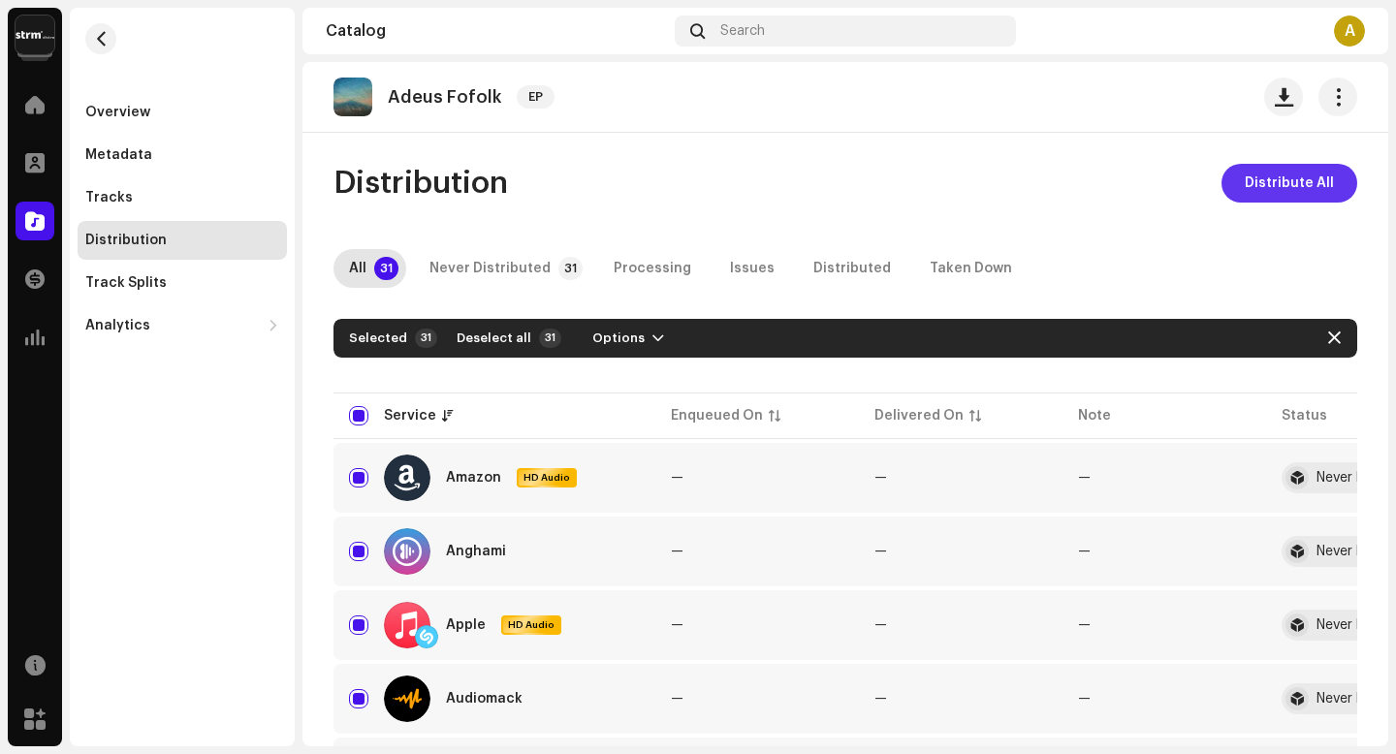
click at [1255, 180] on span "Distribute All" at bounding box center [1289, 183] width 89 height 39
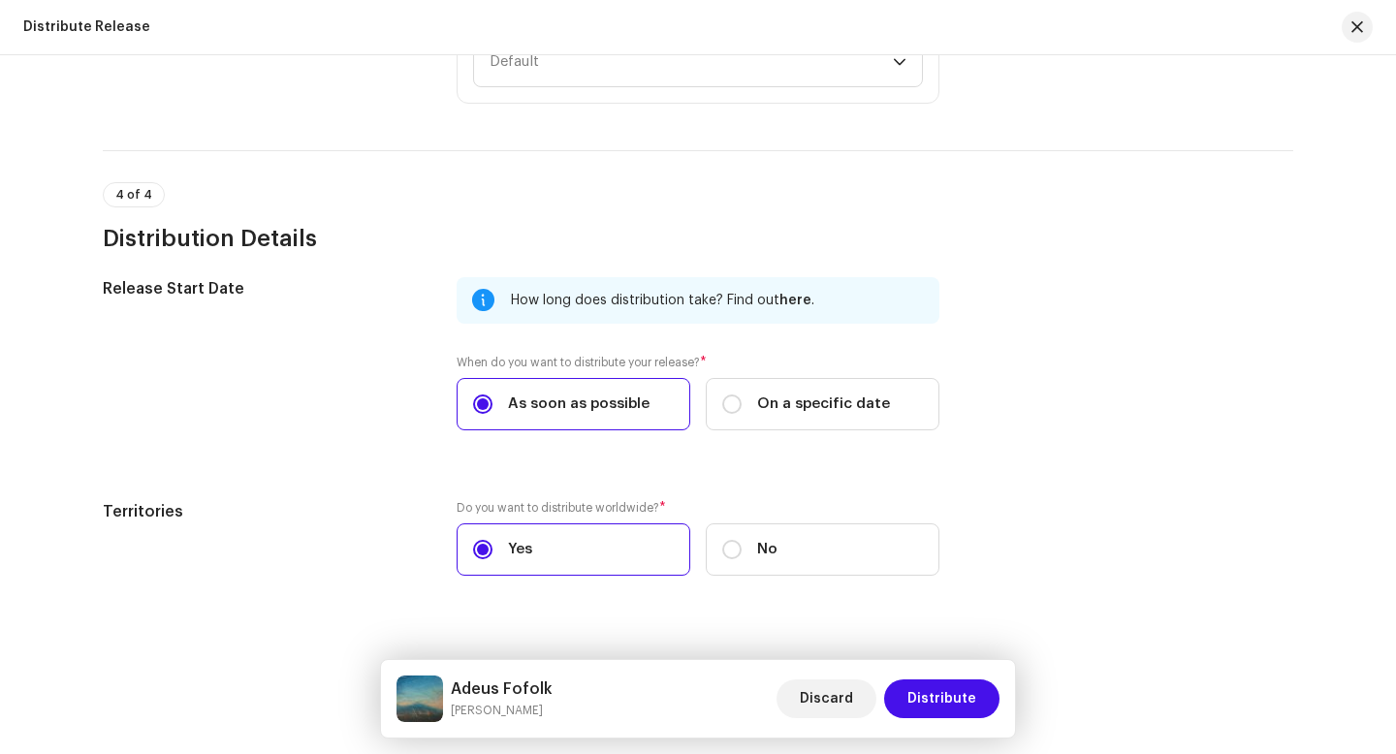
scroll to position [3487, 0]
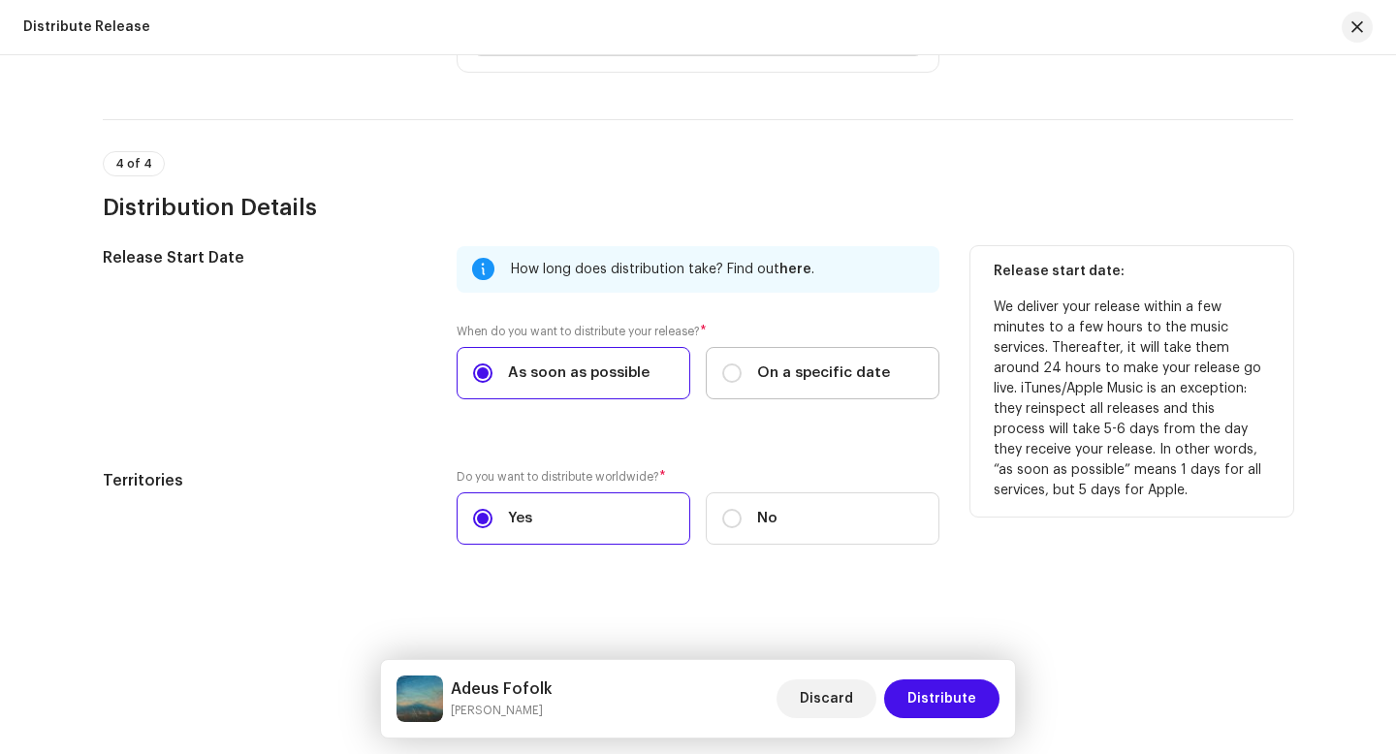
click at [826, 382] on span "On a specific date" at bounding box center [823, 373] width 133 height 21
click at [742, 382] on input "On a specific date" at bounding box center [731, 373] width 19 height 19
radio input "true"
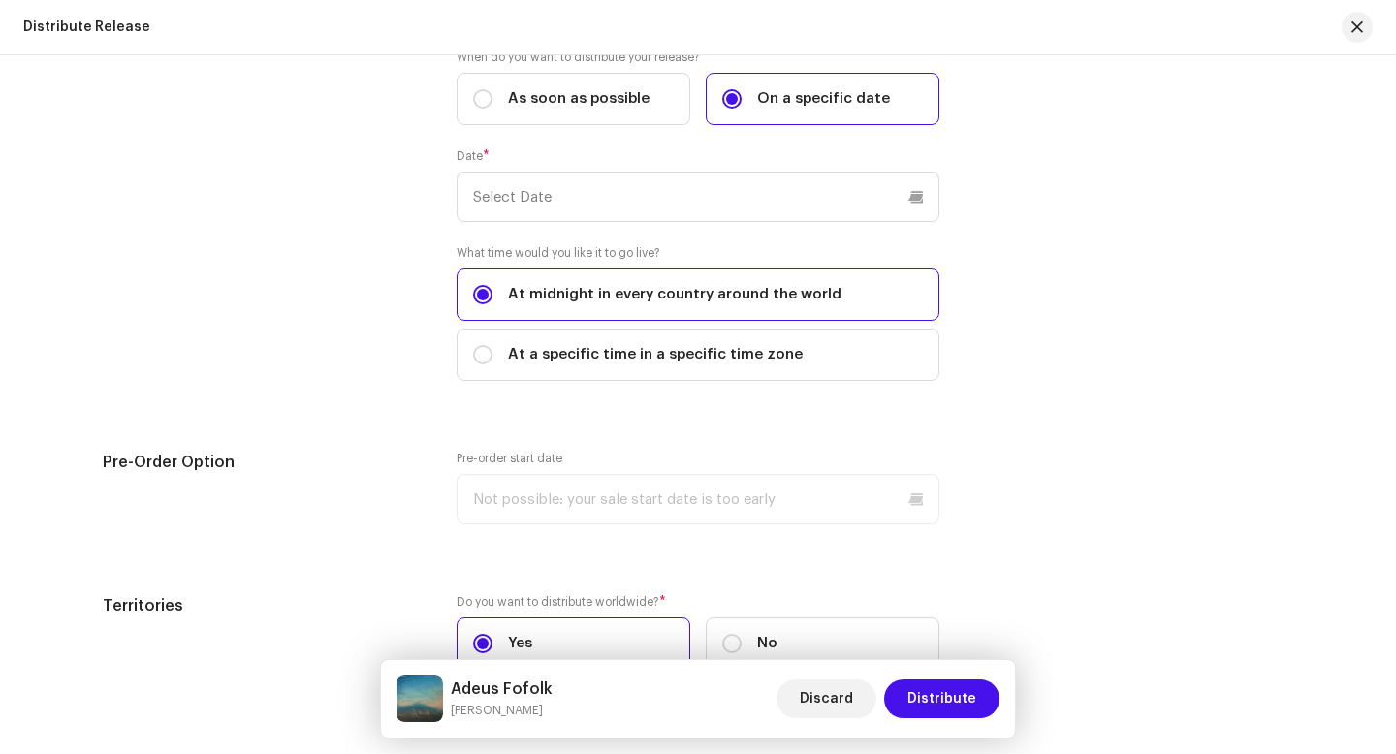
scroll to position [3759, 0]
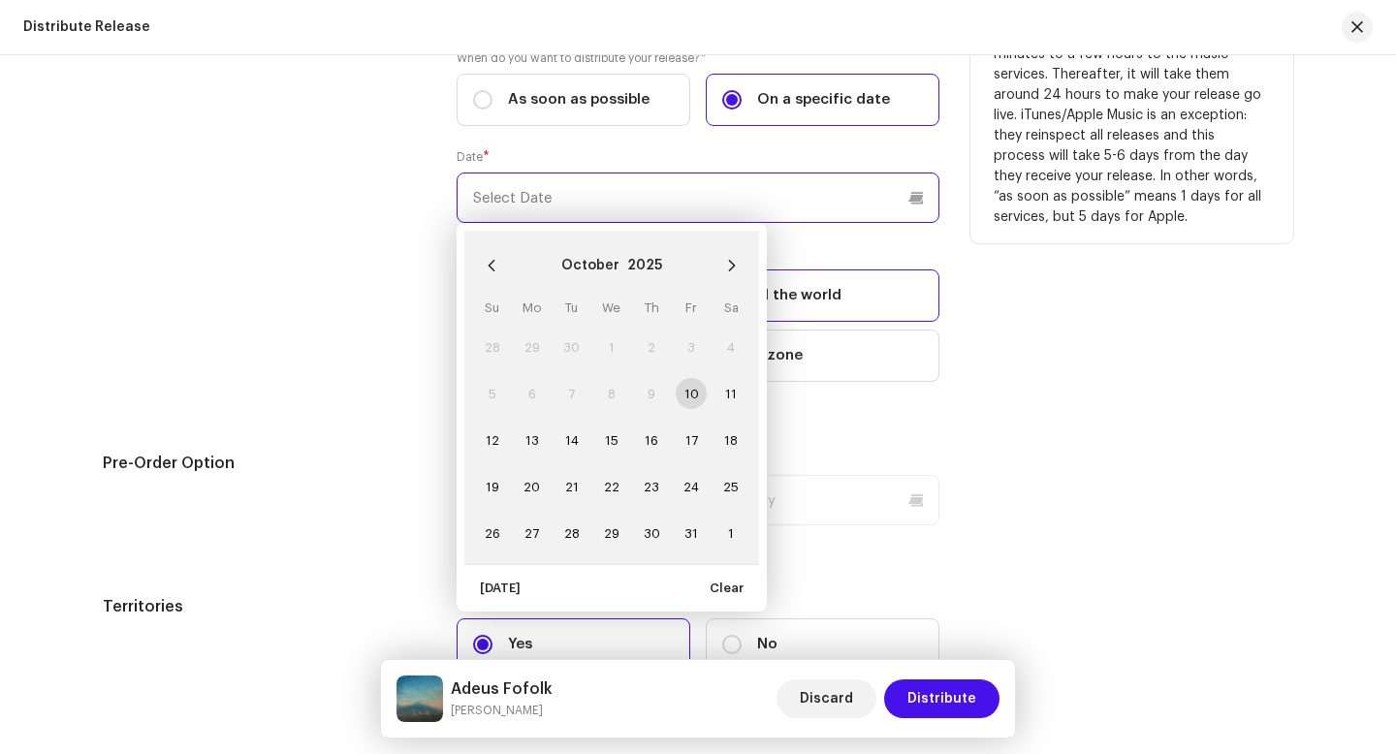
click at [725, 206] on input "text" at bounding box center [698, 198] width 483 height 50
click at [725, 265] on icon "Next Month" at bounding box center [732, 266] width 14 height 14
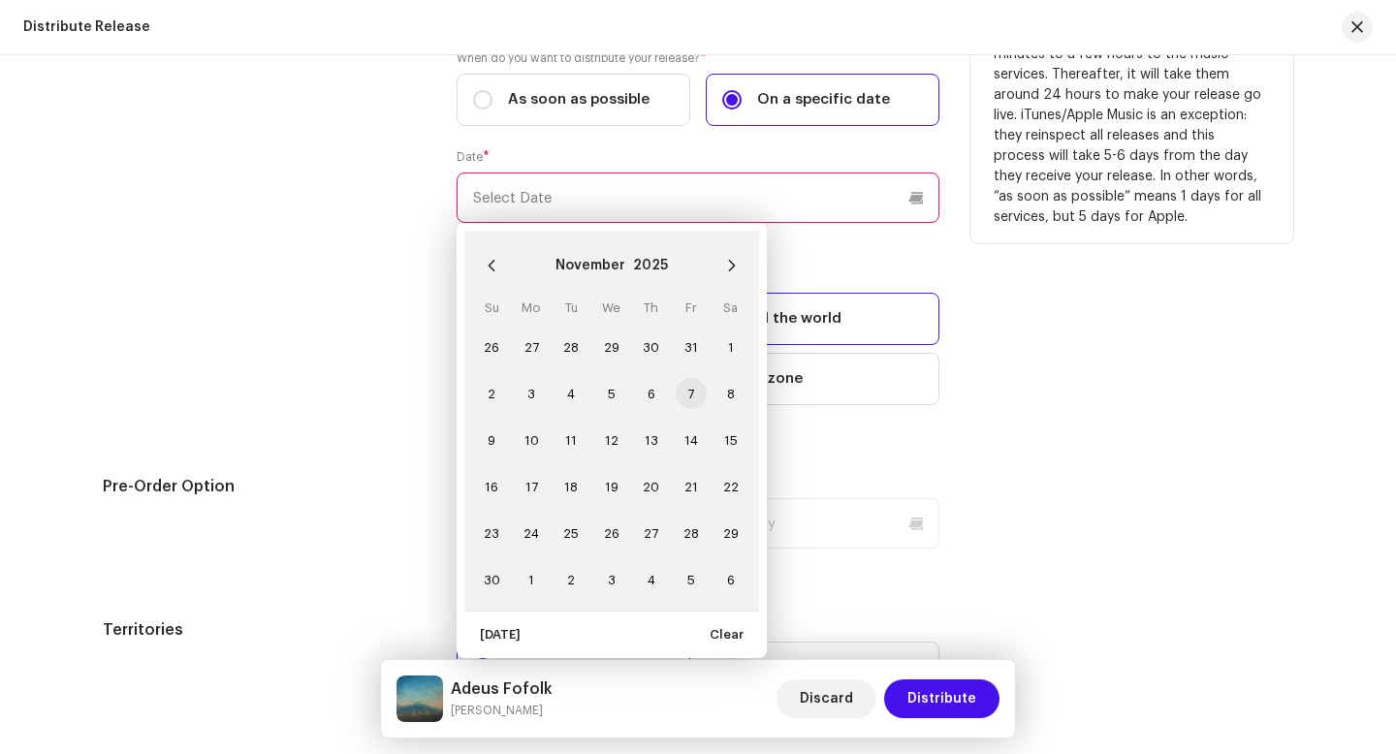
click at [685, 397] on span "7" at bounding box center [691, 393] width 31 height 31
type input "[DATE]"
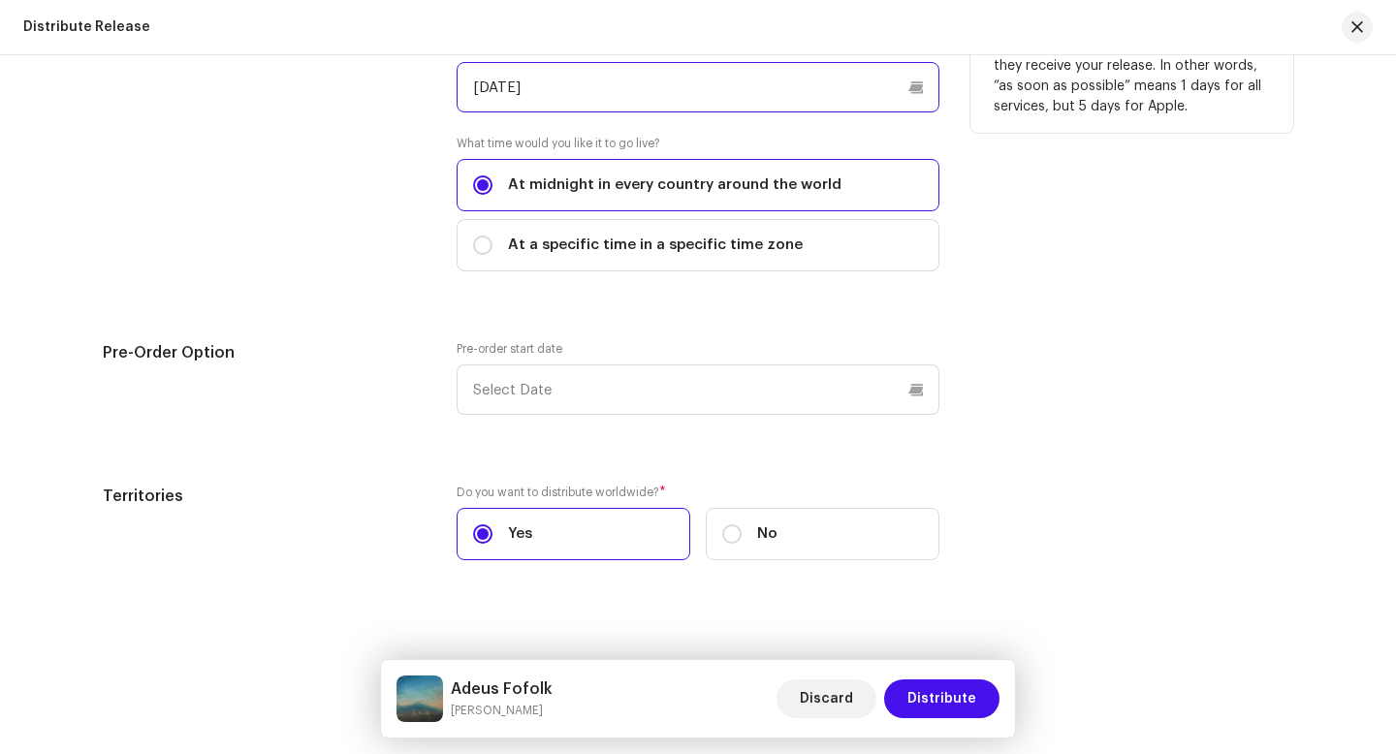
scroll to position [3888, 0]
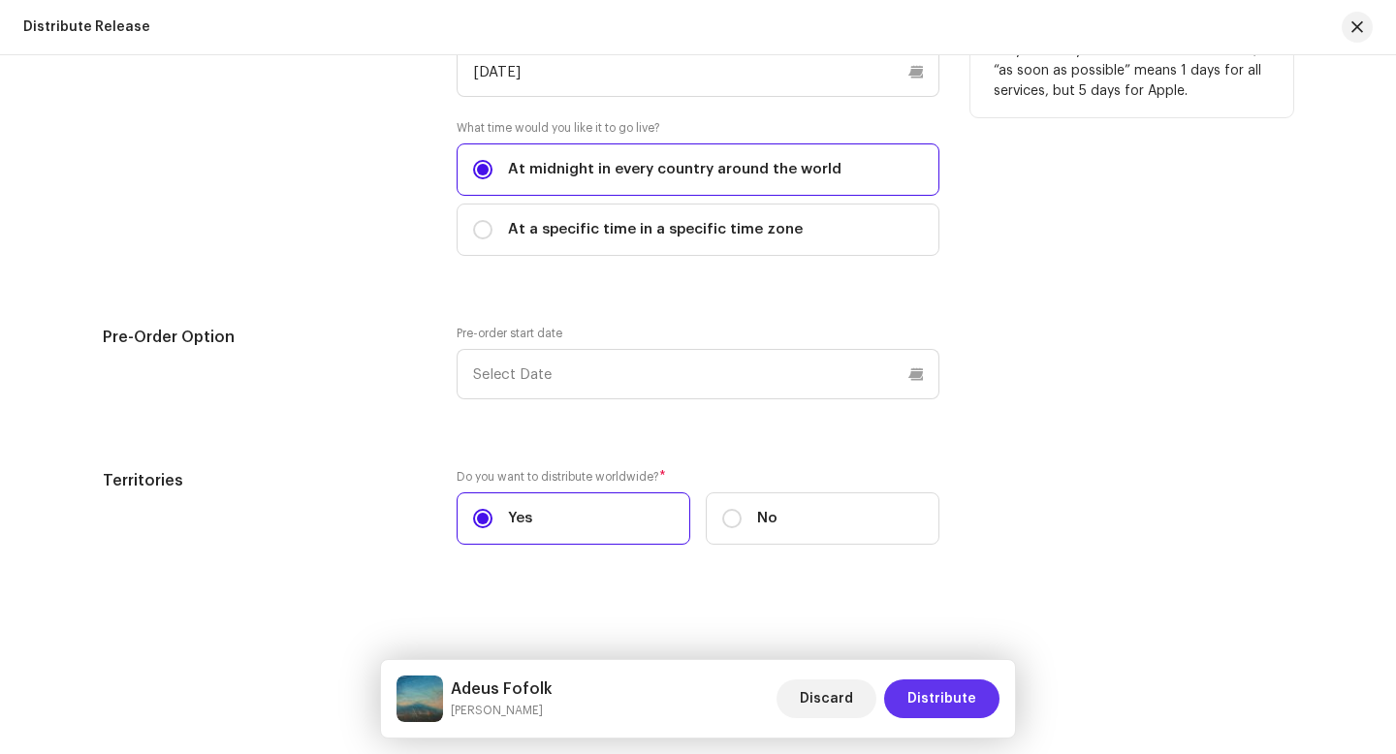
click at [933, 695] on span "Distribute" at bounding box center [941, 699] width 69 height 39
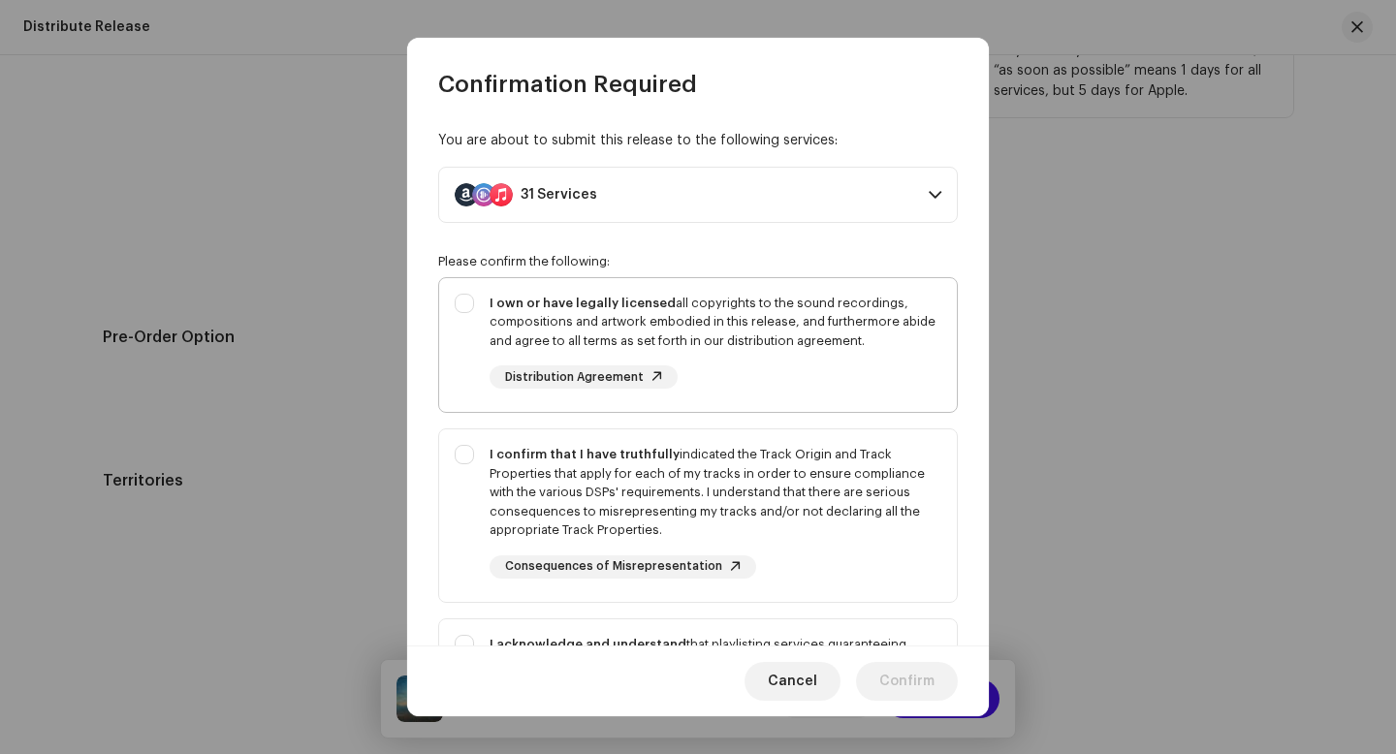
click at [778, 353] on div "I own or have legally licensed all copyrights to the sound recordings, composit…" at bounding box center [716, 342] width 452 height 96
checkbox input "true"
click at [751, 476] on div "I confirm that I have truthfully indicated the Track Origin and Track Propertie…" at bounding box center [716, 492] width 452 height 95
checkbox input "true"
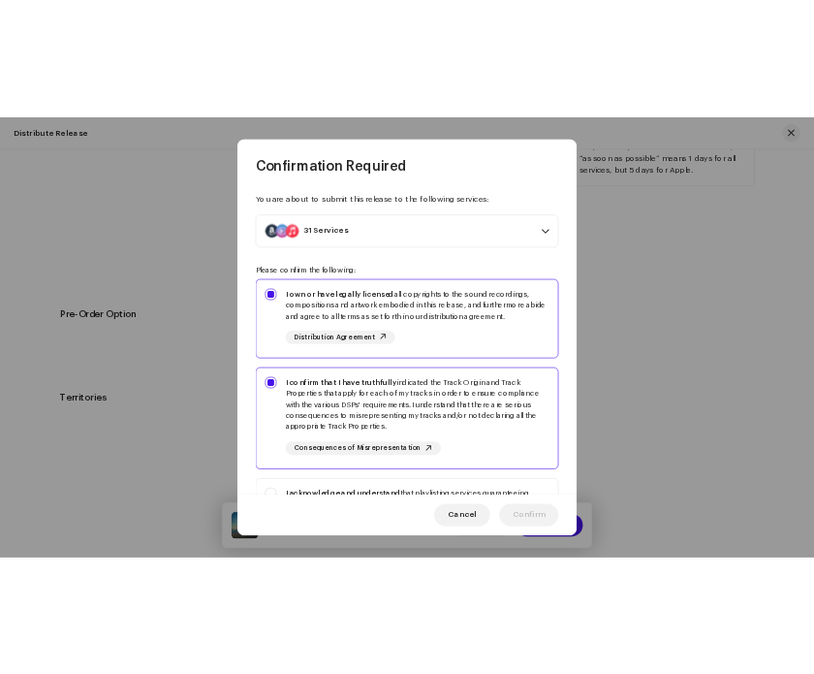
scroll to position [259, 0]
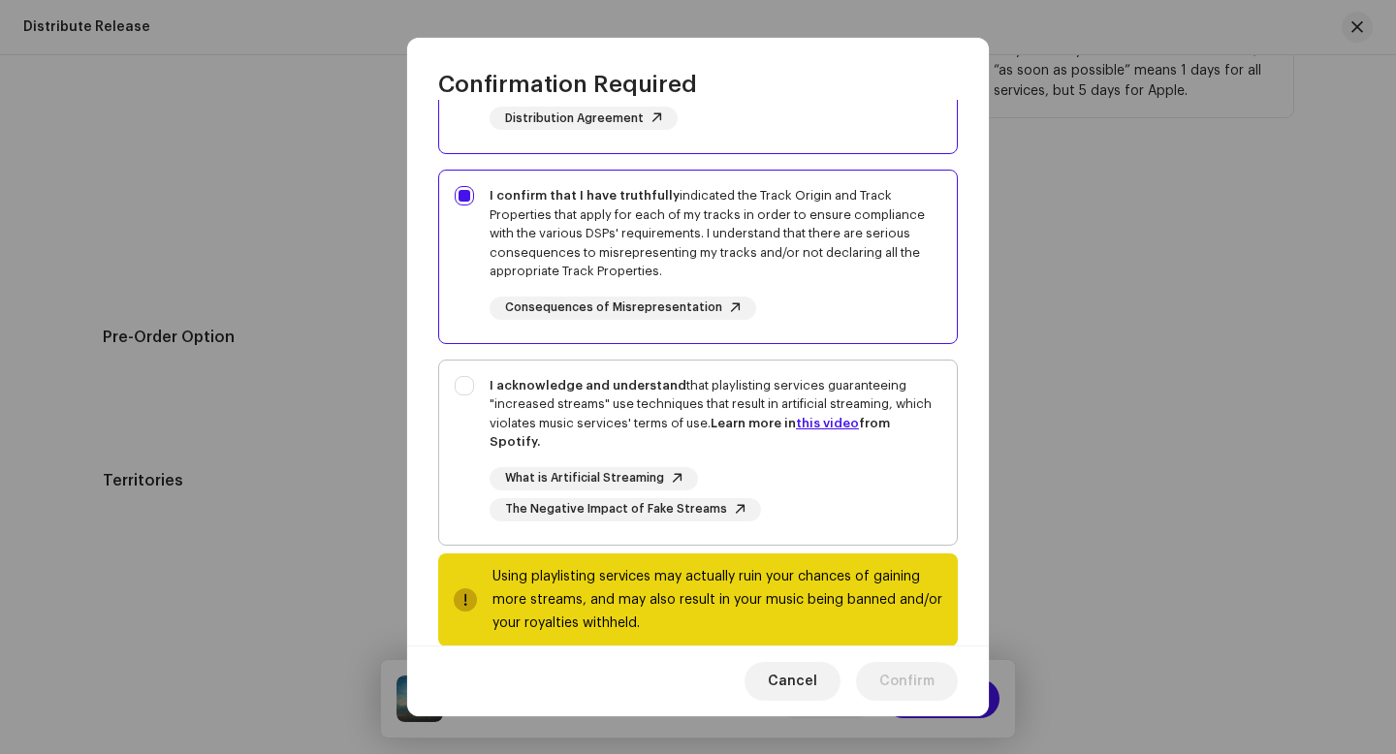
click at [735, 419] on strong "Learn more in this video from Spotify." at bounding box center [690, 433] width 400 height 32
checkbox input "true"
click at [913, 683] on span "Confirm" at bounding box center [906, 681] width 55 height 39
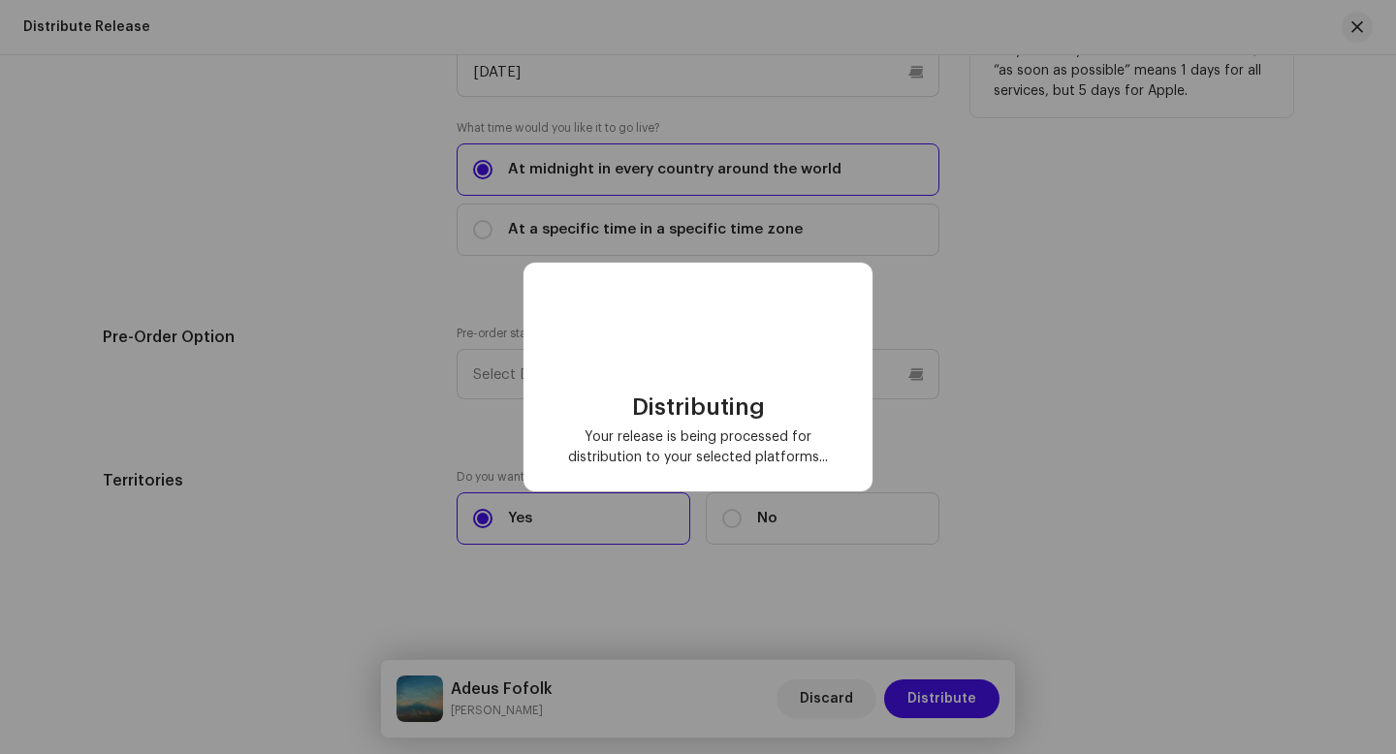
checkbox input "false"
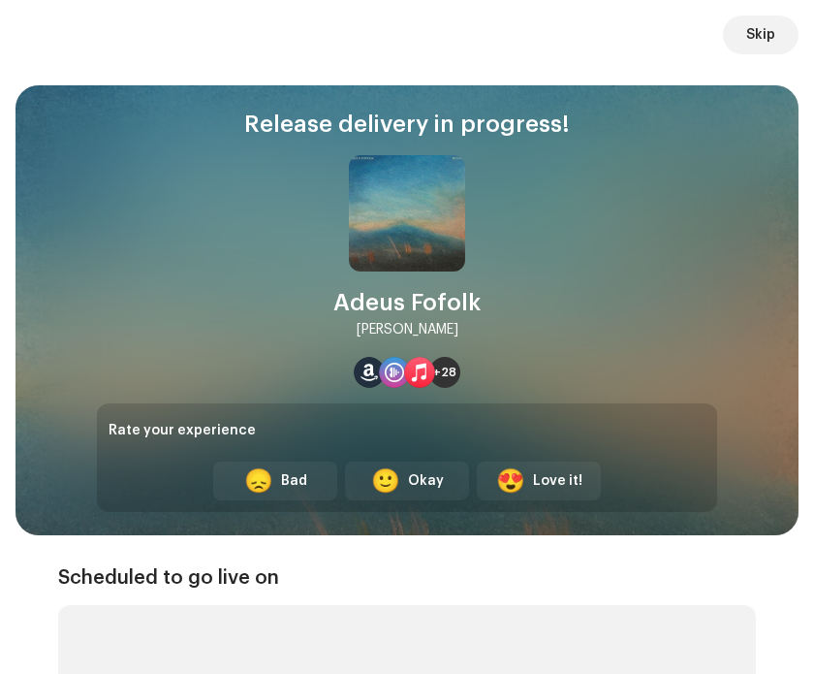
scroll to position [3887, 0]
